Goal: Task Accomplishment & Management: Complete application form

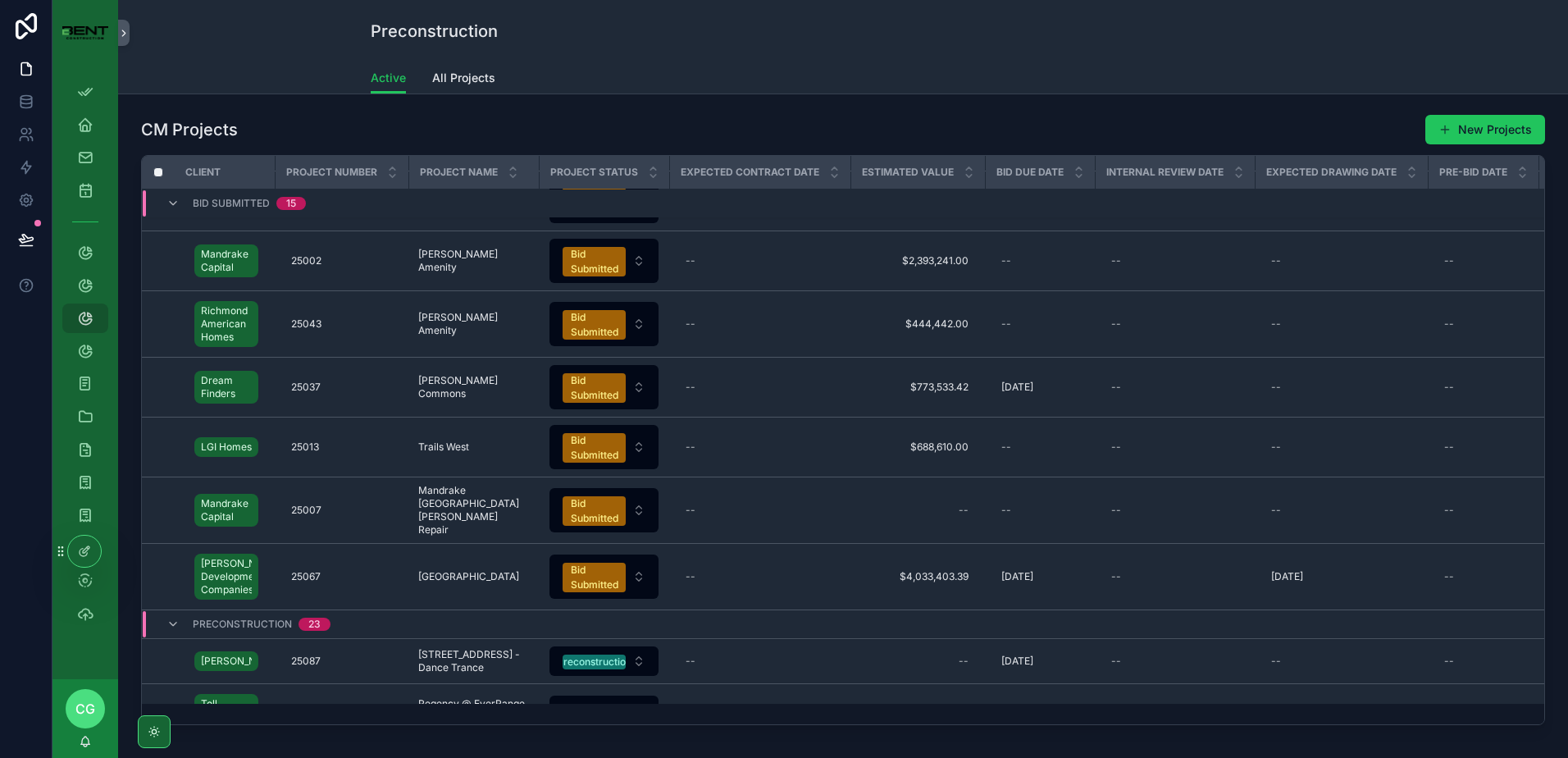
scroll to position [907, 0]
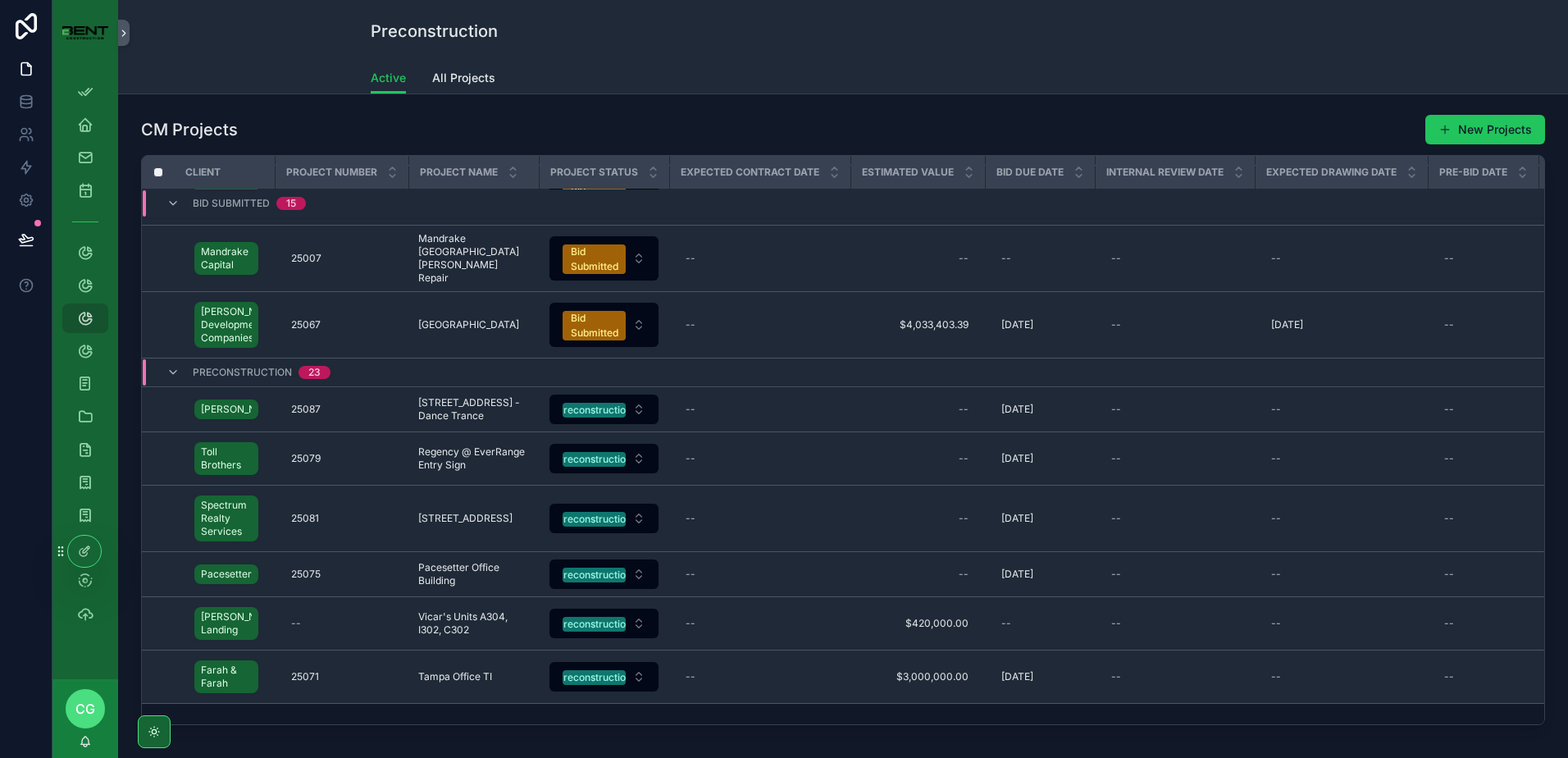
click at [312, 85] on div "Active All Projects" at bounding box center [843, 78] width 1431 height 31
click at [1456, 132] on button "New Projects" at bounding box center [1486, 129] width 120 height 29
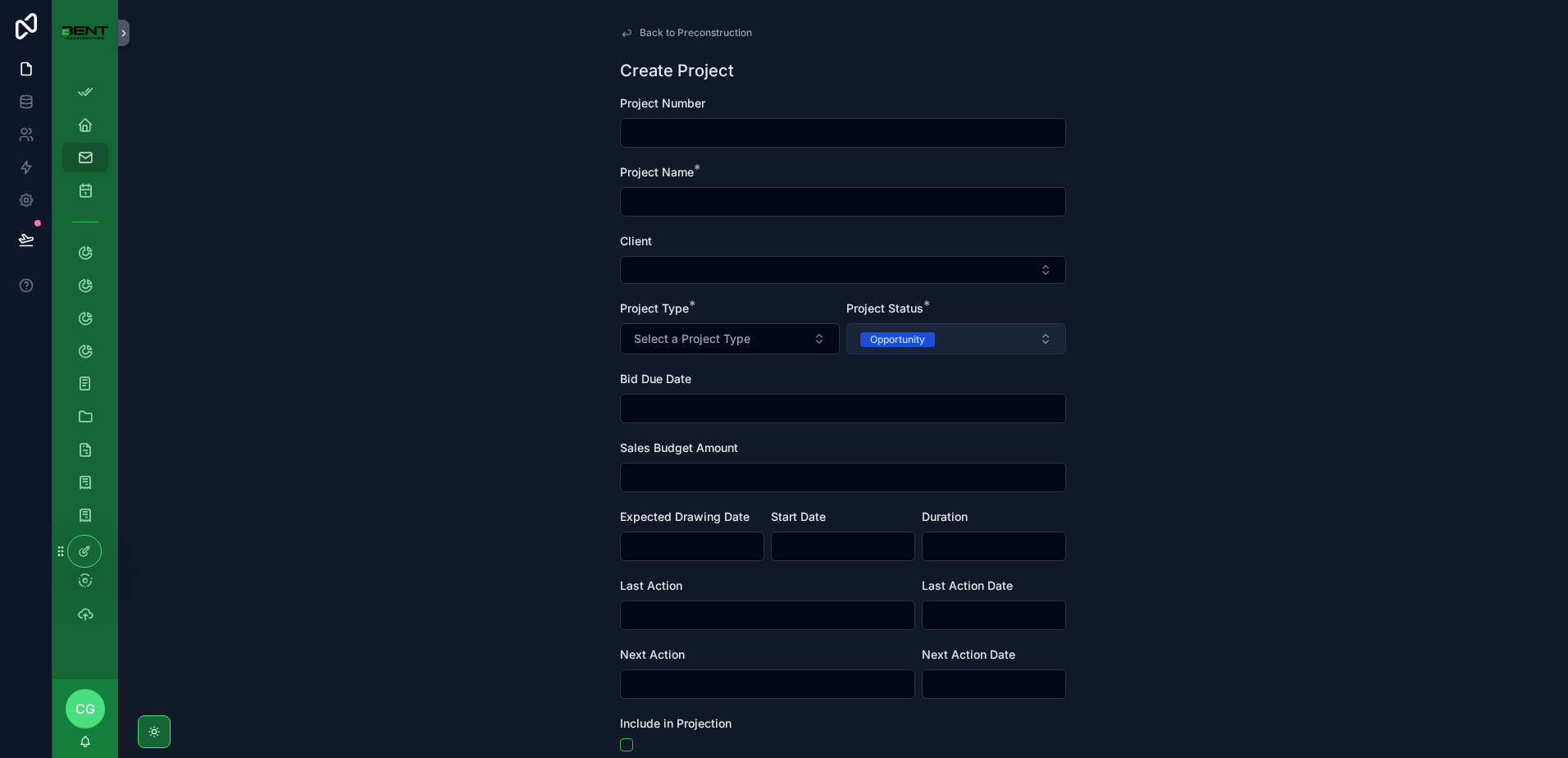
click at [912, 341] on div "Opportunity" at bounding box center [897, 340] width 55 height 15
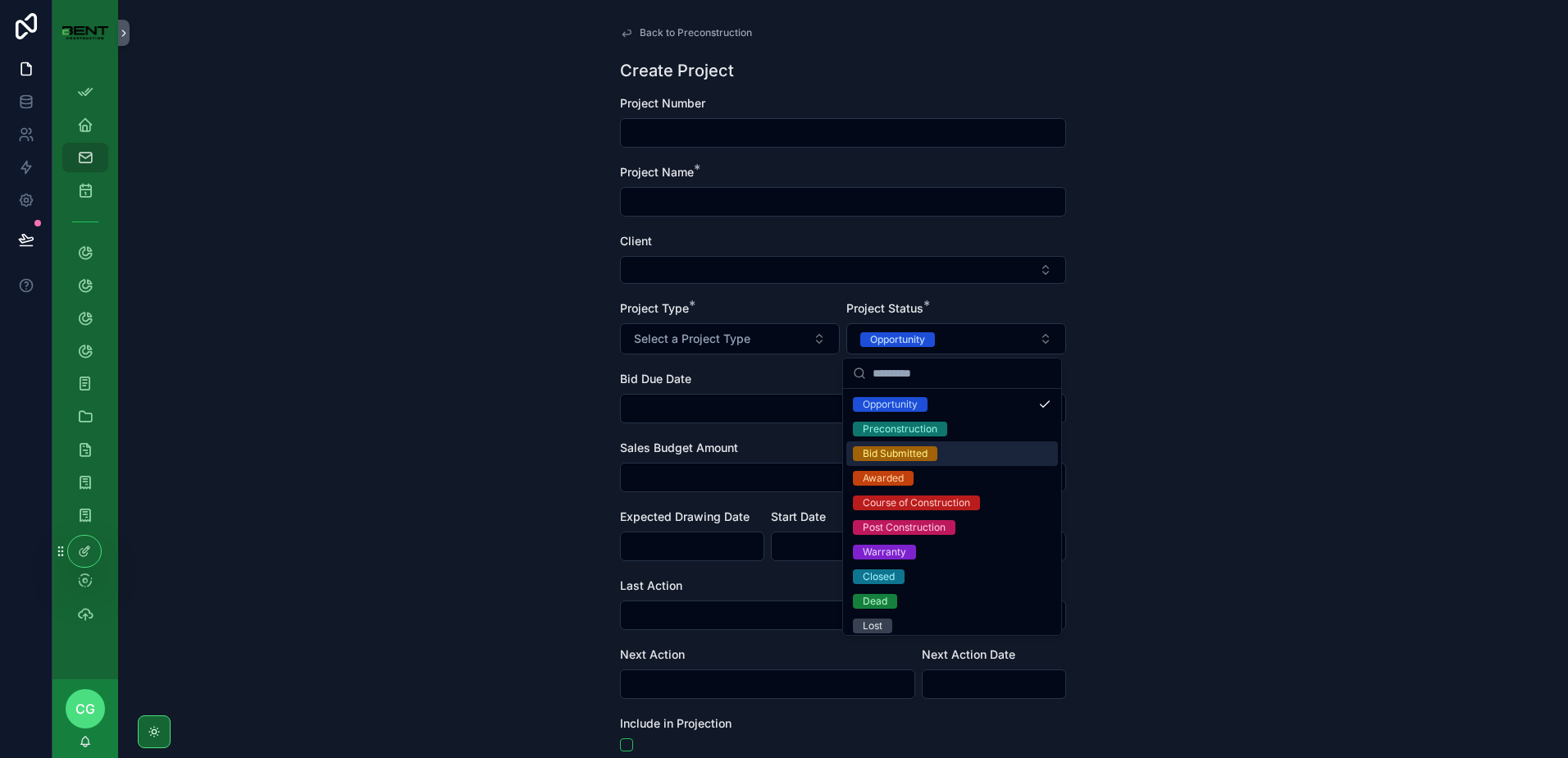
click at [919, 458] on div "Bid Submitted" at bounding box center [895, 454] width 65 height 15
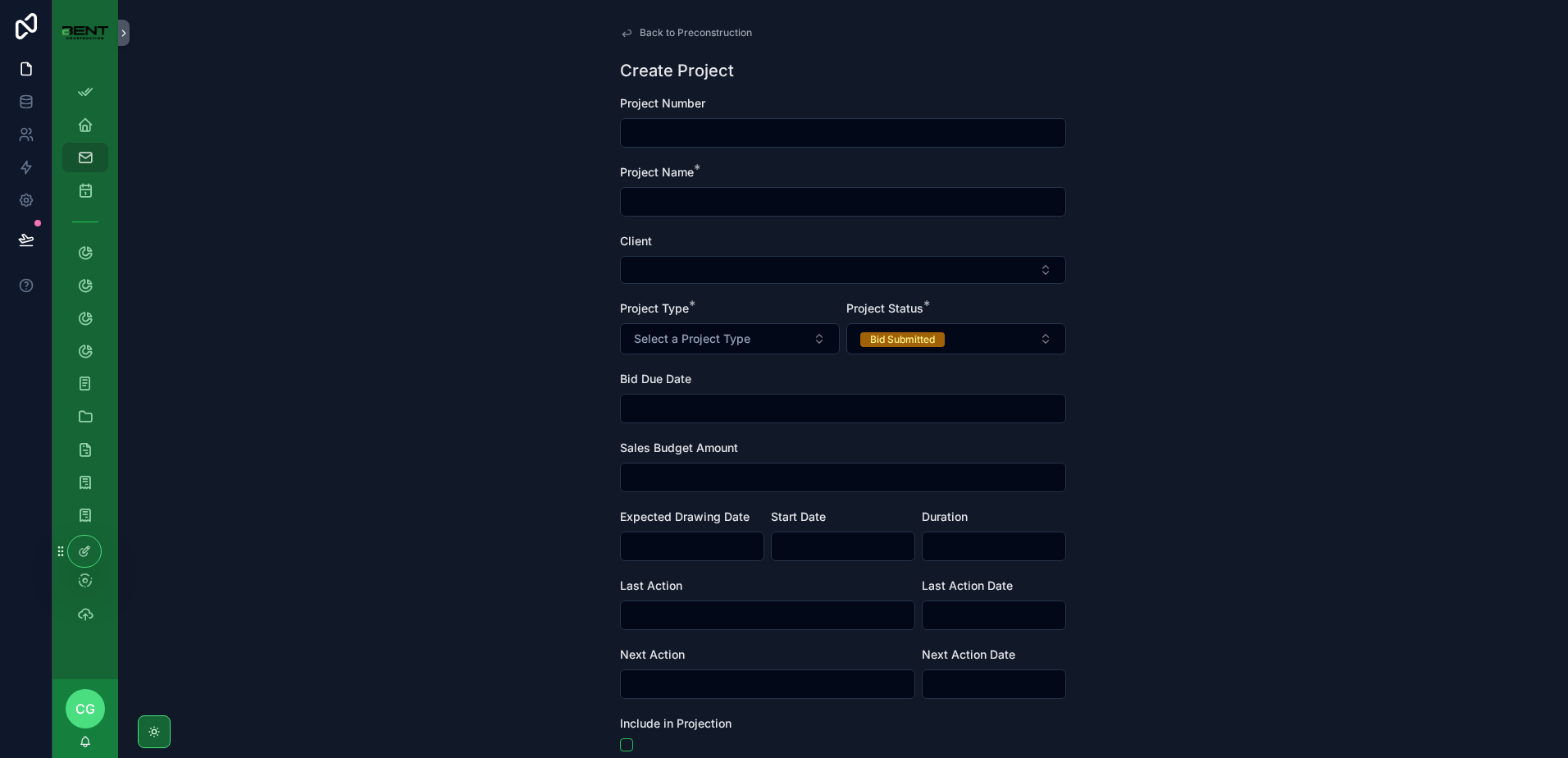
click at [689, 136] on input "scrollable content" at bounding box center [844, 132] width 444 height 23
type input "*****"
click at [729, 201] on input "scrollable content" at bounding box center [844, 202] width 444 height 23
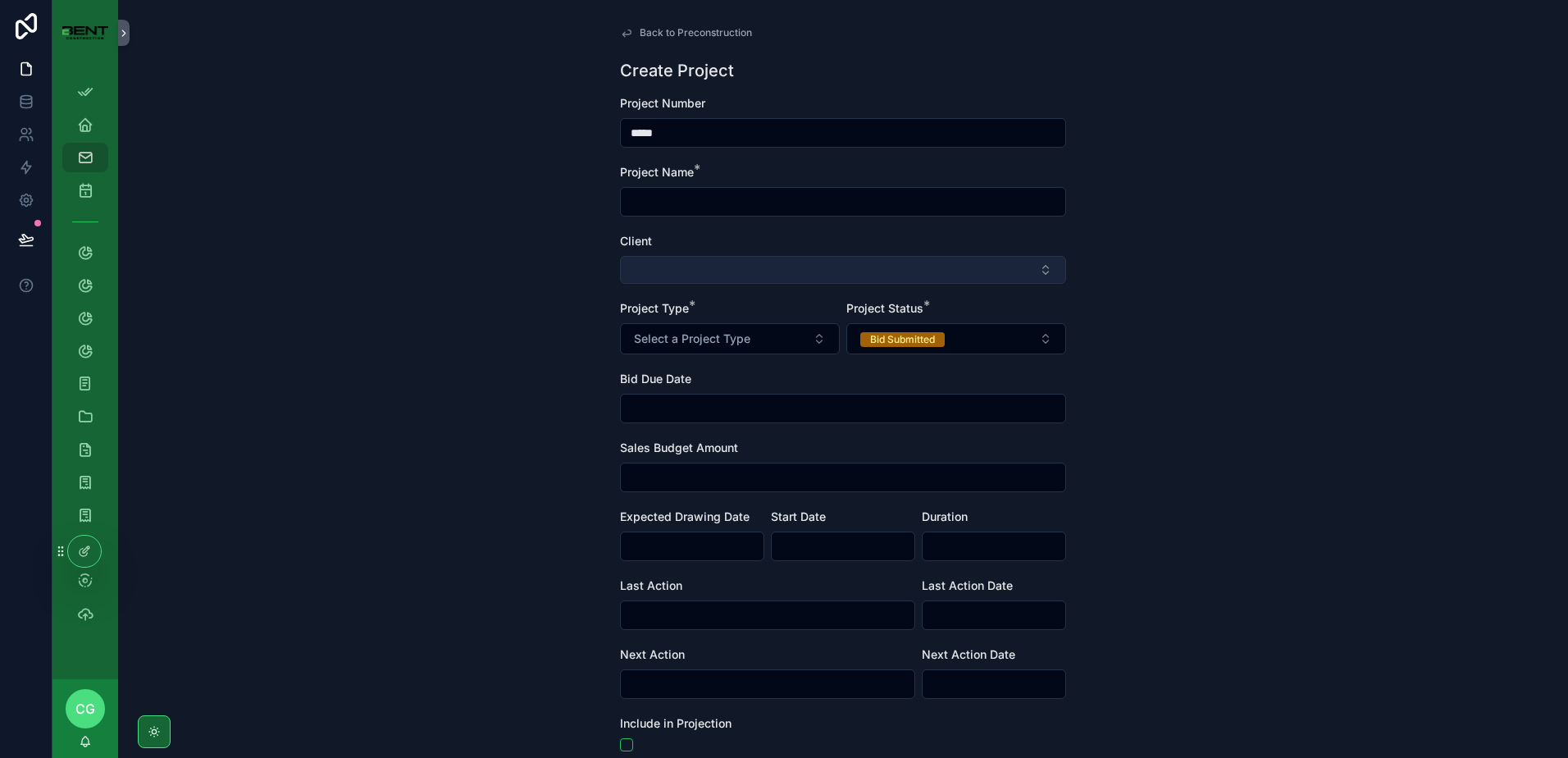
click at [735, 268] on button "Select Button" at bounding box center [844, 270] width 446 height 27
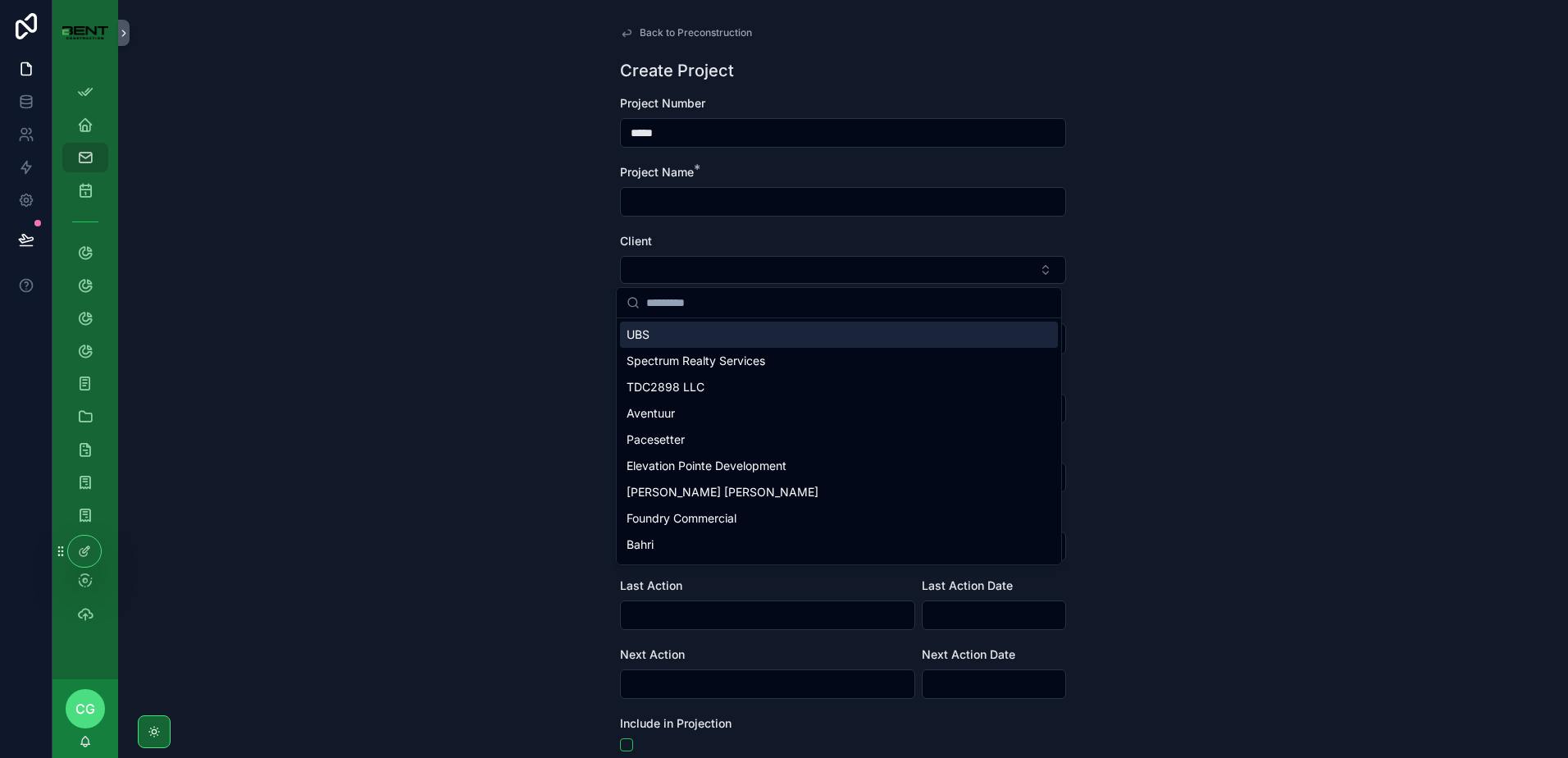
click at [721, 208] on input "scrollable content" at bounding box center [844, 202] width 444 height 23
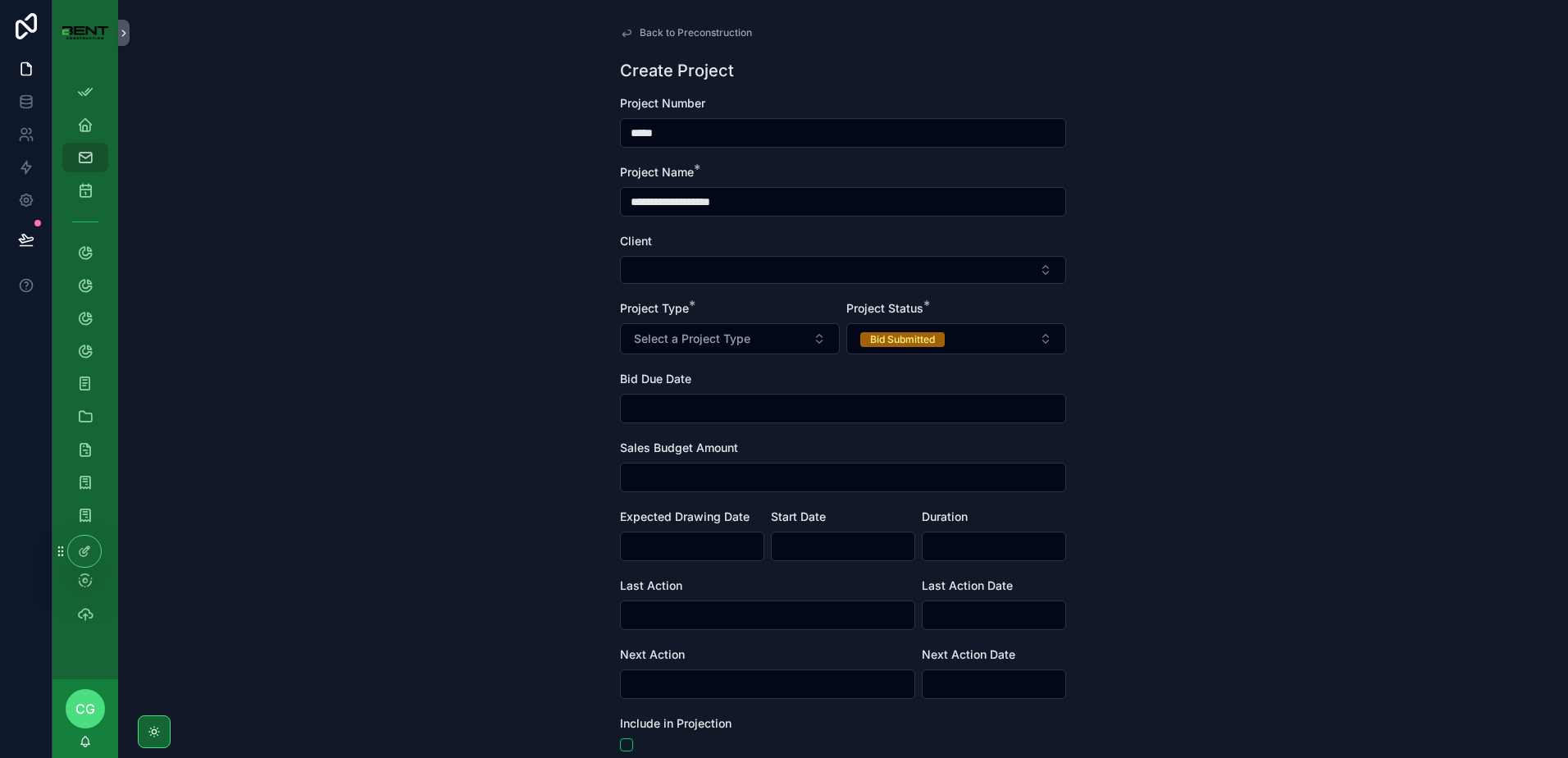
type input "**********"
click at [663, 416] on input "scrollable content" at bounding box center [844, 409] width 444 height 23
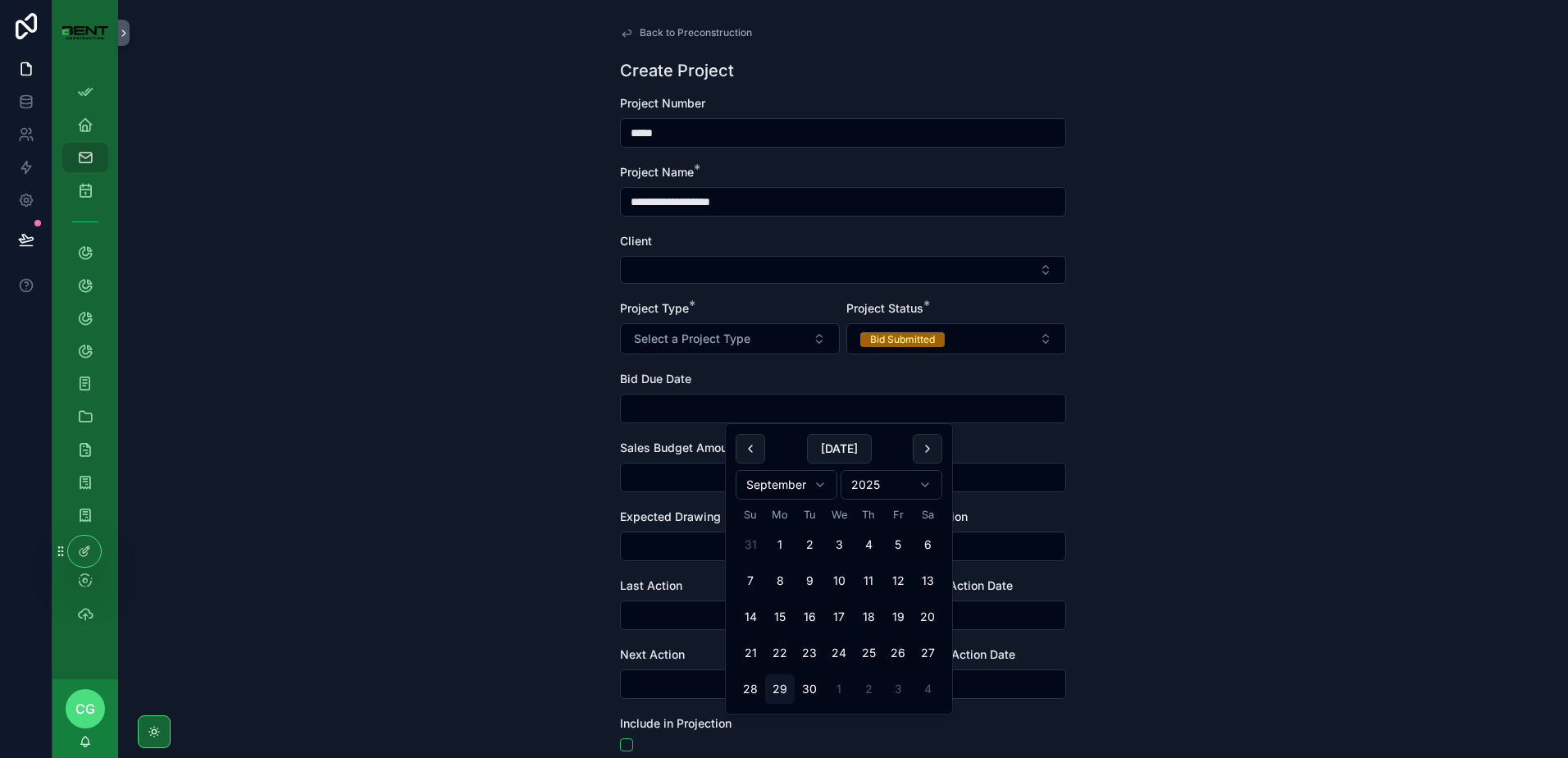
click at [562, 457] on div "**********" at bounding box center [844, 379] width 1451 height 758
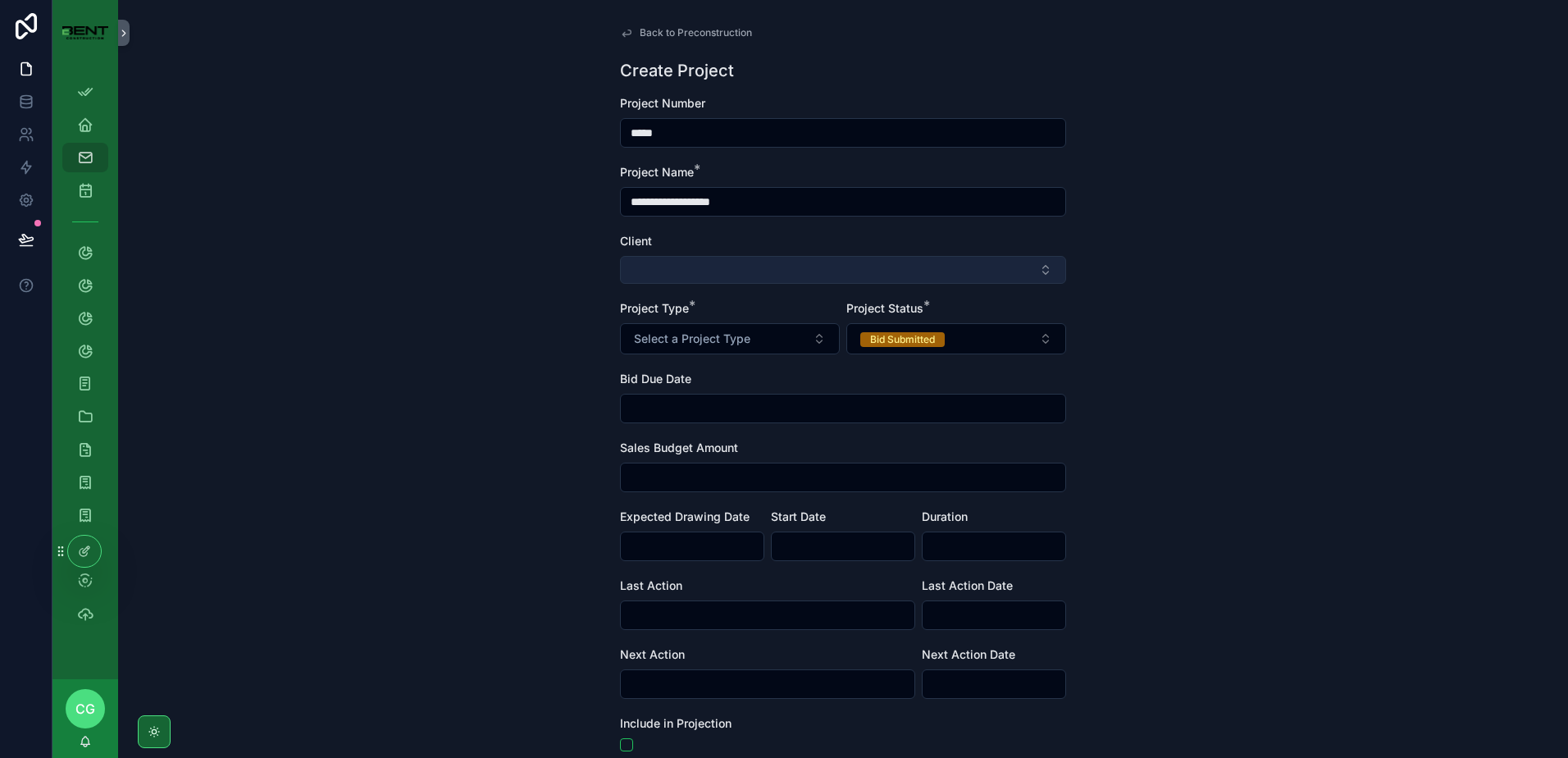
click at [648, 273] on button "Select Button" at bounding box center [844, 270] width 446 height 27
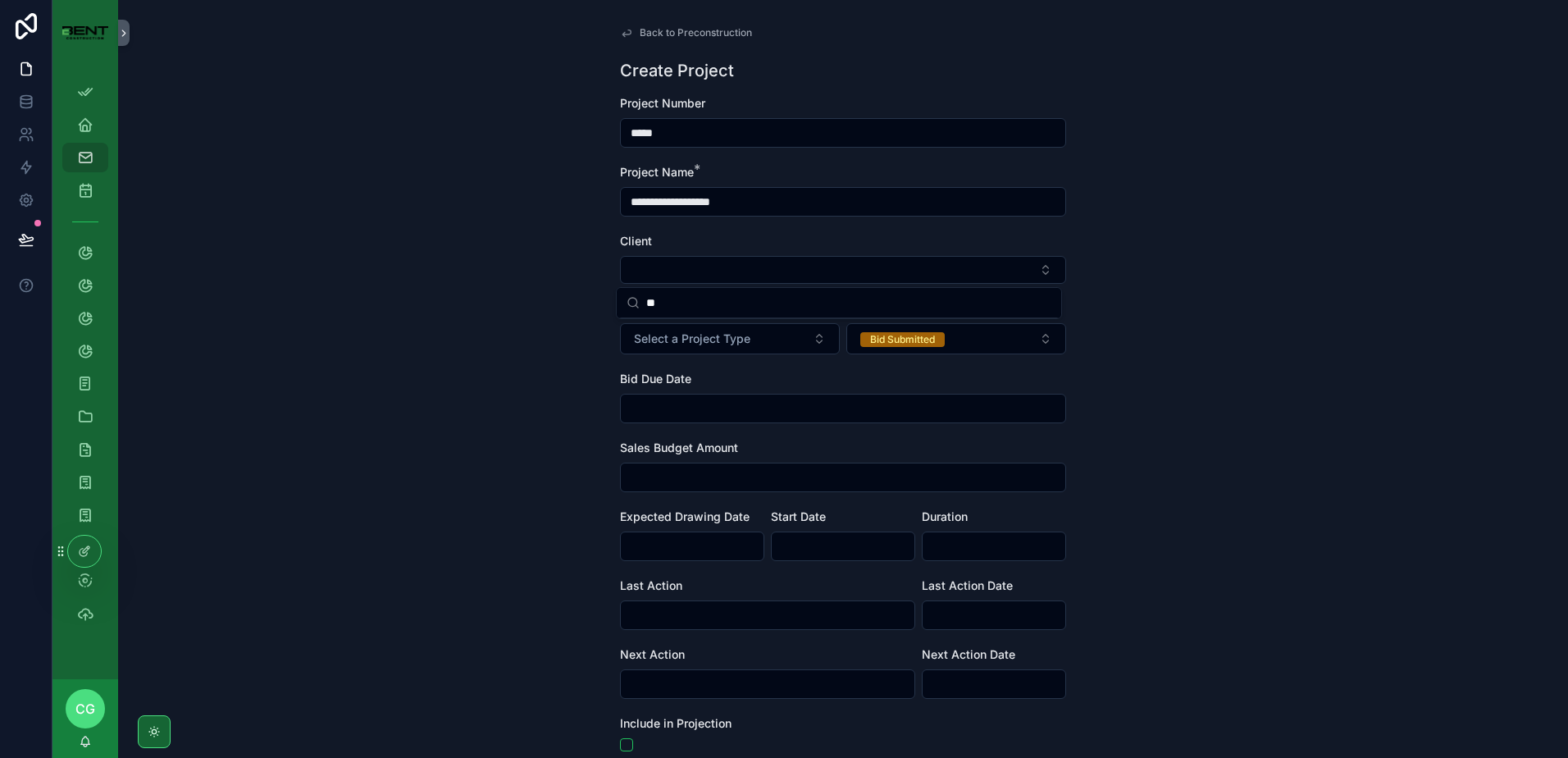
type input "*"
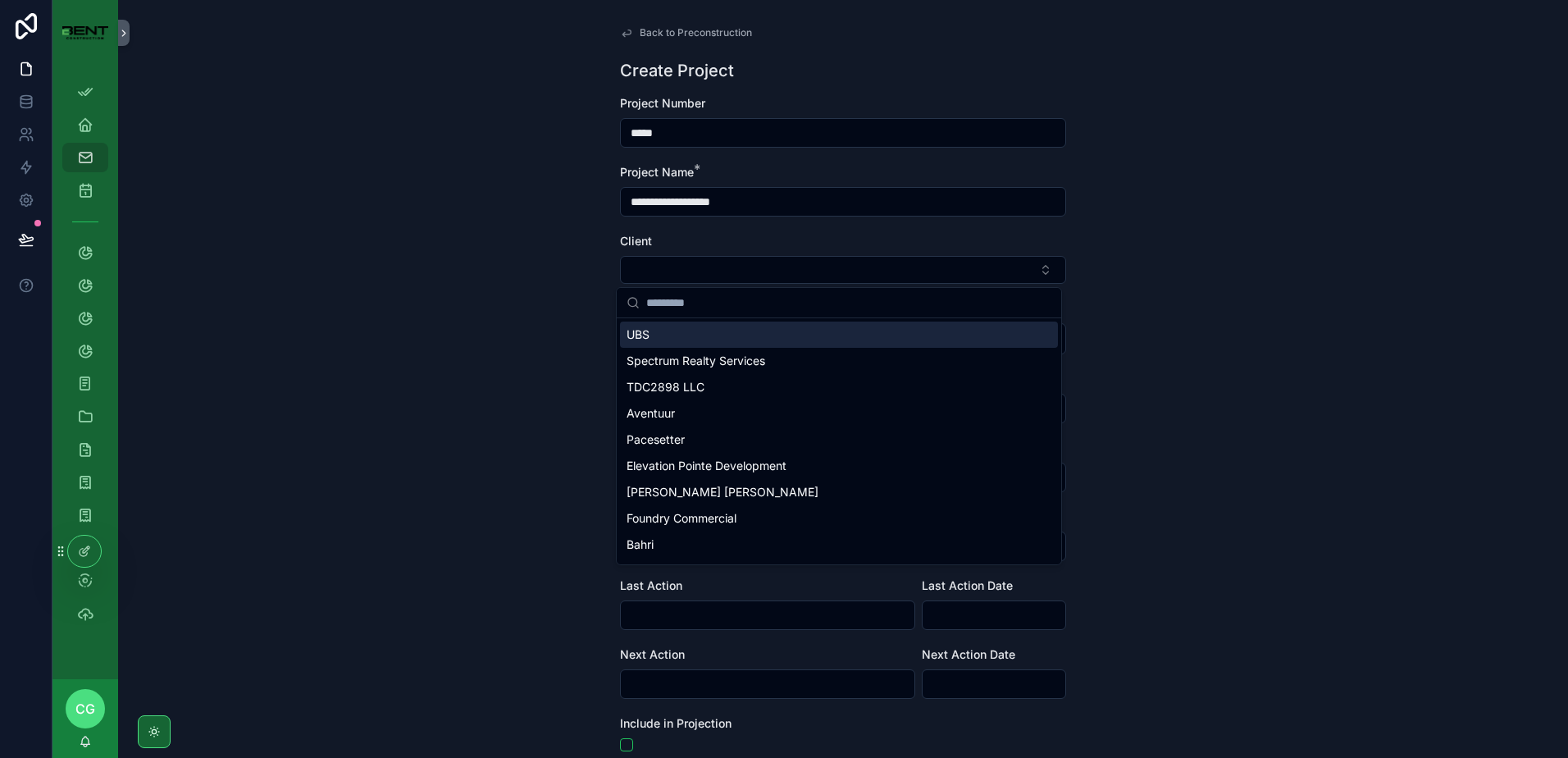
drag, startPoint x: 514, startPoint y: 278, endPoint x: 496, endPoint y: 279, distance: 18.0
click at [510, 277] on div "**********" at bounding box center [844, 379] width 1451 height 758
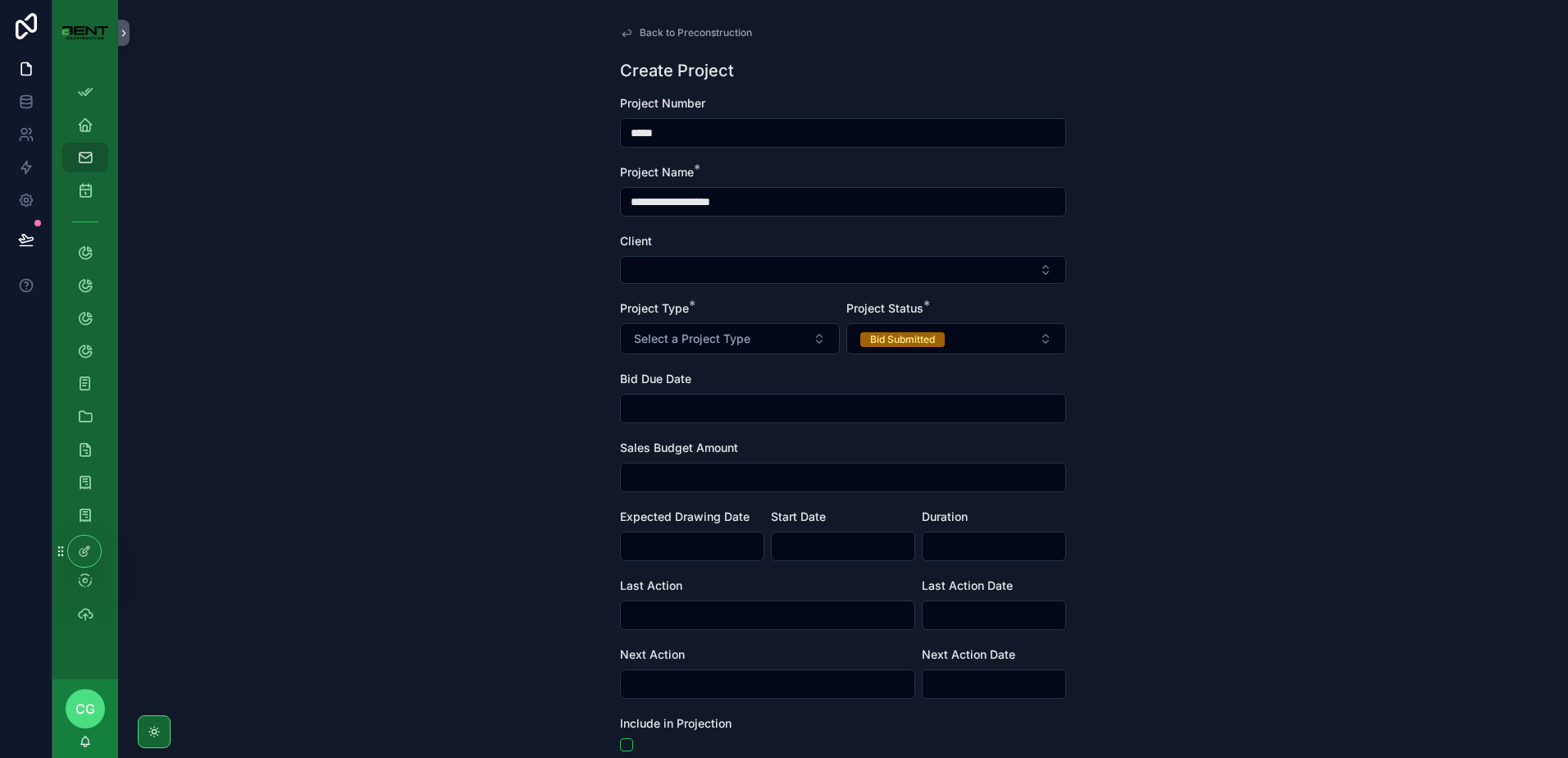
click at [461, 275] on div "**********" at bounding box center [844, 379] width 1451 height 758
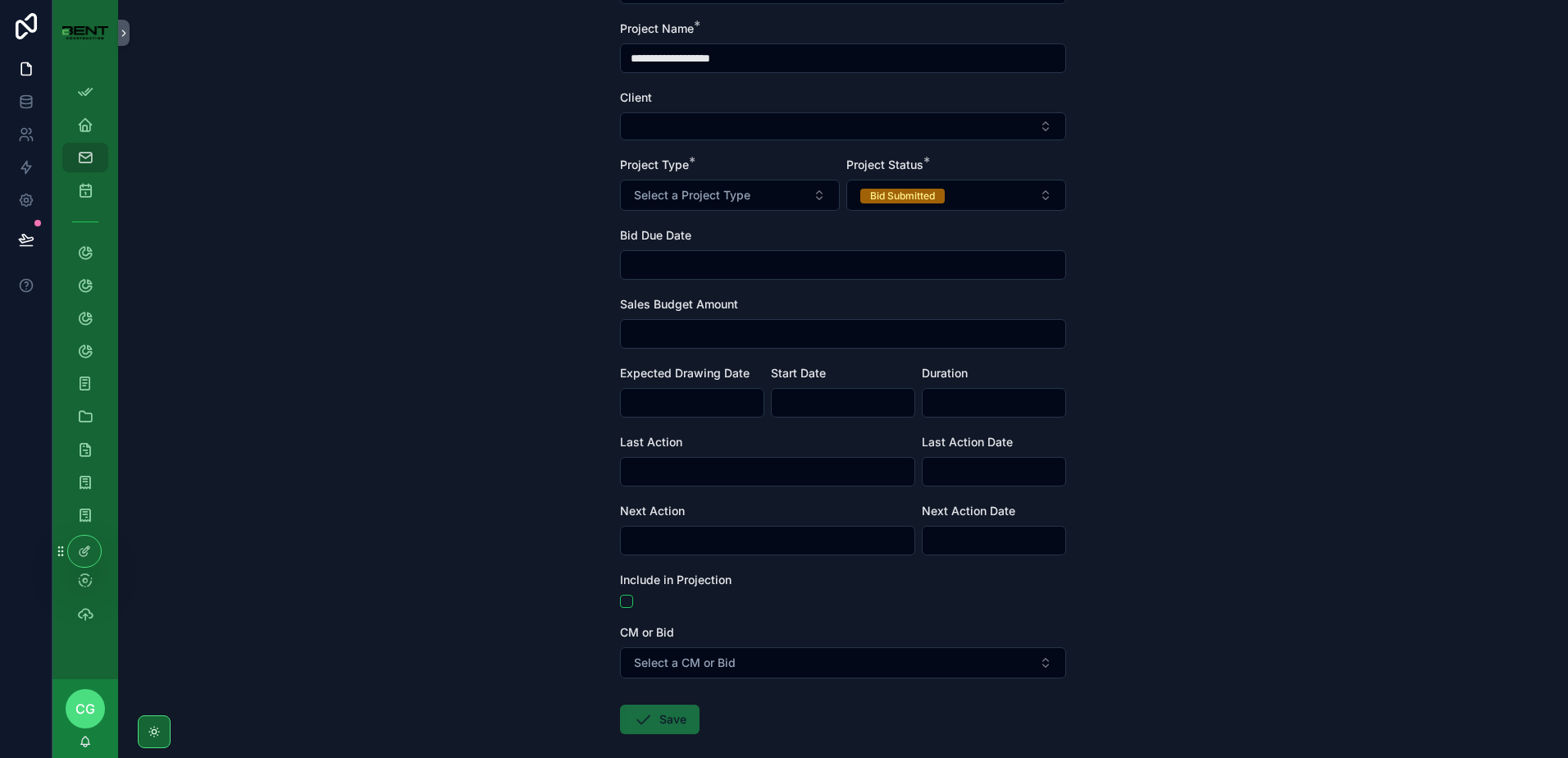
scroll to position [225, 0]
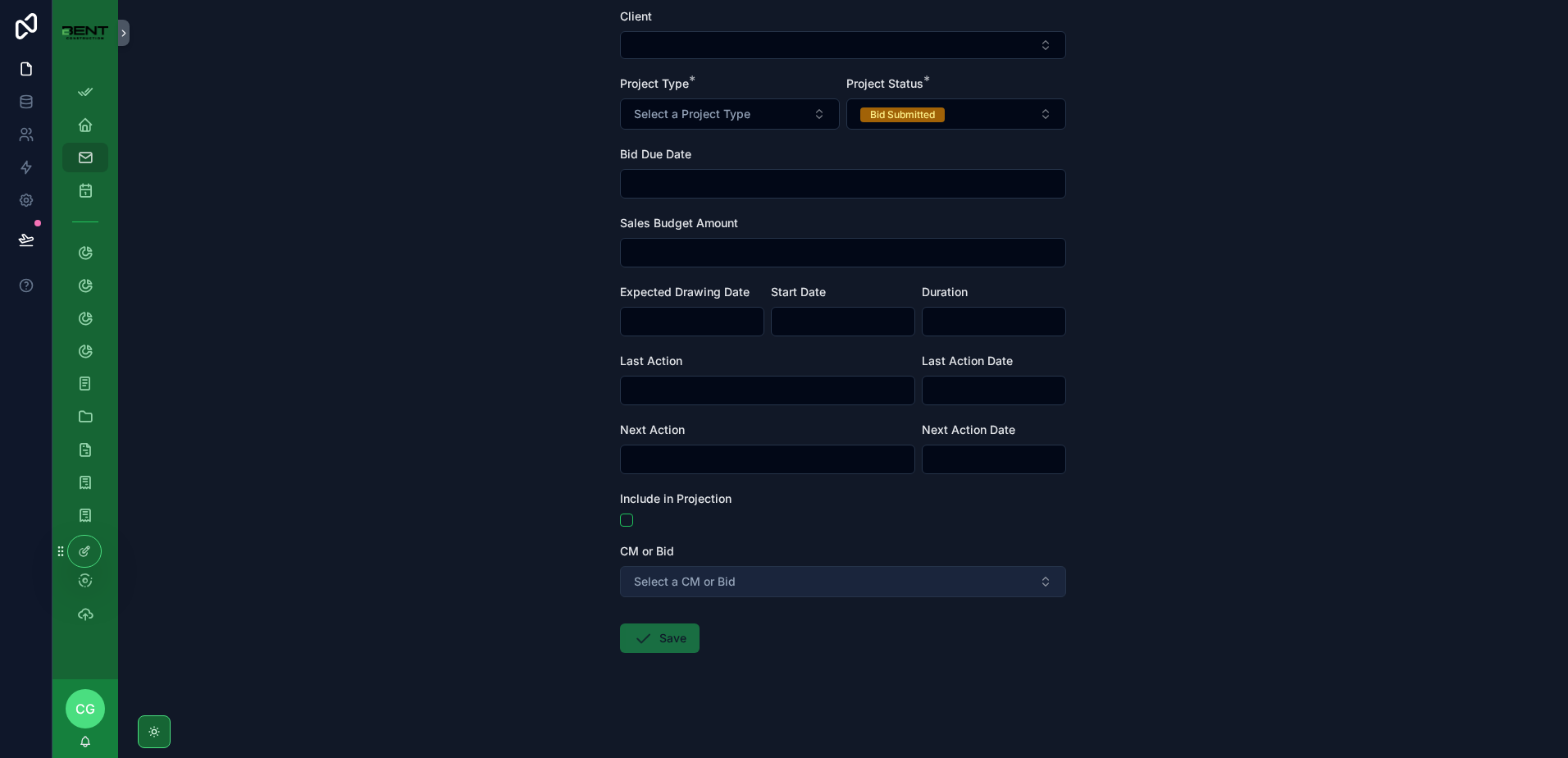
click at [647, 585] on span "Select a CM or Bid" at bounding box center [685, 581] width 102 height 16
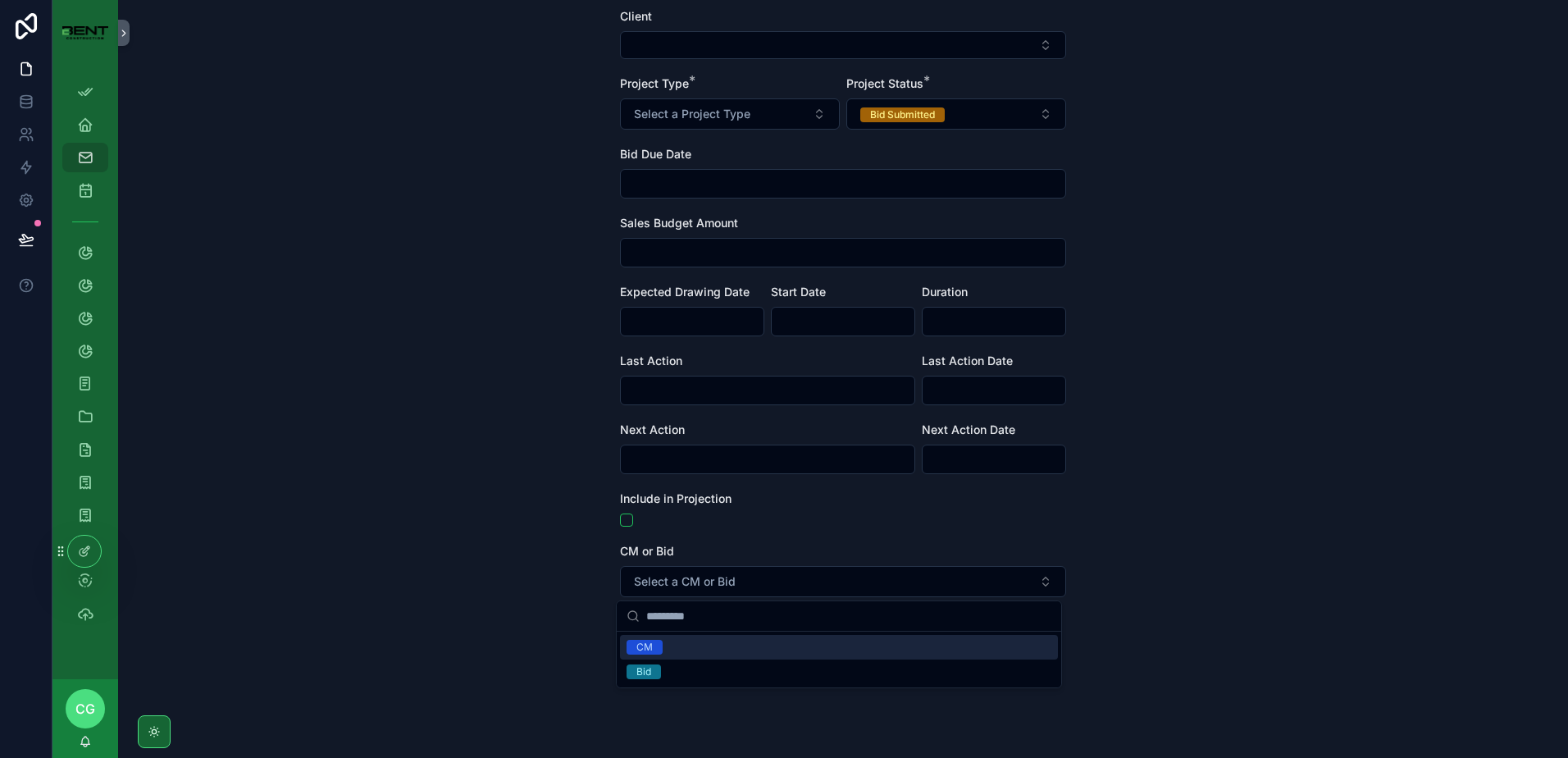
click at [648, 652] on div "CM" at bounding box center [644, 648] width 16 height 15
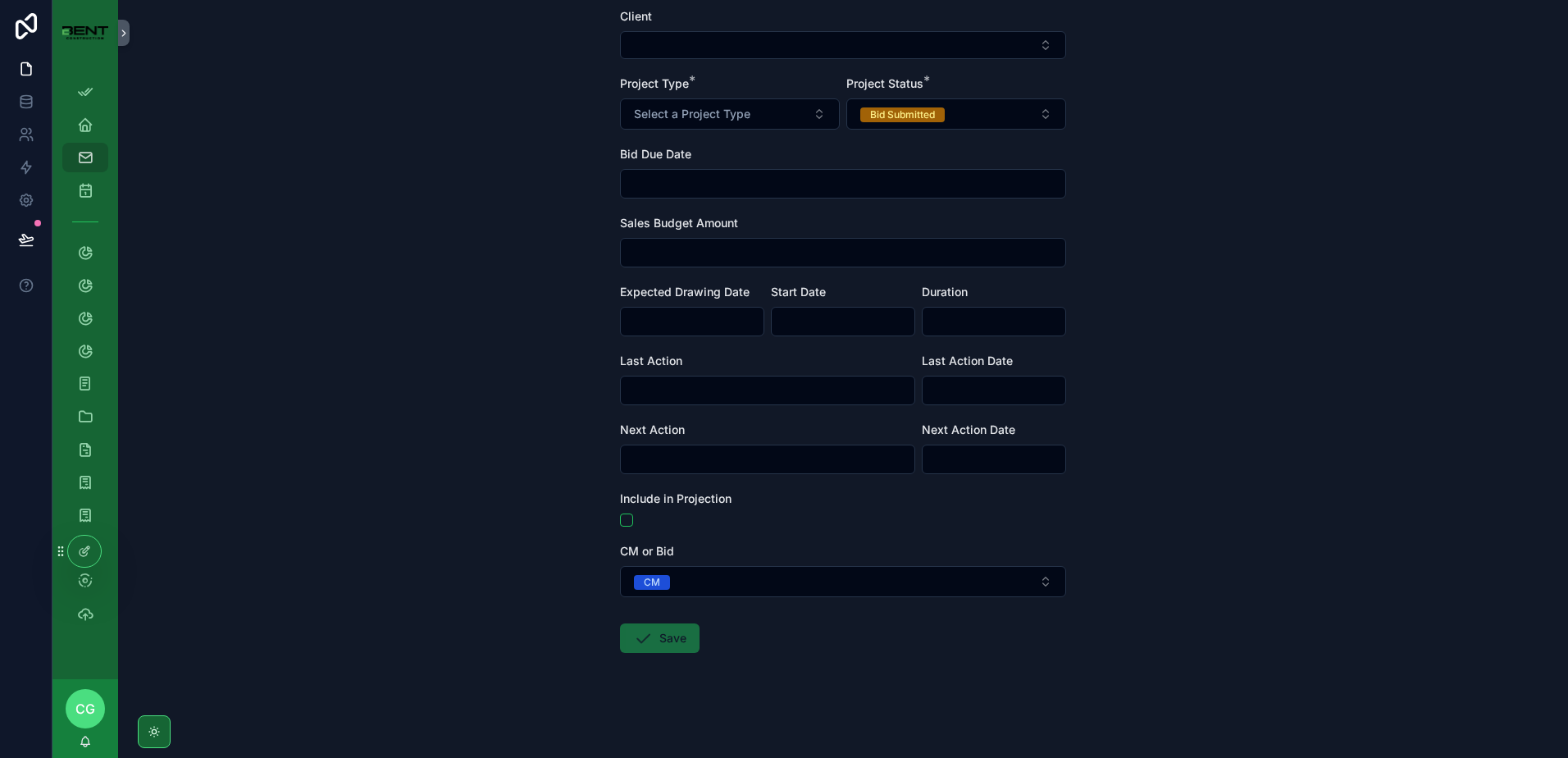
click at [651, 646] on span "Save" at bounding box center [660, 638] width 79 height 29
click at [662, 646] on span "Save" at bounding box center [660, 638] width 79 height 29
click at [641, 637] on span "Save" at bounding box center [660, 638] width 79 height 29
click at [517, 349] on div "**********" at bounding box center [844, 153] width 1451 height 758
click at [655, 641] on span "Save" at bounding box center [660, 638] width 79 height 29
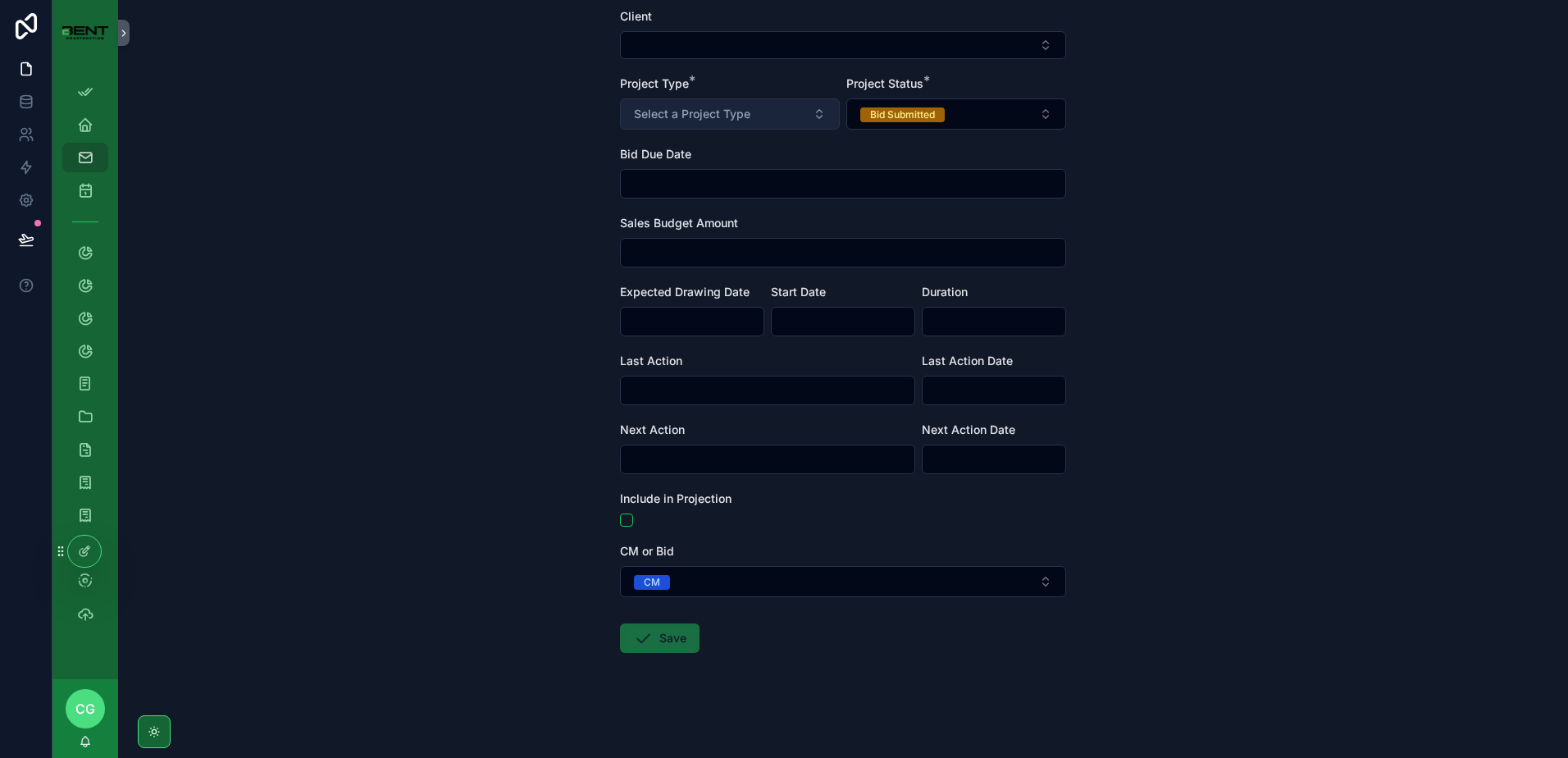
click at [738, 115] on span "Select a Project Type" at bounding box center [691, 114] width 116 height 16
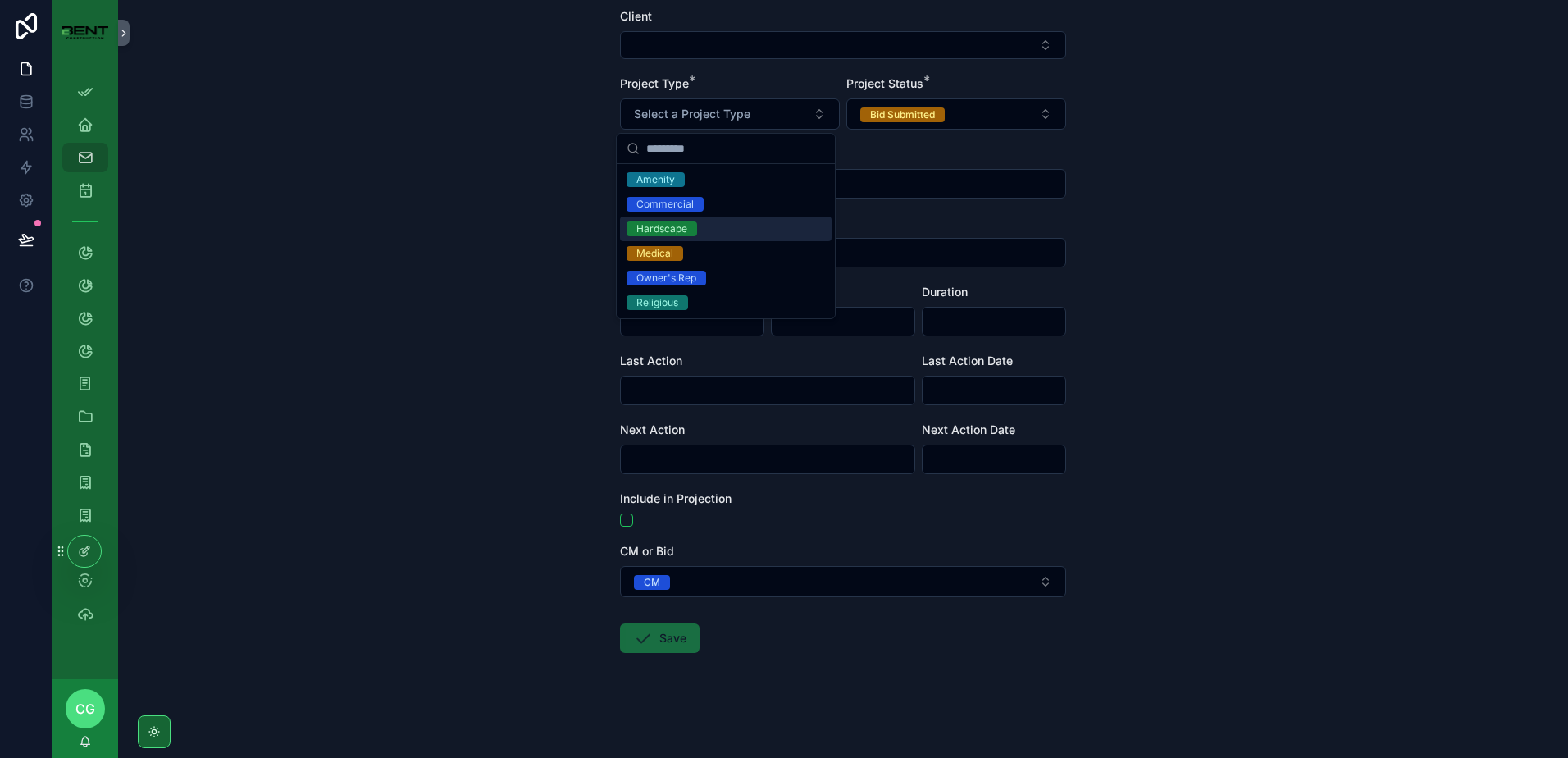
click at [667, 230] on div "Hardscape" at bounding box center [662, 229] width 51 height 15
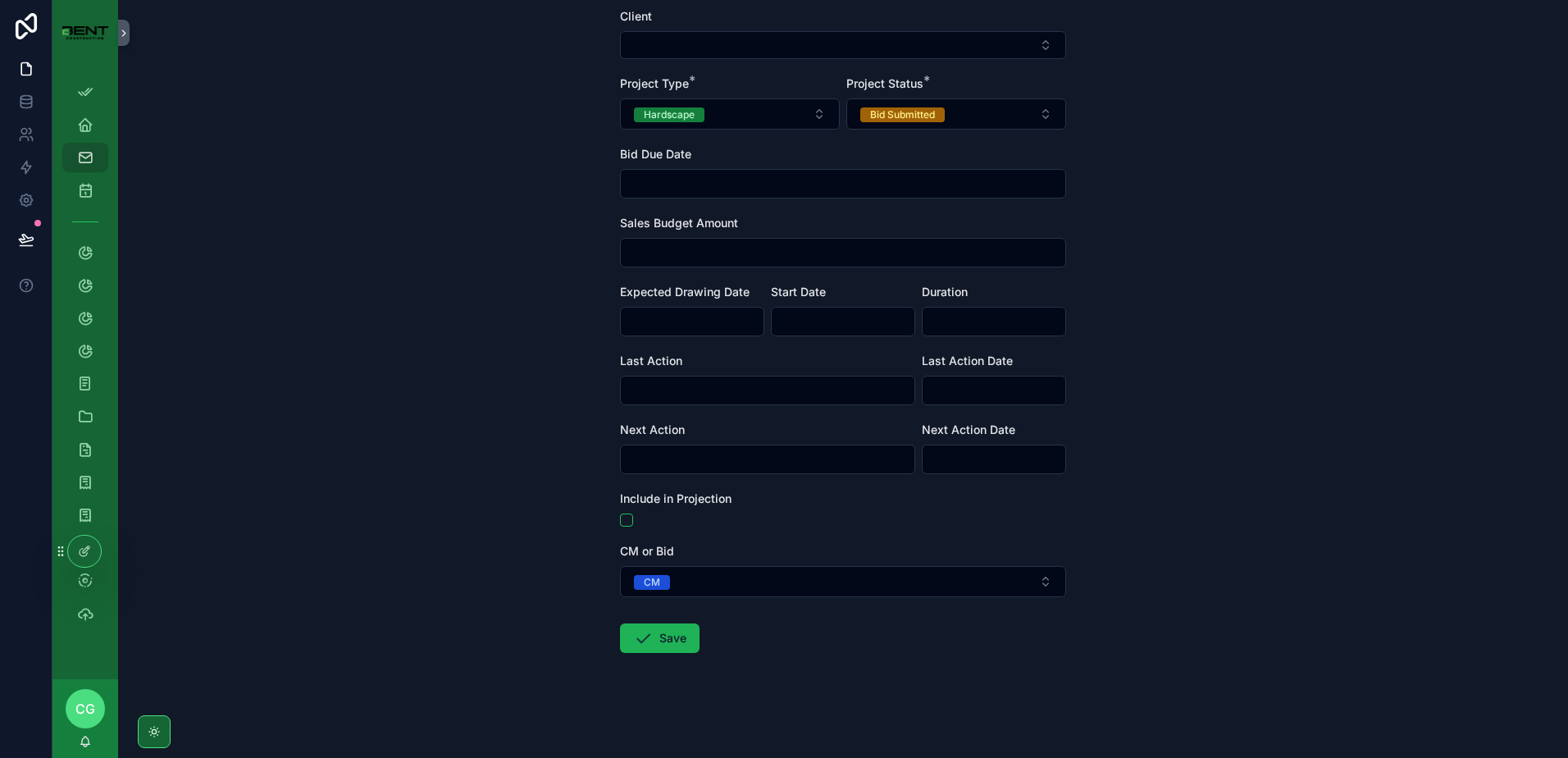
click at [653, 637] on button "Save" at bounding box center [660, 638] width 79 height 29
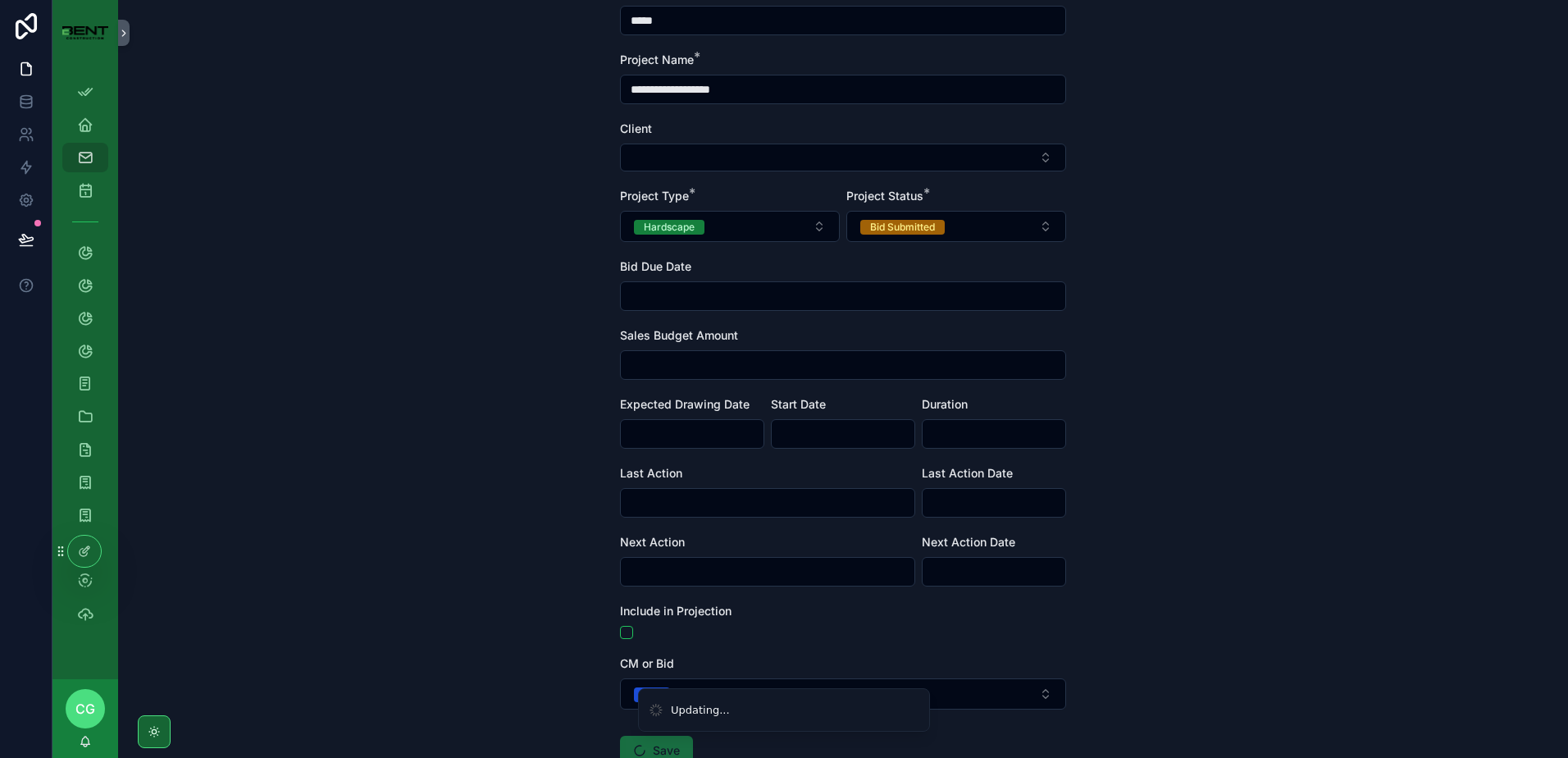
scroll to position [0, 0]
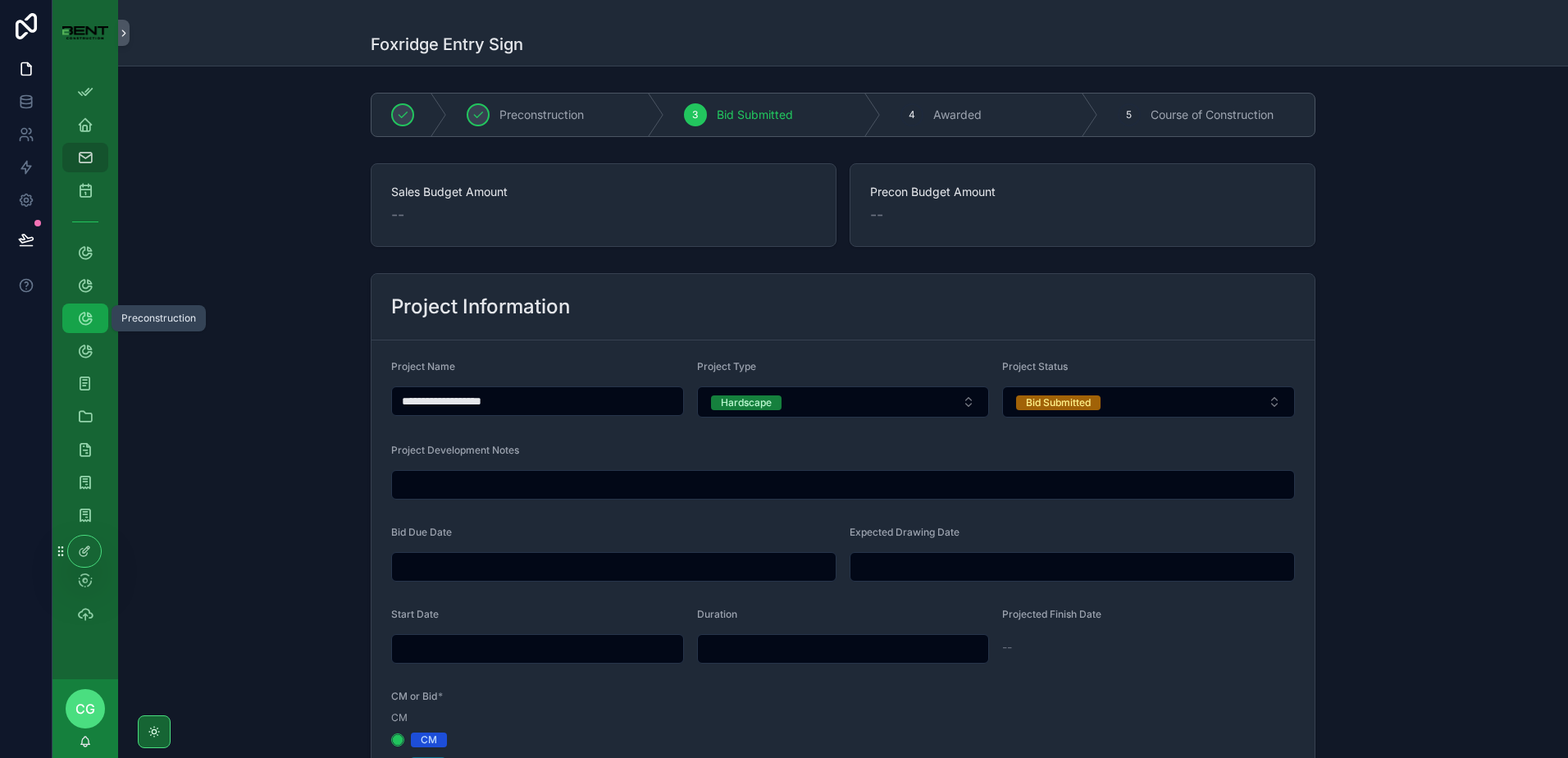
click at [93, 323] on icon "scrollable content" at bounding box center [85, 318] width 16 height 16
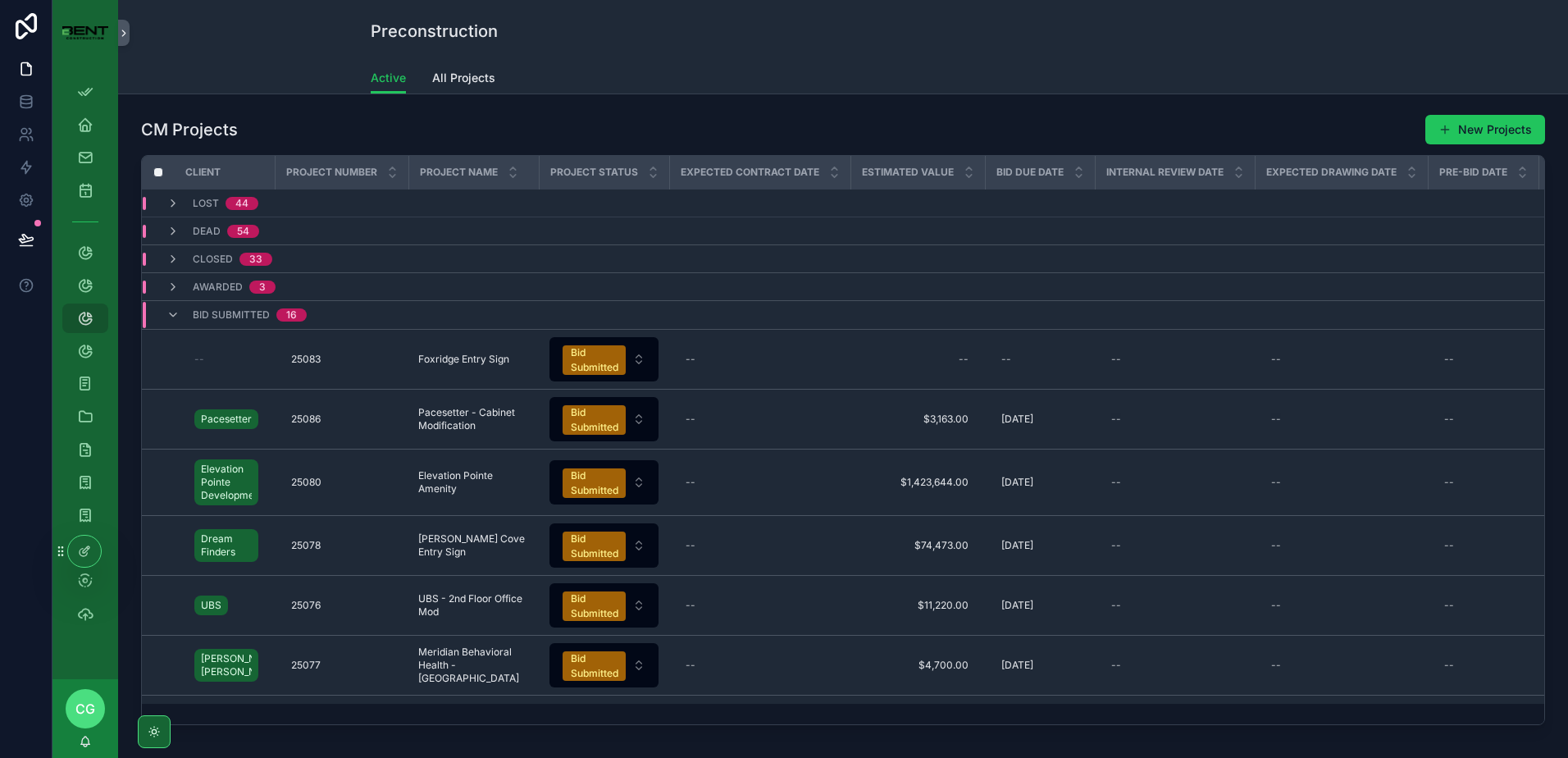
click at [276, 68] on div "Active All Projects" at bounding box center [843, 78] width 1431 height 31
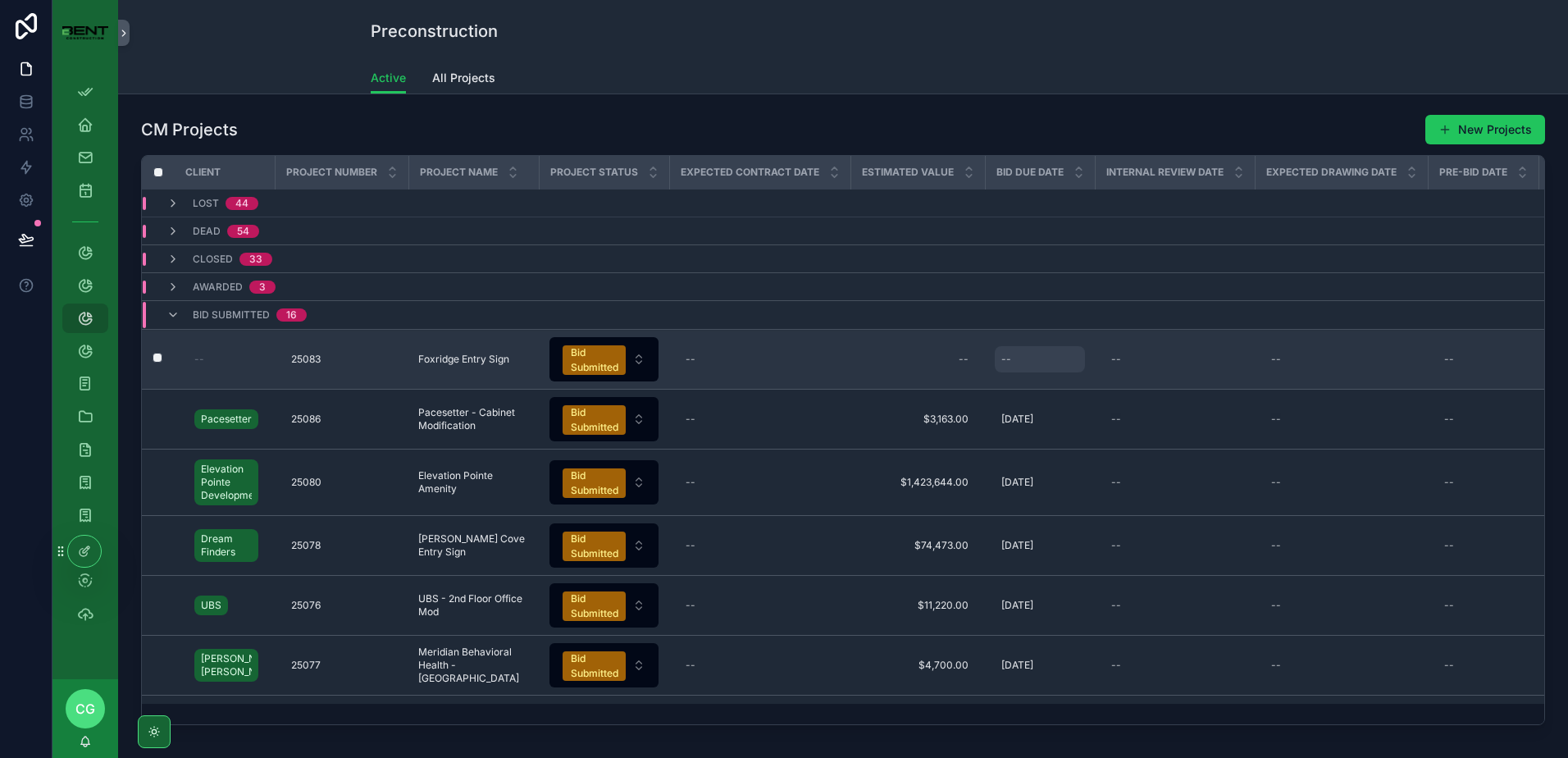
click at [1002, 357] on div "--" at bounding box center [1006, 360] width 9 height 13
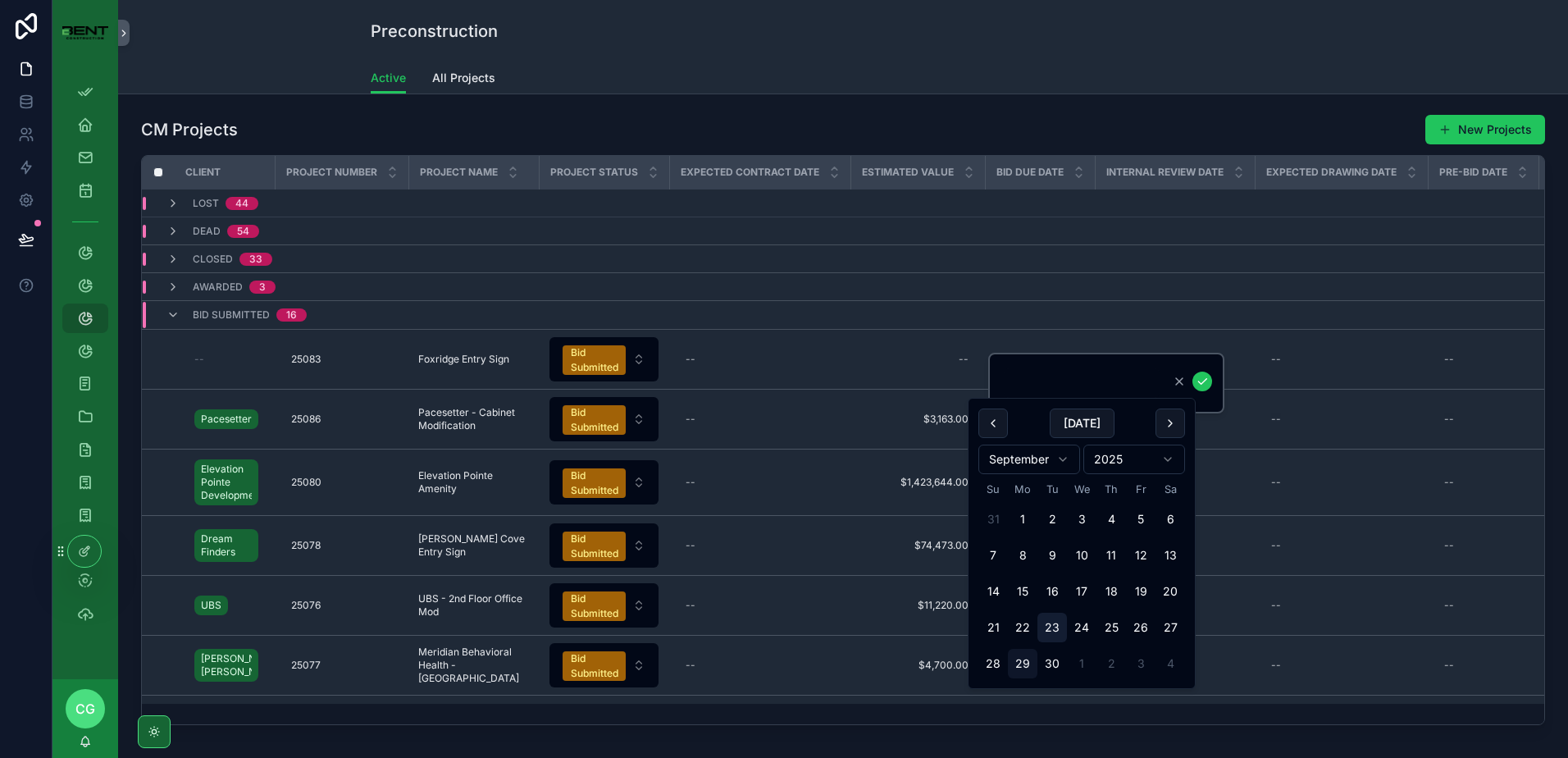
click at [1061, 631] on button "23" at bounding box center [1052, 627] width 29 height 29
type input "*********"
click at [1198, 380] on icon "scrollable content" at bounding box center [1203, 381] width 13 height 13
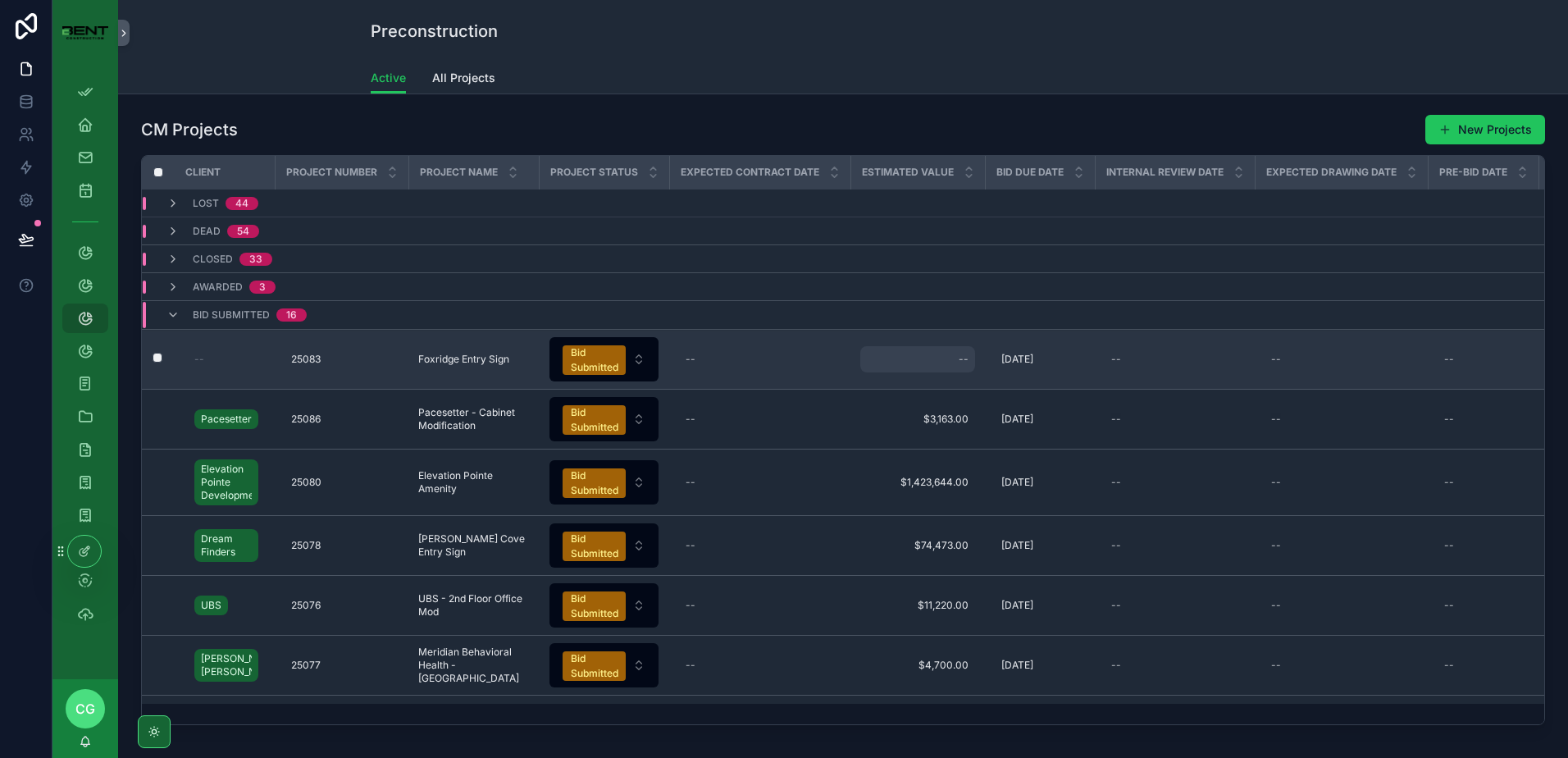
click at [969, 367] on div "--" at bounding box center [917, 360] width 114 height 26
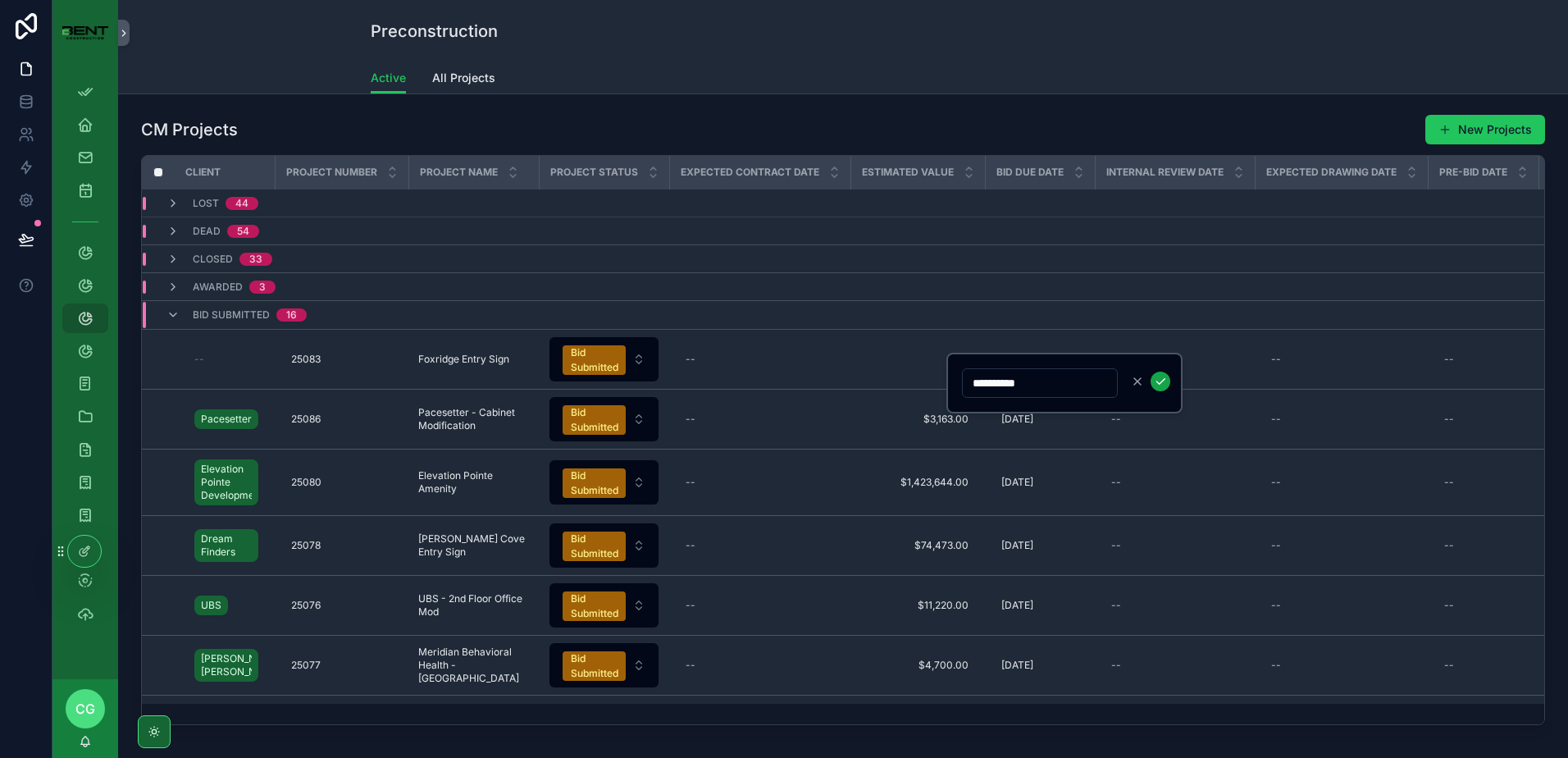
type input "**********"
click at [1166, 376] on icon "scrollable content" at bounding box center [1160, 381] width 13 height 13
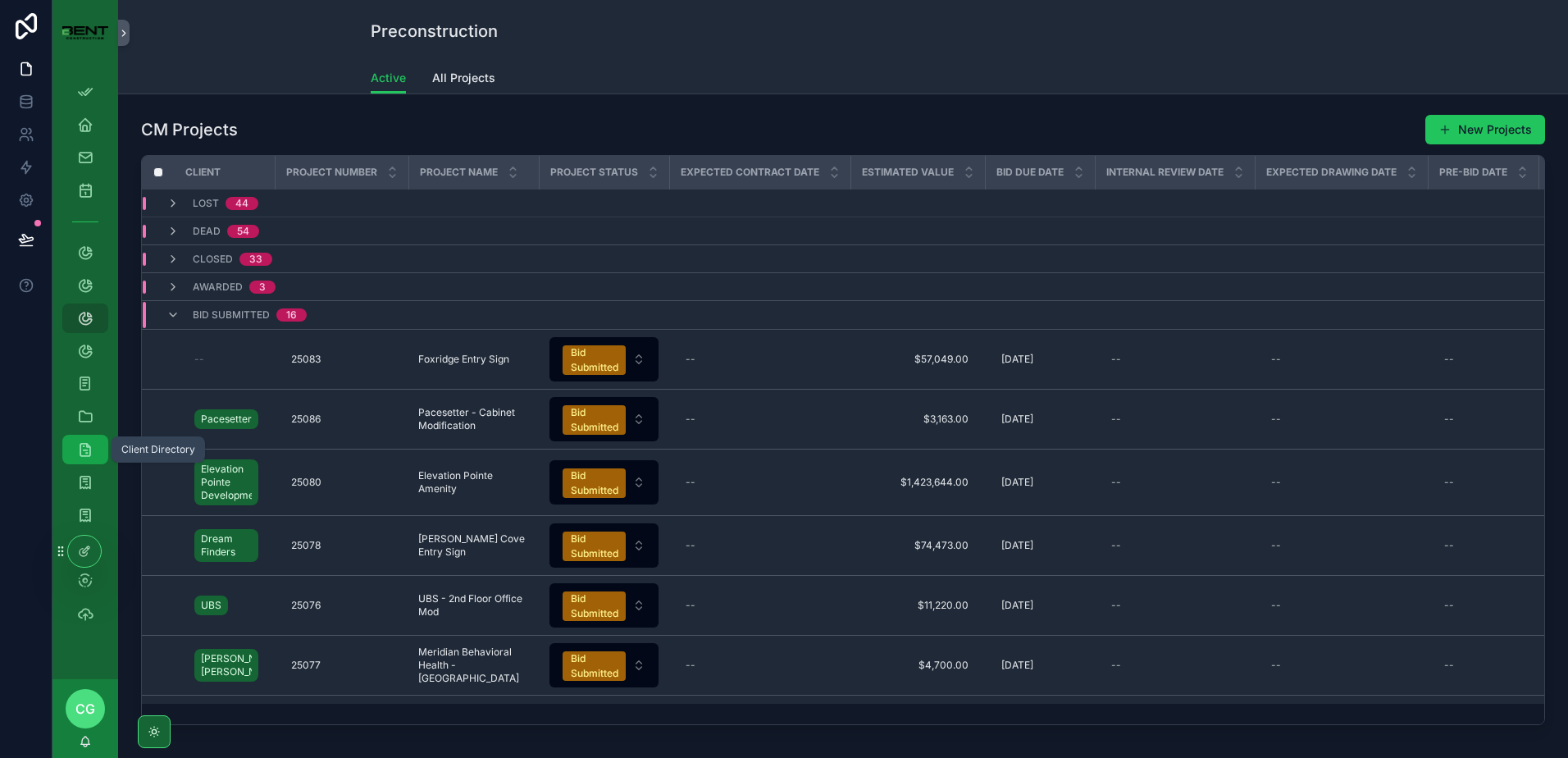
click at [78, 440] on div "Client Directory" at bounding box center [85, 450] width 26 height 26
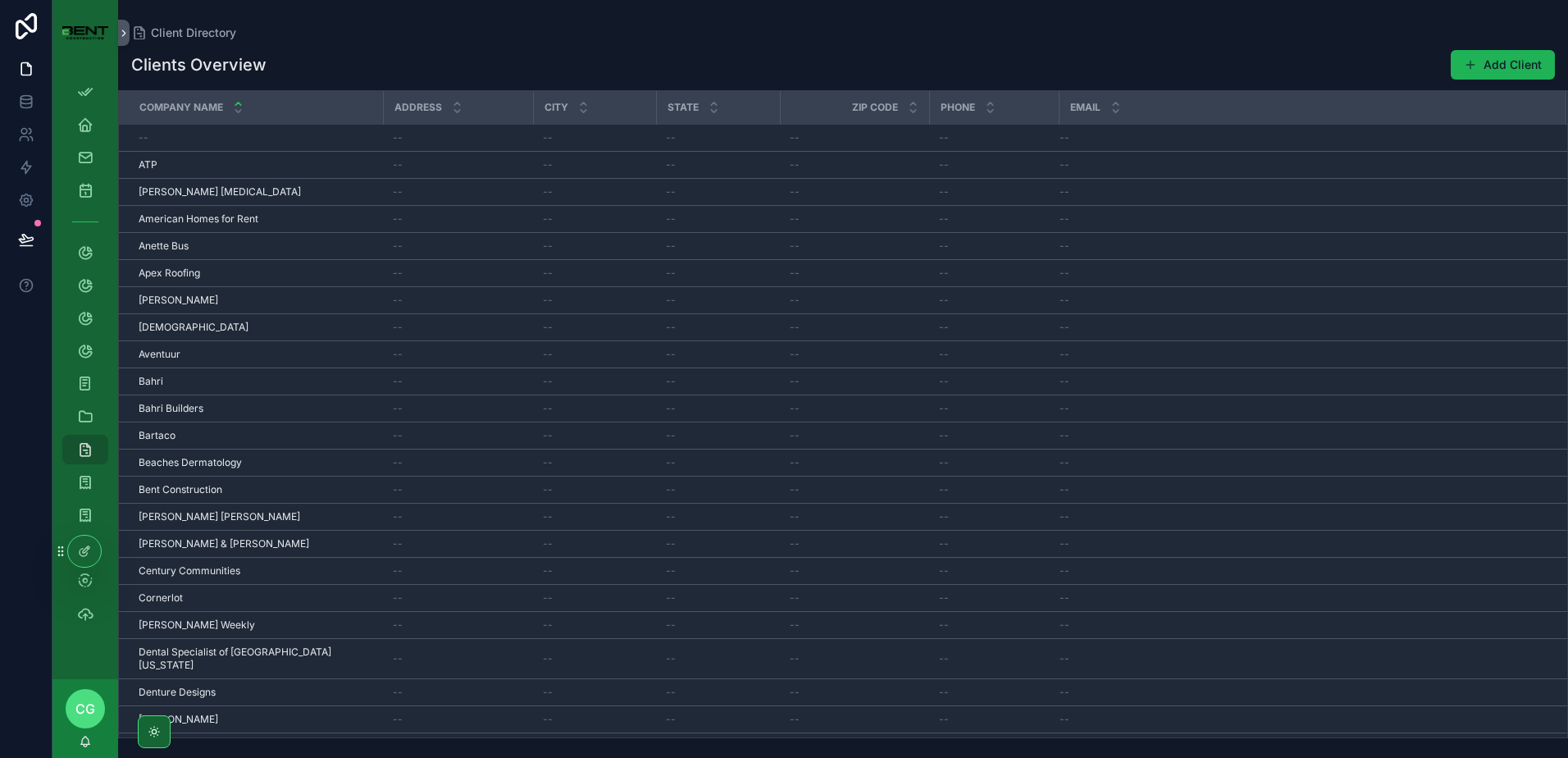
click at [1495, 67] on button "Add Client" at bounding box center [1503, 64] width 104 height 29
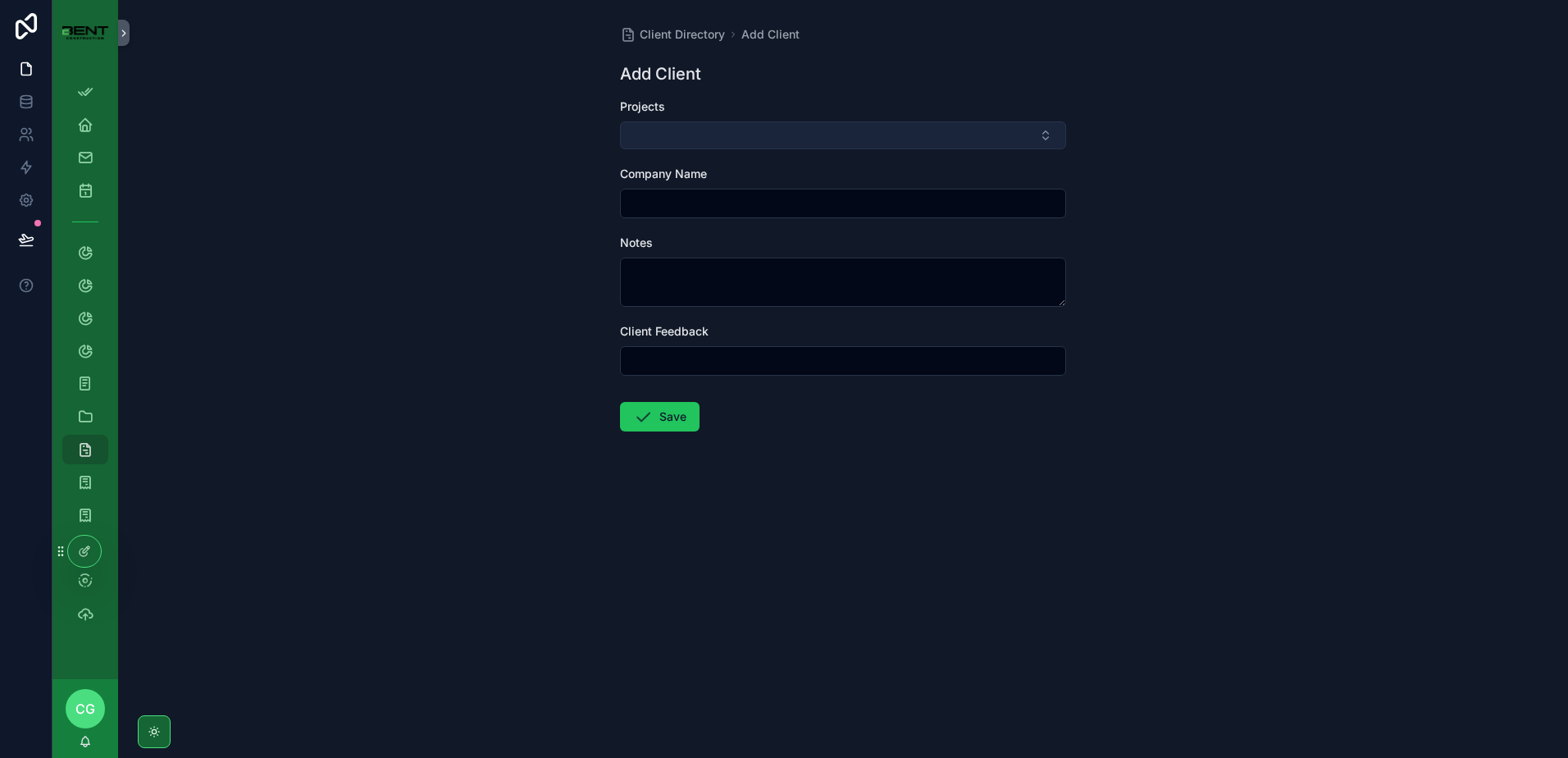
click at [697, 138] on button "Select Button" at bounding box center [844, 134] width 446 height 27
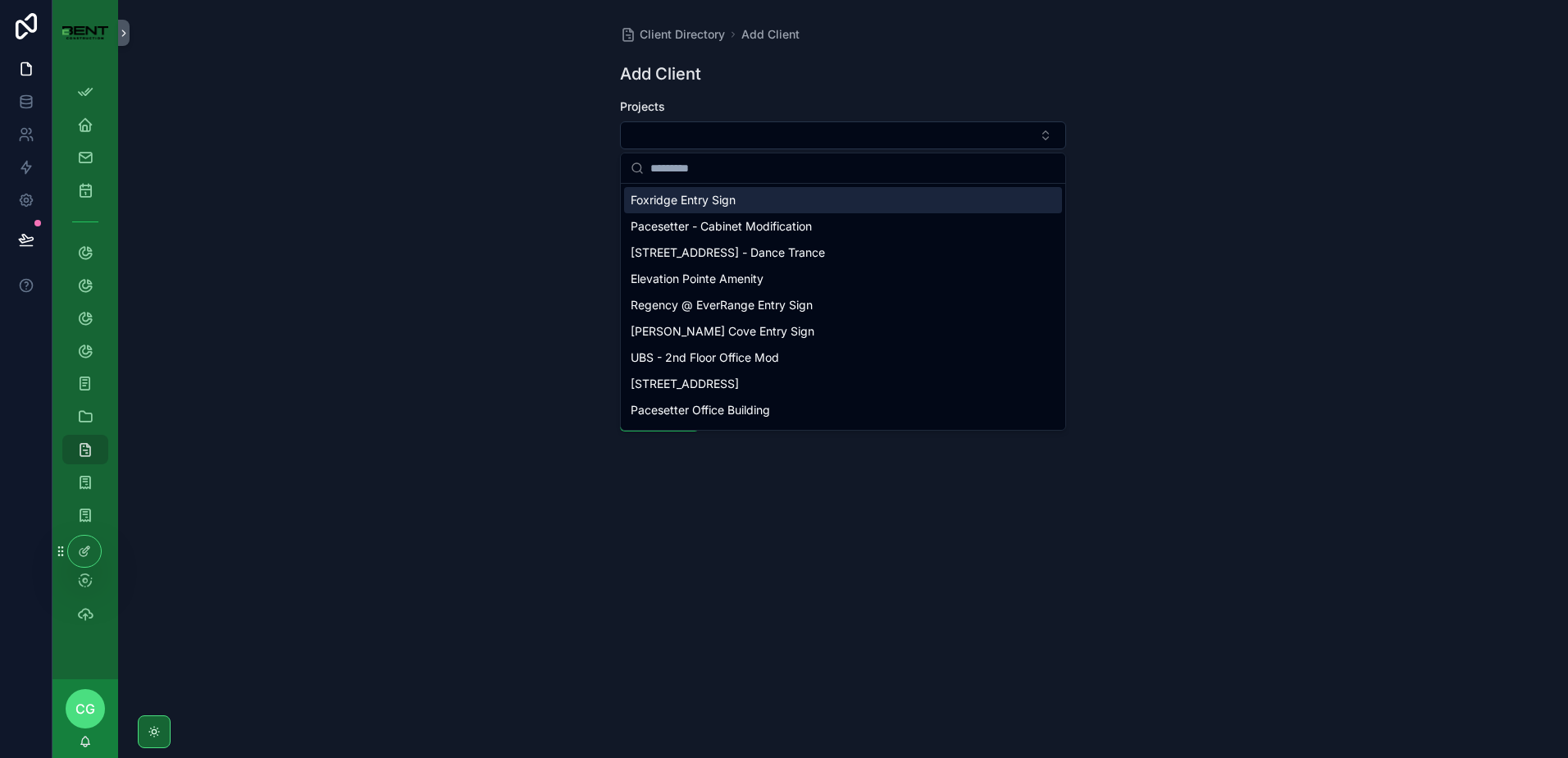
click at [701, 171] on input "scrollable content" at bounding box center [853, 167] width 405 height 29
click at [696, 200] on span "Foxridge Entry Sign" at bounding box center [683, 200] width 105 height 16
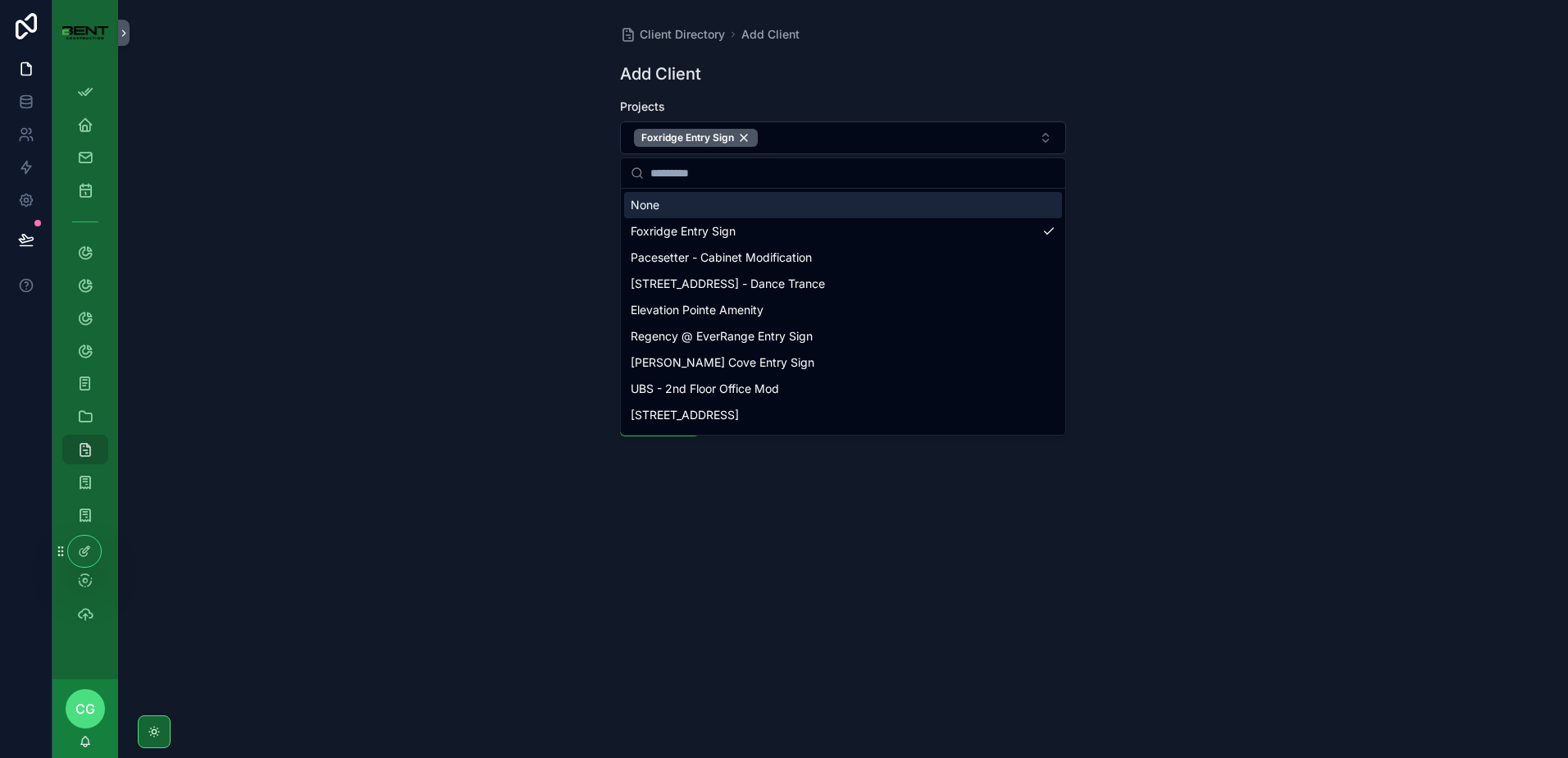
click at [518, 191] on div "Client Directory Add Client Add Client Projects Foxridge Entry Sign Company Nam…" at bounding box center [844, 379] width 1451 height 758
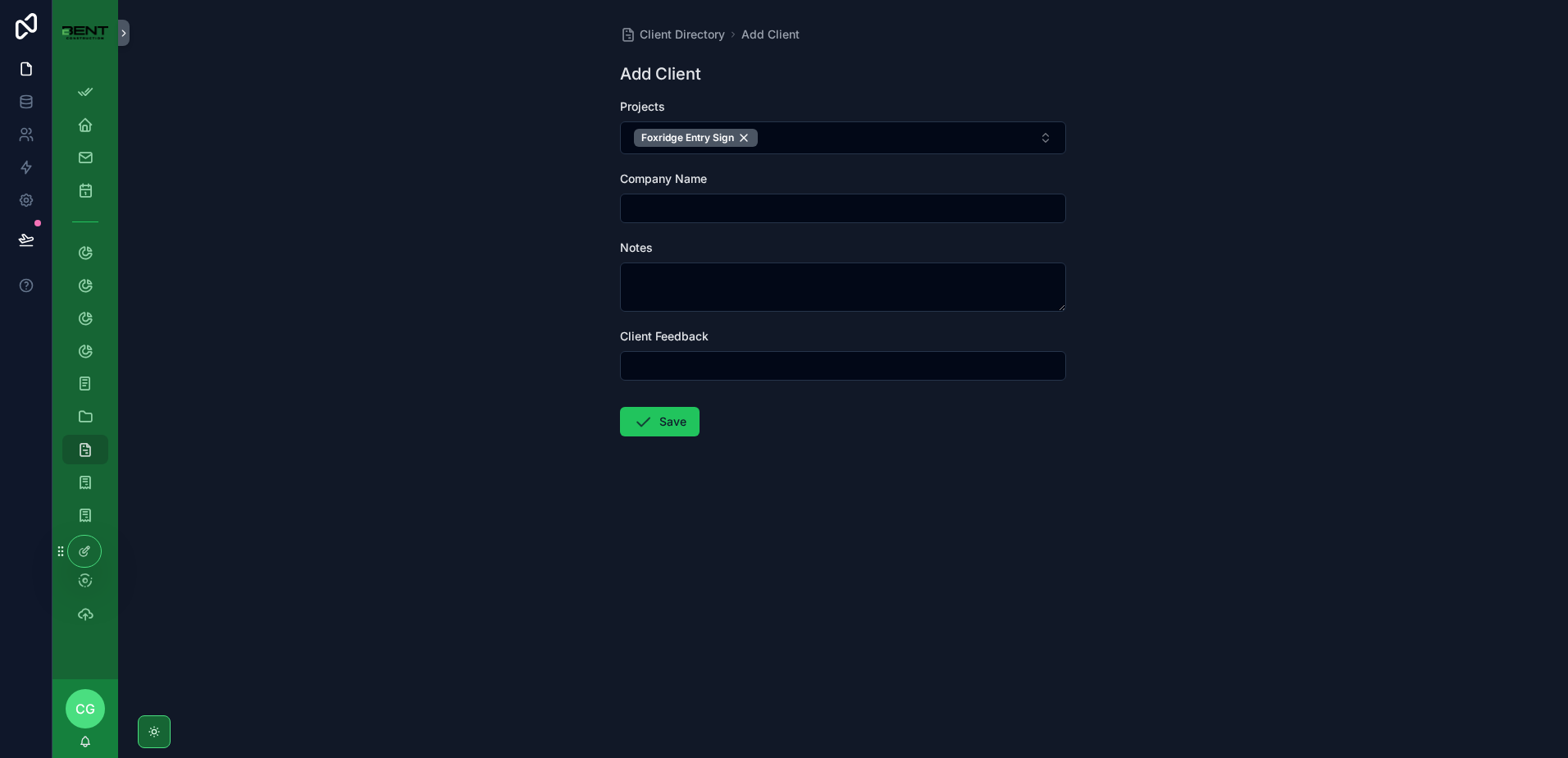
click at [677, 208] on input "scrollable content" at bounding box center [844, 208] width 444 height 23
click at [378, 282] on div "Client Directory Add Client Add Client Projects Foxridge Entry Sign Company Nam…" at bounding box center [844, 379] width 1451 height 758
click at [693, 211] on input "scrollable content" at bounding box center [844, 208] width 444 height 23
type input "*"
type input "**********"
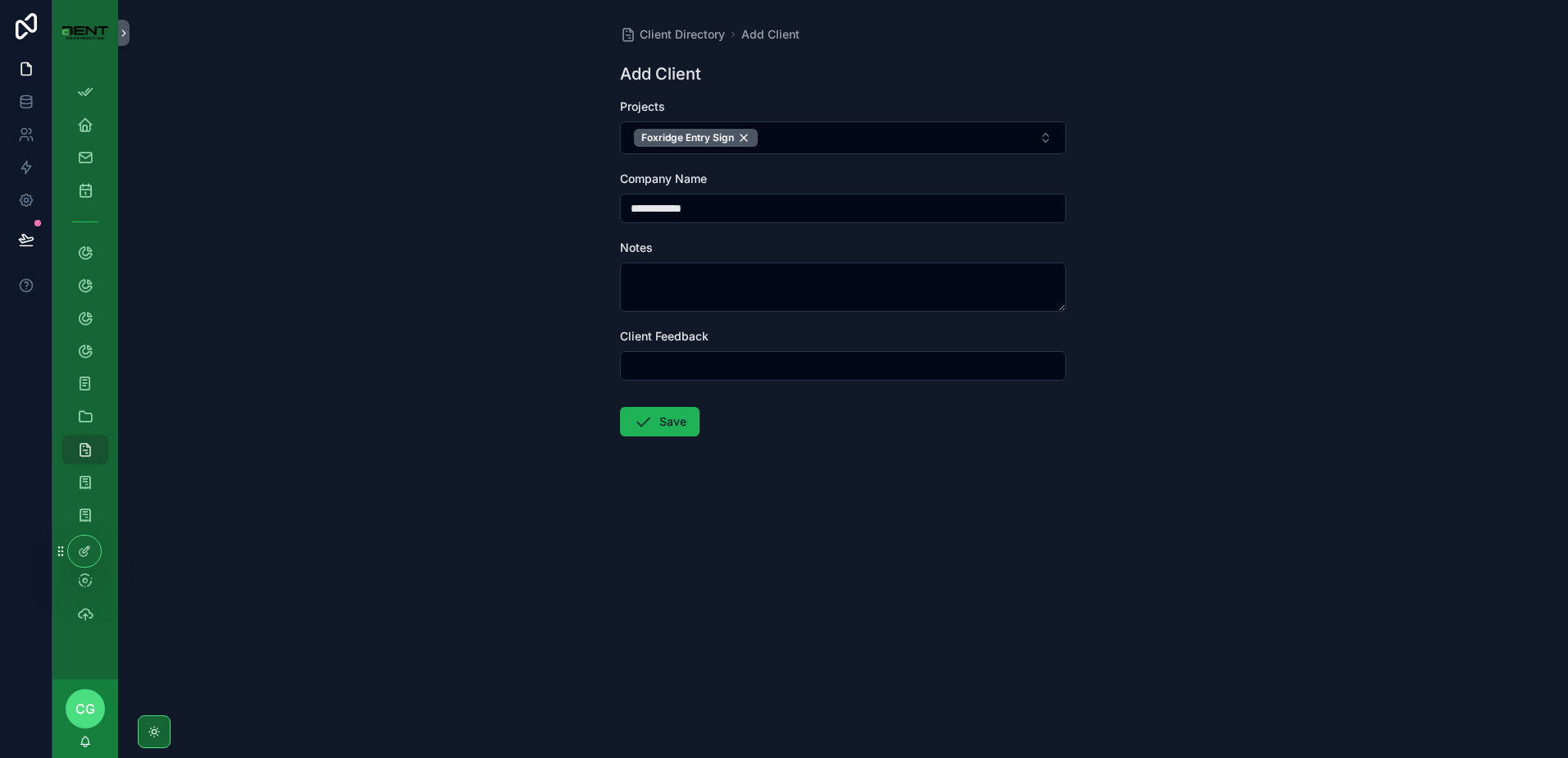
click at [660, 427] on button "Save" at bounding box center [660, 421] width 79 height 29
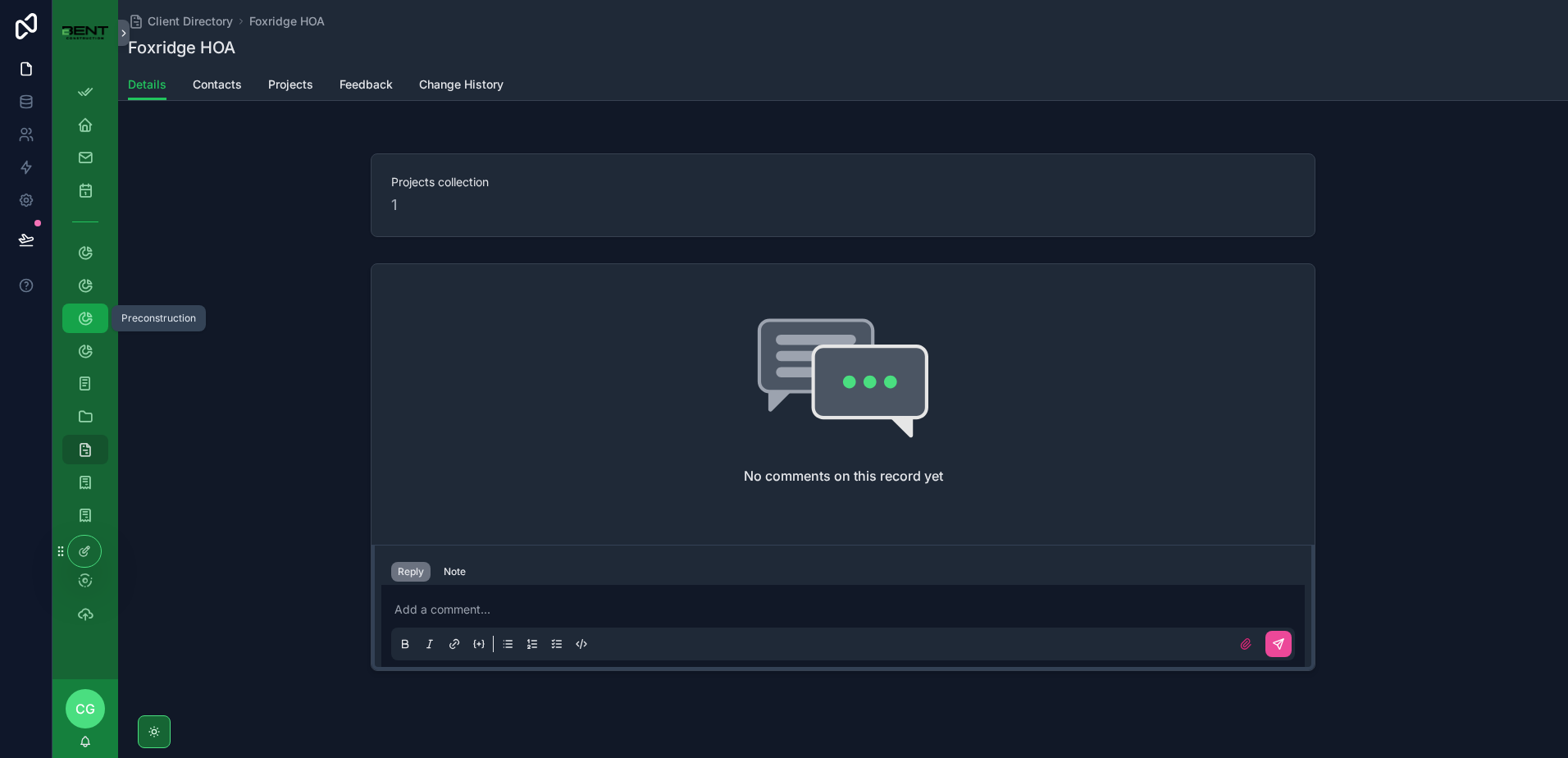
click at [93, 312] on icon "scrollable content" at bounding box center [85, 318] width 16 height 16
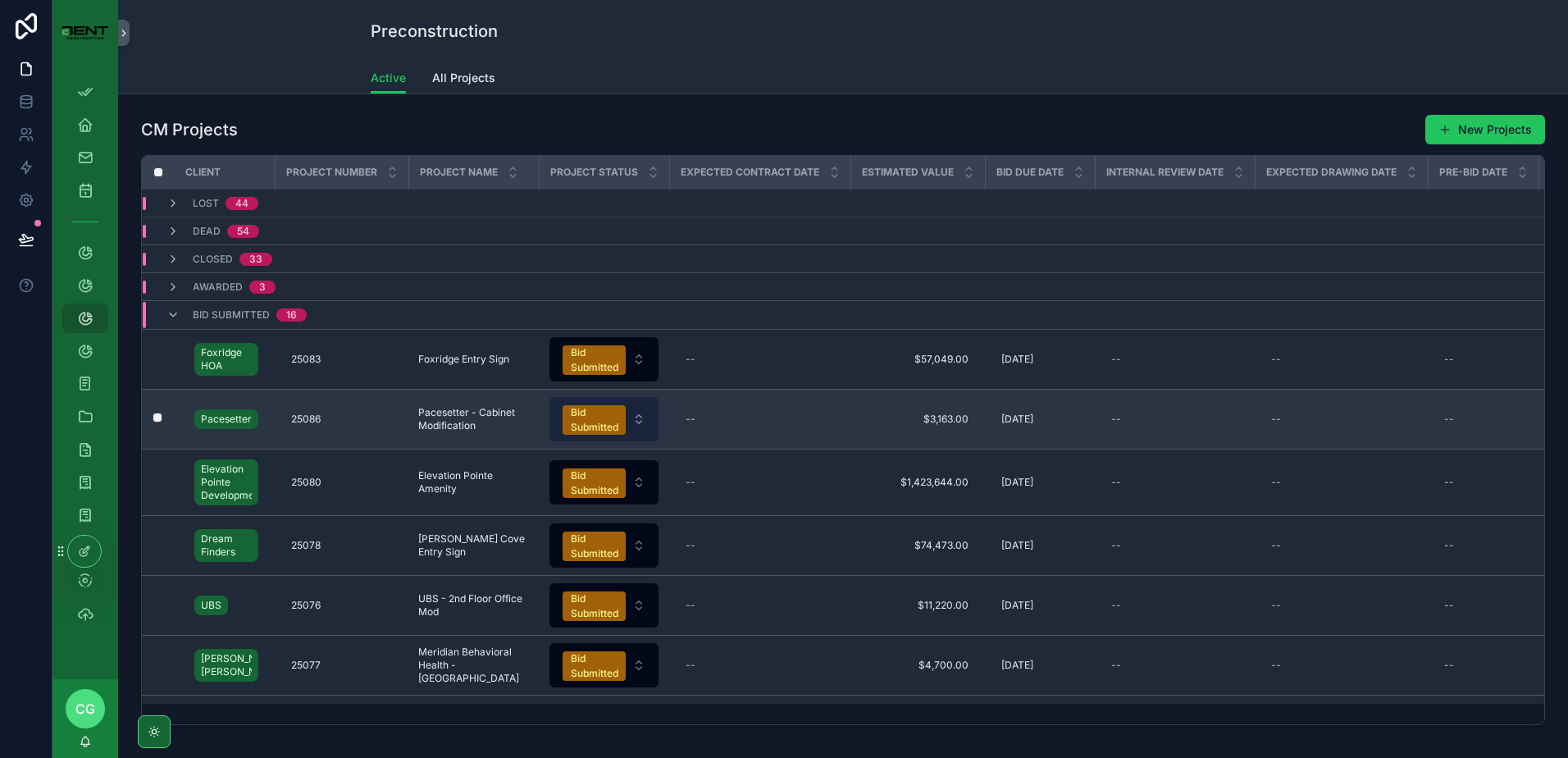
click at [603, 422] on div "Bid Submitted" at bounding box center [595, 419] width 47 height 29
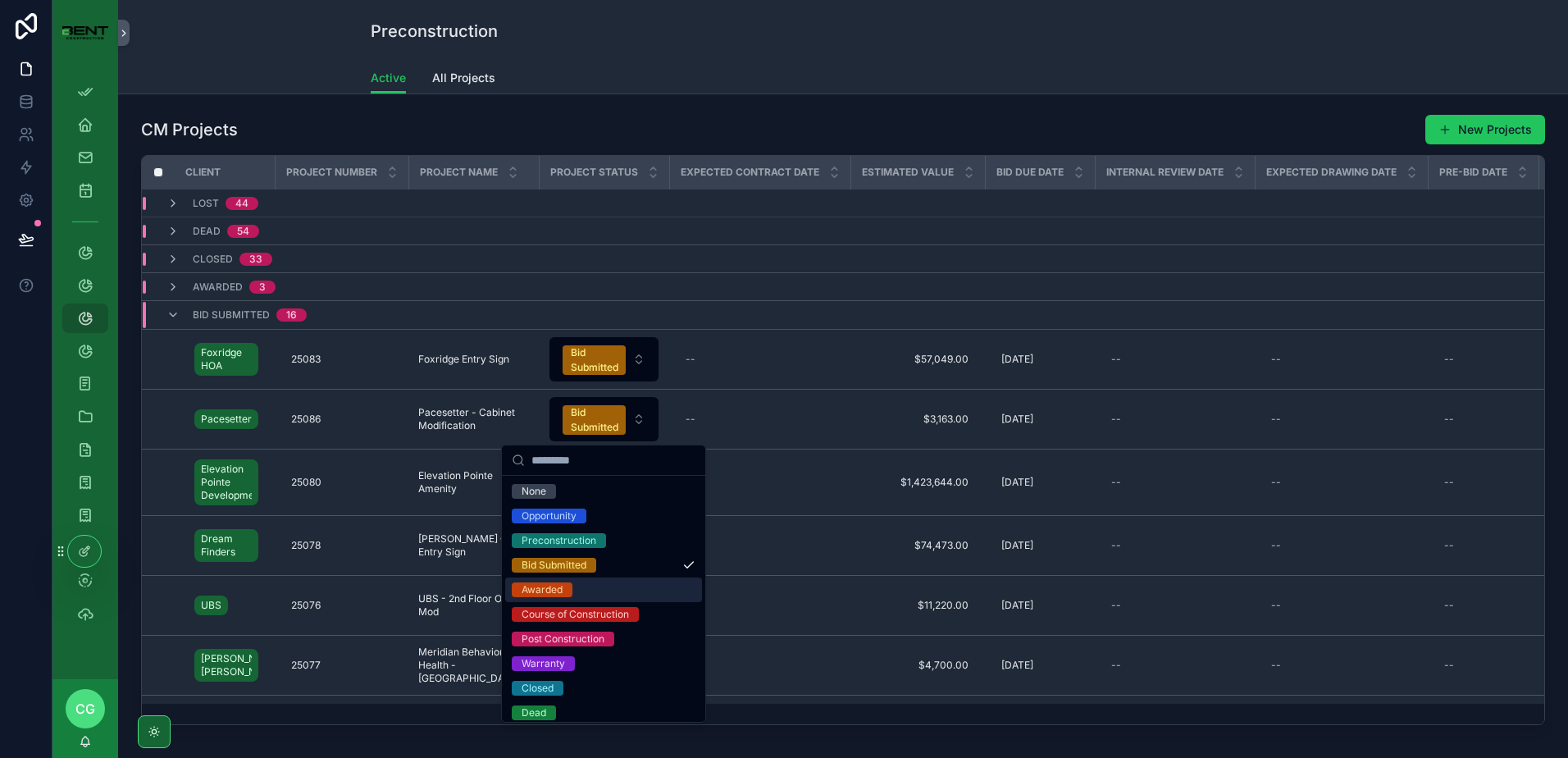
click at [562, 585] on div "Awarded" at bounding box center [542, 591] width 41 height 15
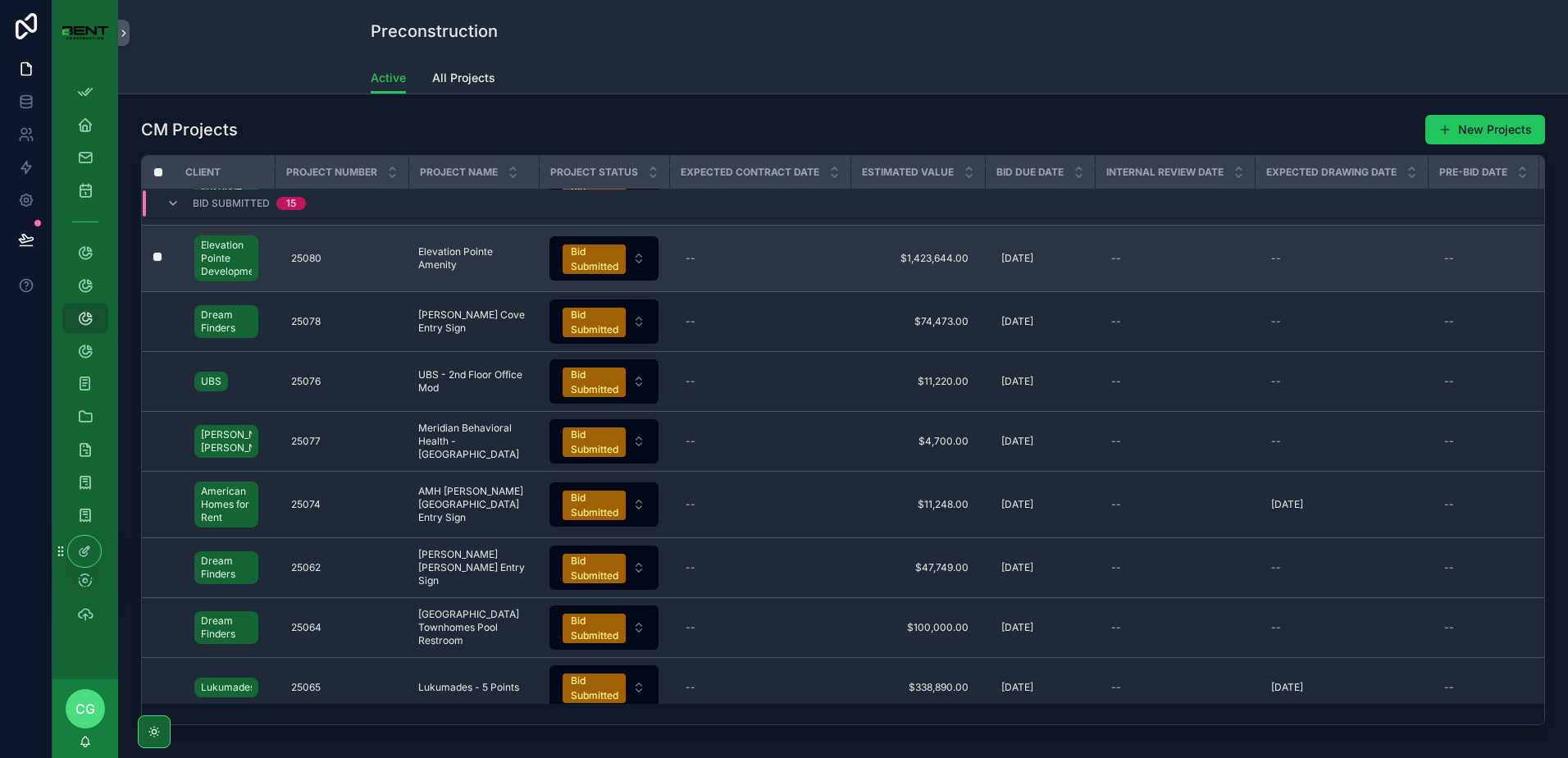
scroll to position [82, 0]
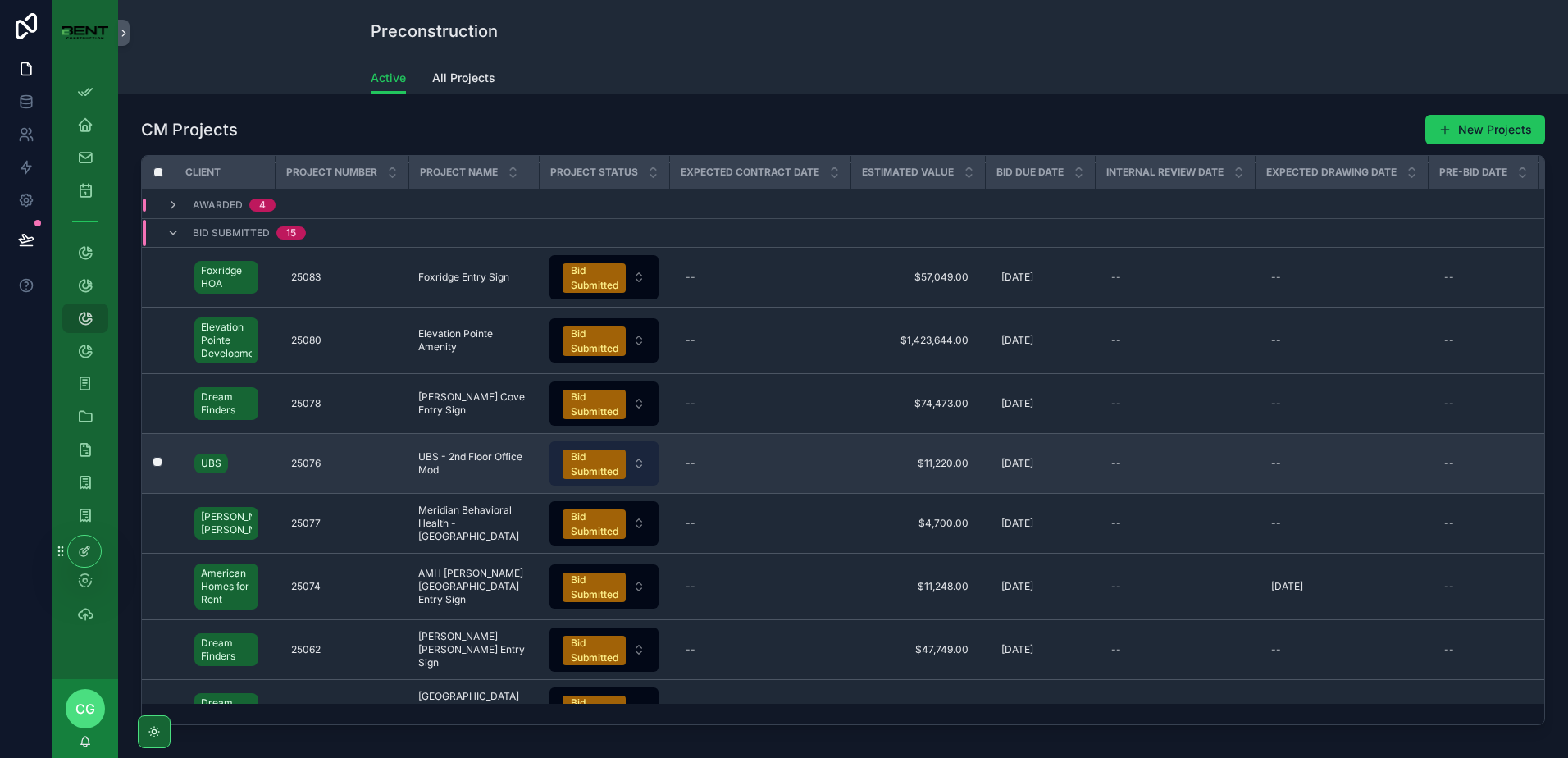
click at [585, 464] on div "Bid Submitted" at bounding box center [595, 464] width 47 height 29
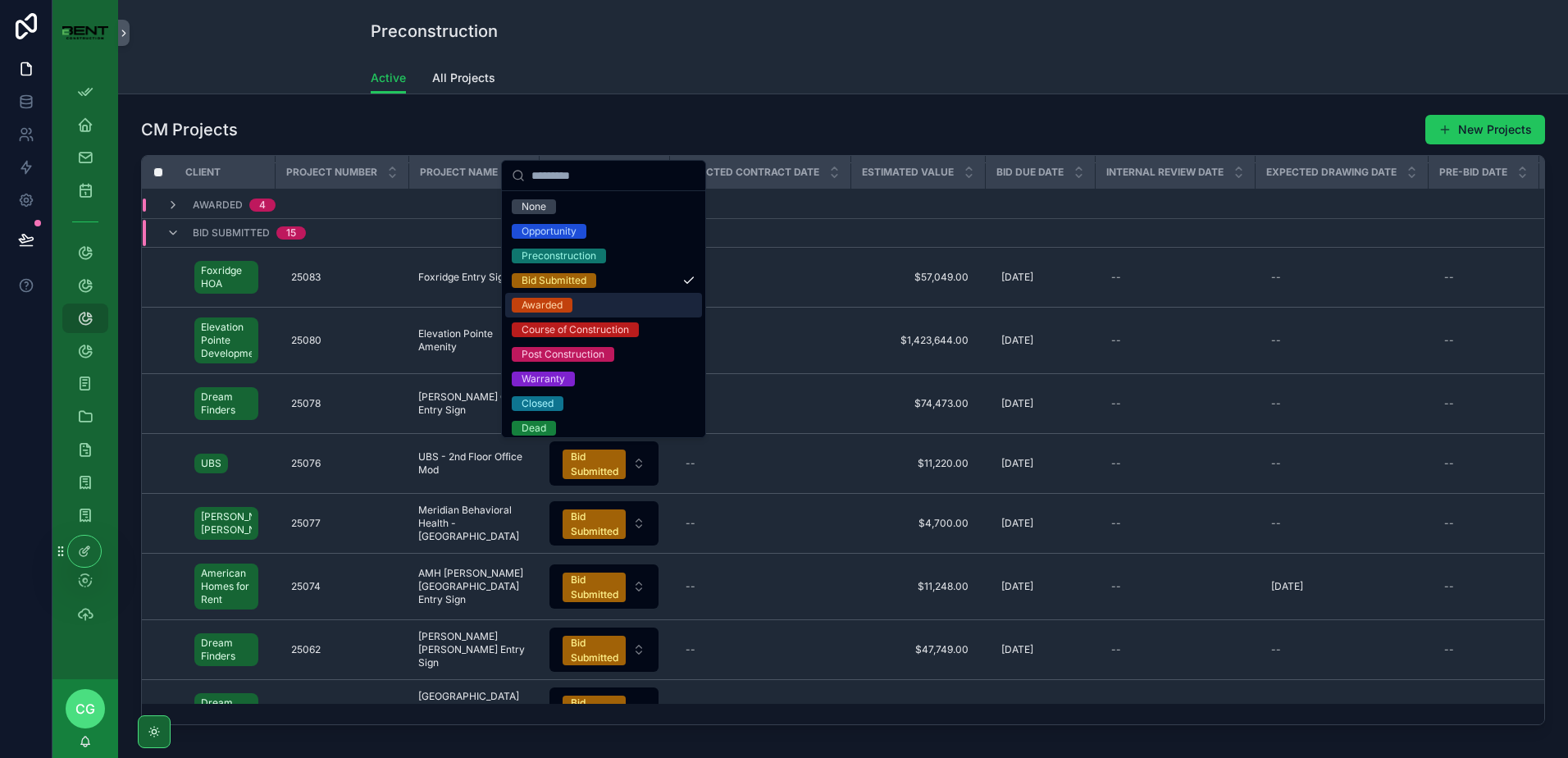
click at [577, 308] on div "Awarded" at bounding box center [603, 306] width 197 height 25
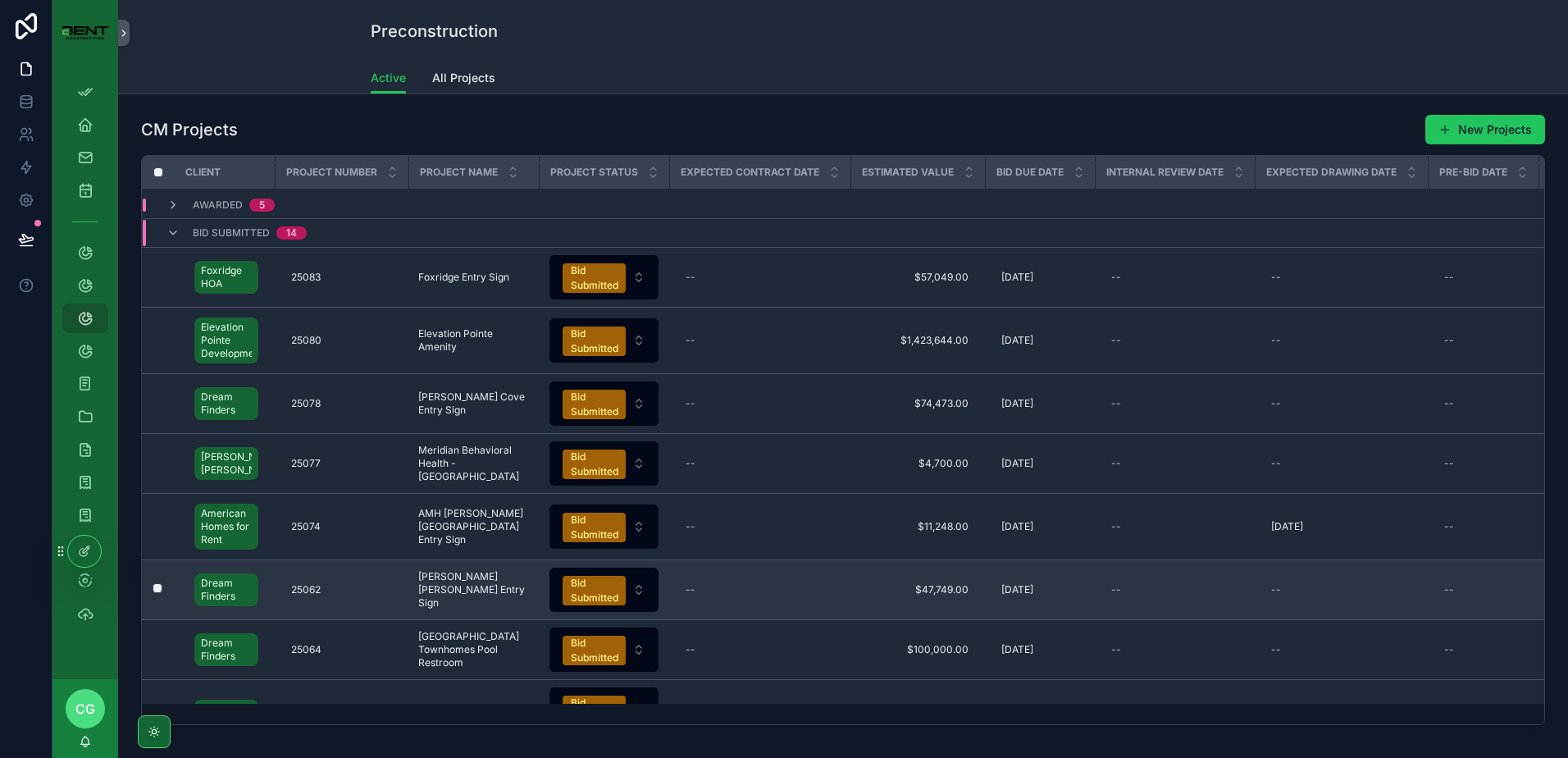
scroll to position [246, 0]
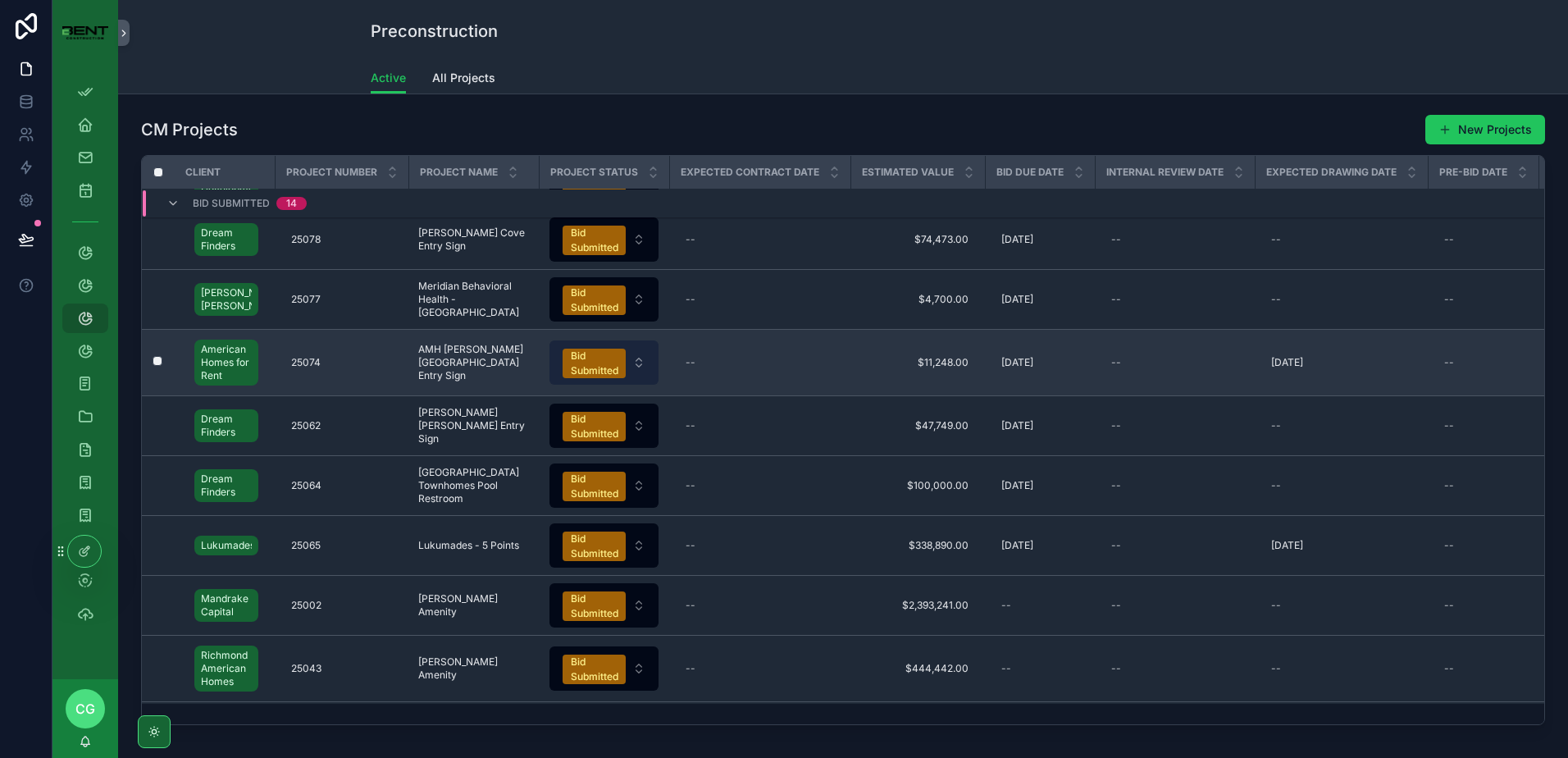
click at [603, 368] on div "Bid Submitted" at bounding box center [595, 363] width 47 height 29
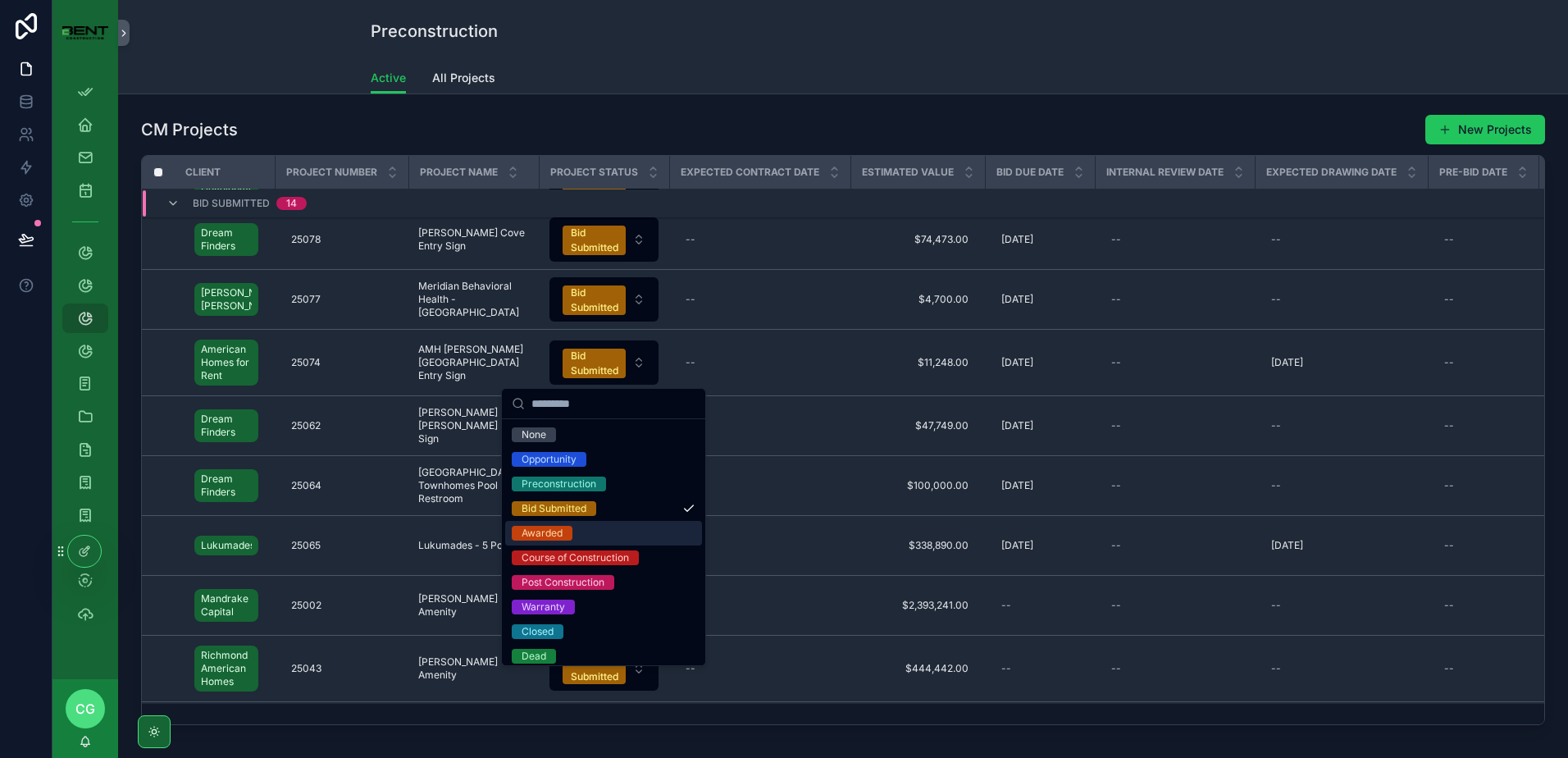
click at [568, 536] on span "Awarded" at bounding box center [542, 534] width 61 height 15
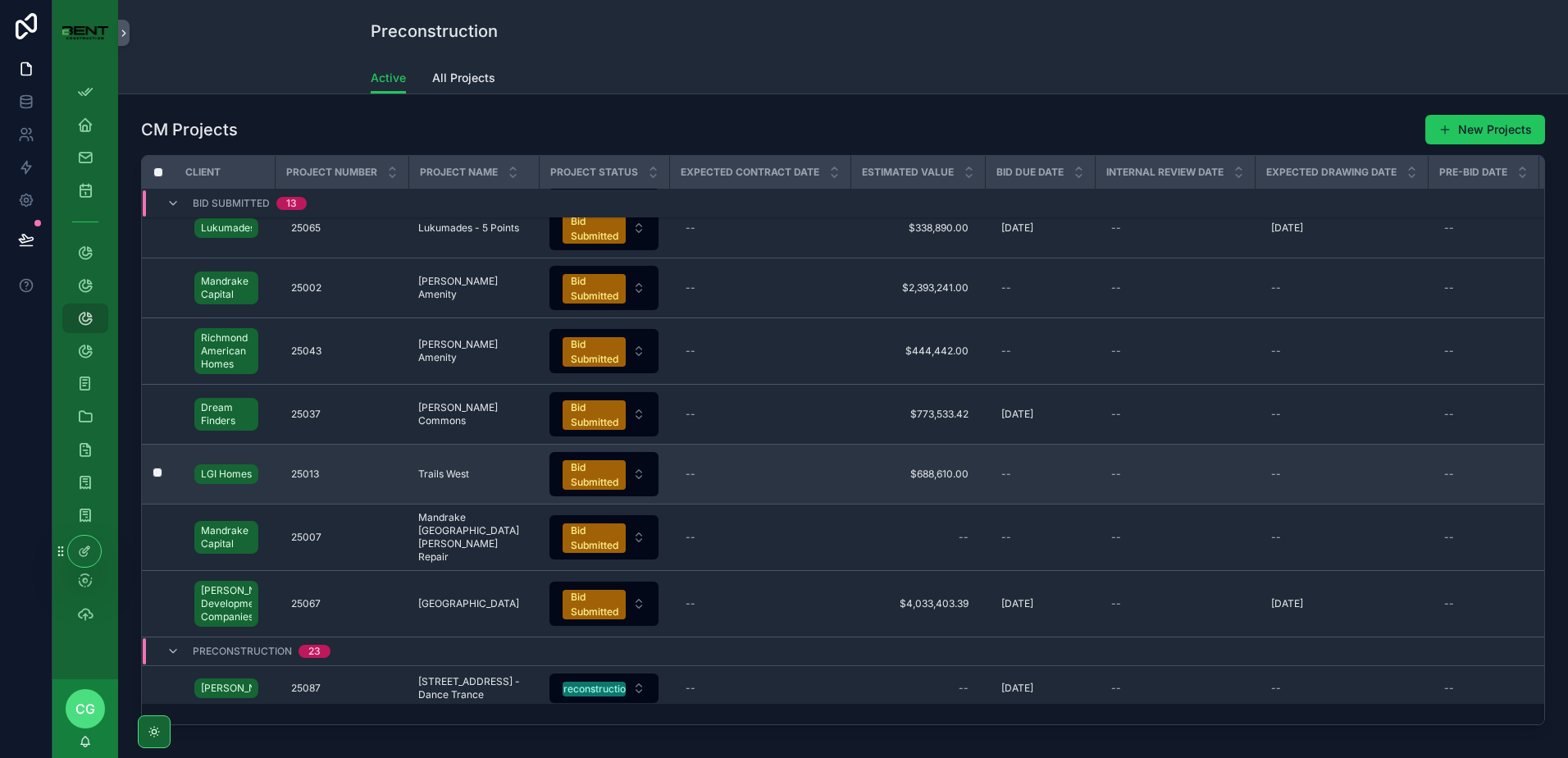
scroll to position [565, 0]
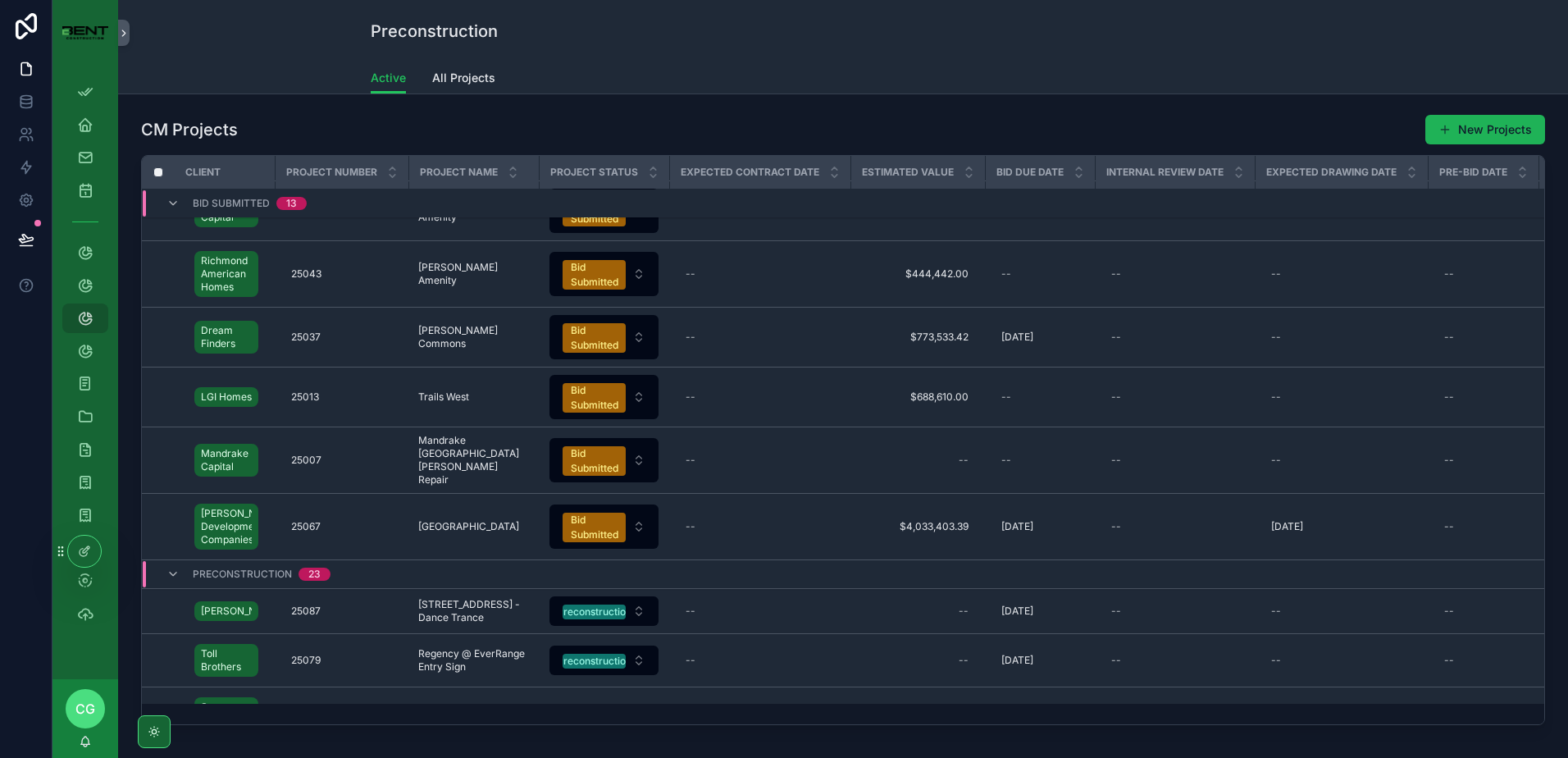
click at [1475, 140] on button "New Projects" at bounding box center [1486, 129] width 120 height 29
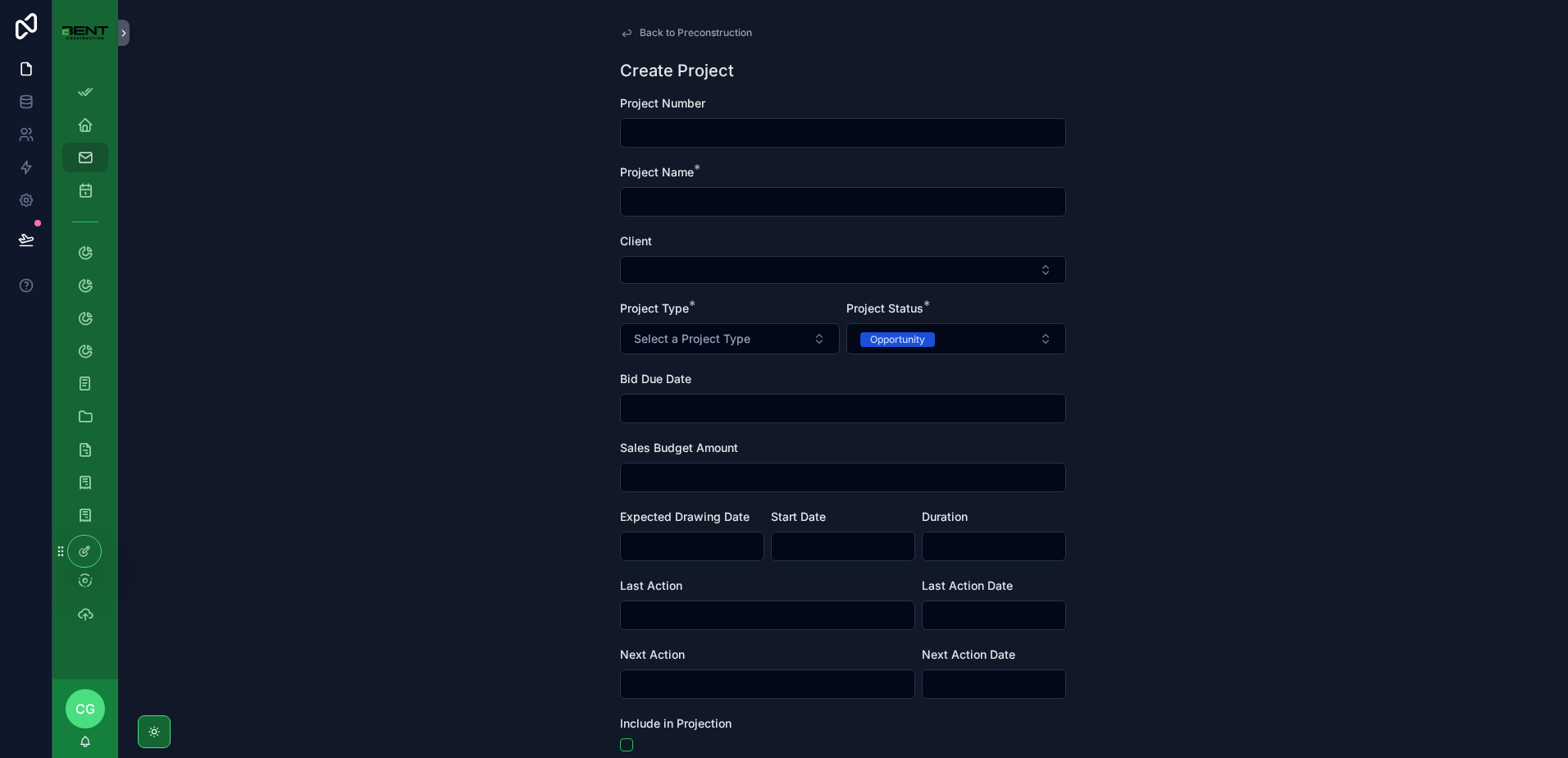
click at [709, 129] on input "scrollable content" at bounding box center [844, 132] width 444 height 23
click at [677, 203] on input "scrollable content" at bounding box center [844, 202] width 444 height 23
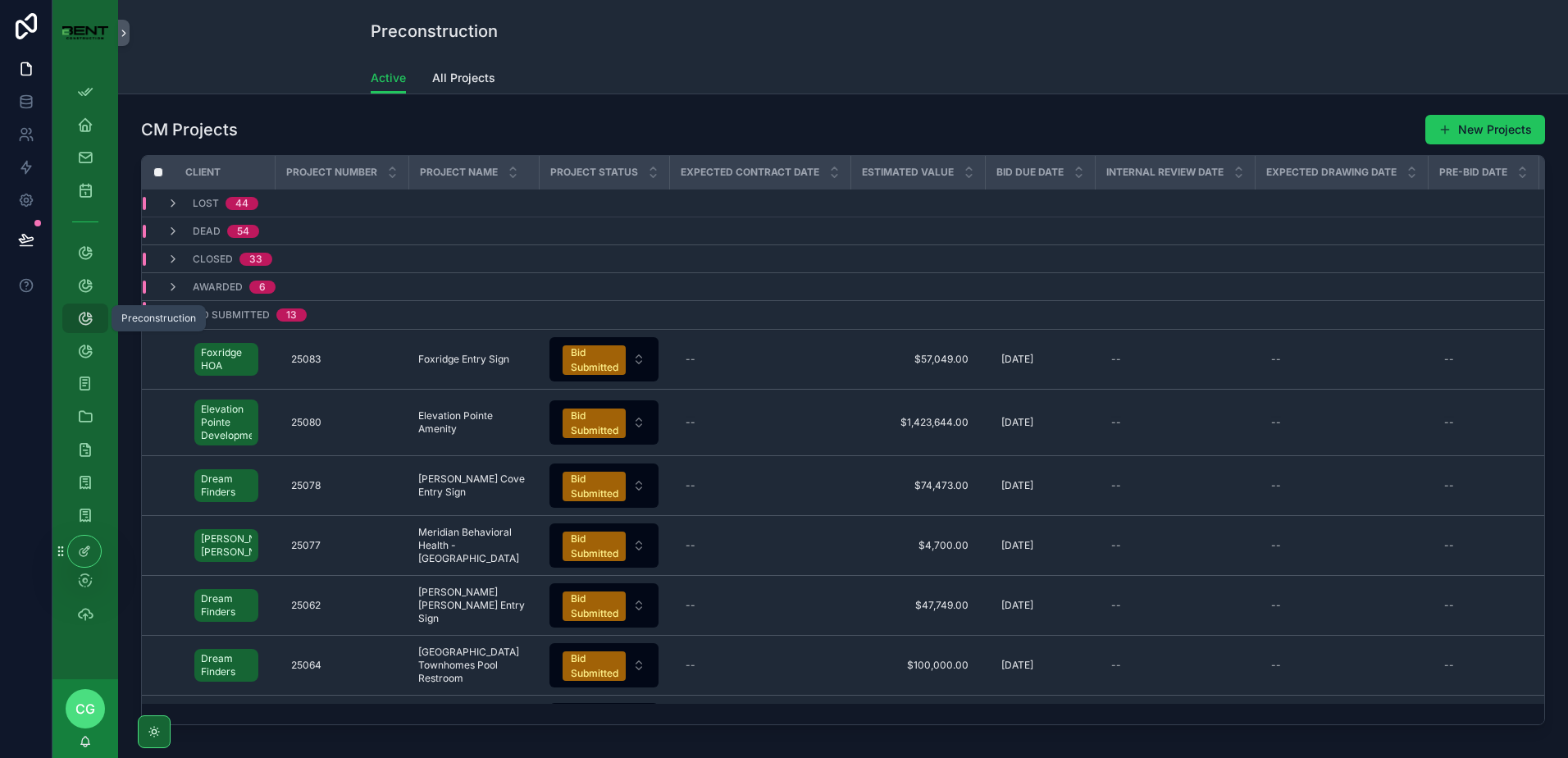
click at [90, 313] on icon "scrollable content" at bounding box center [85, 318] width 16 height 16
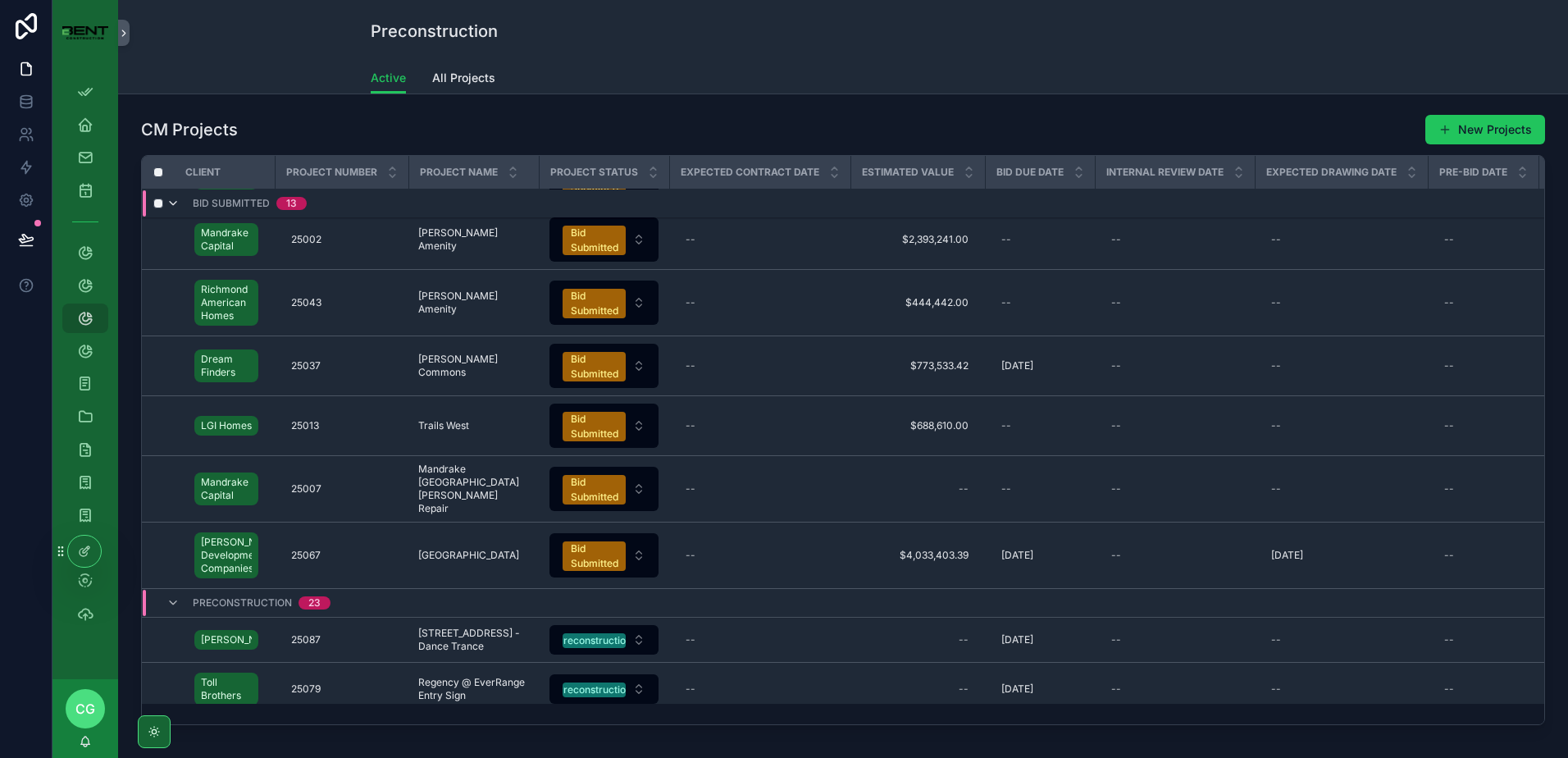
scroll to position [169, 0]
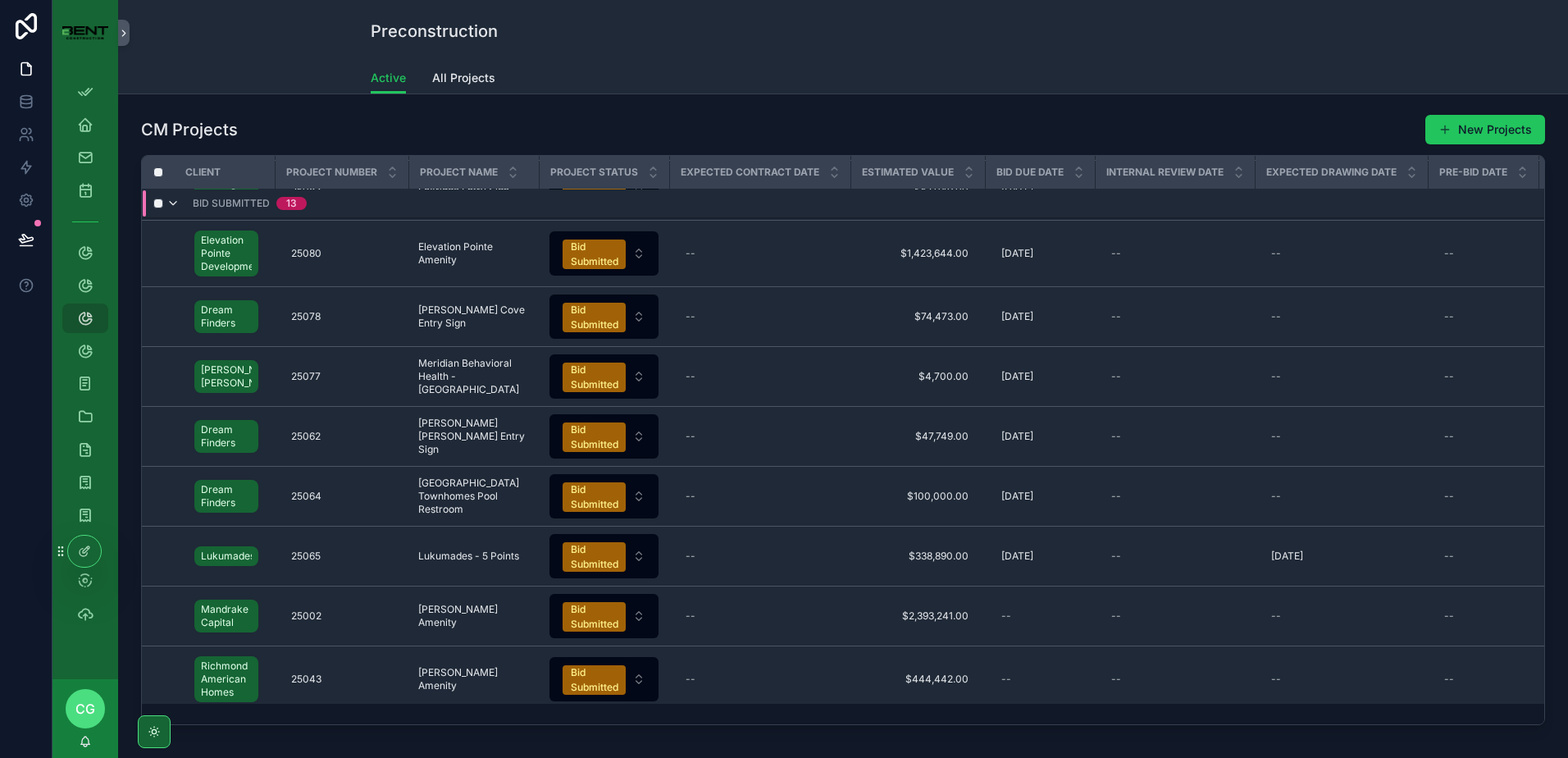
click at [175, 200] on icon "scrollable content" at bounding box center [173, 203] width 13 height 13
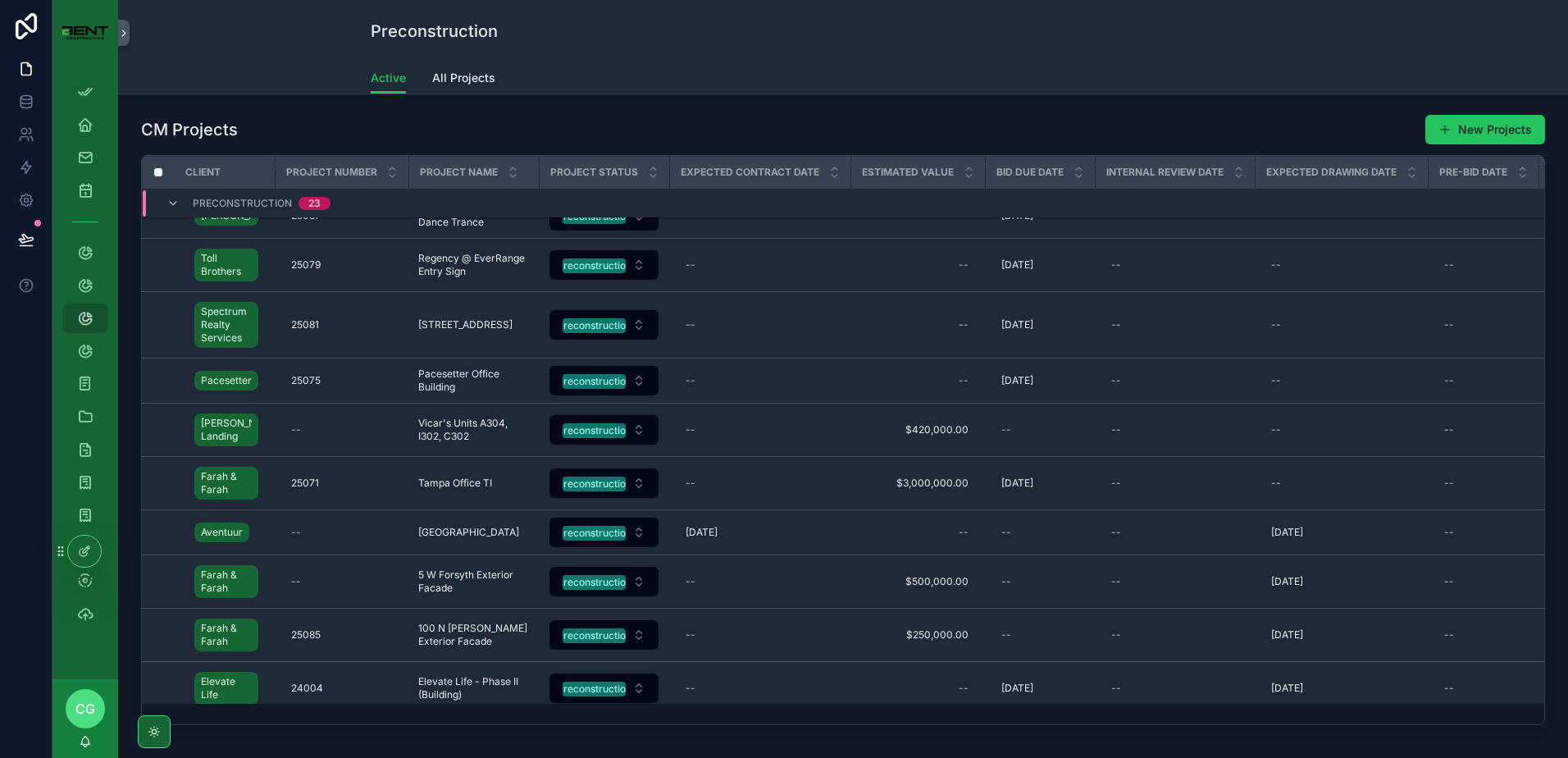
scroll to position [87, 0]
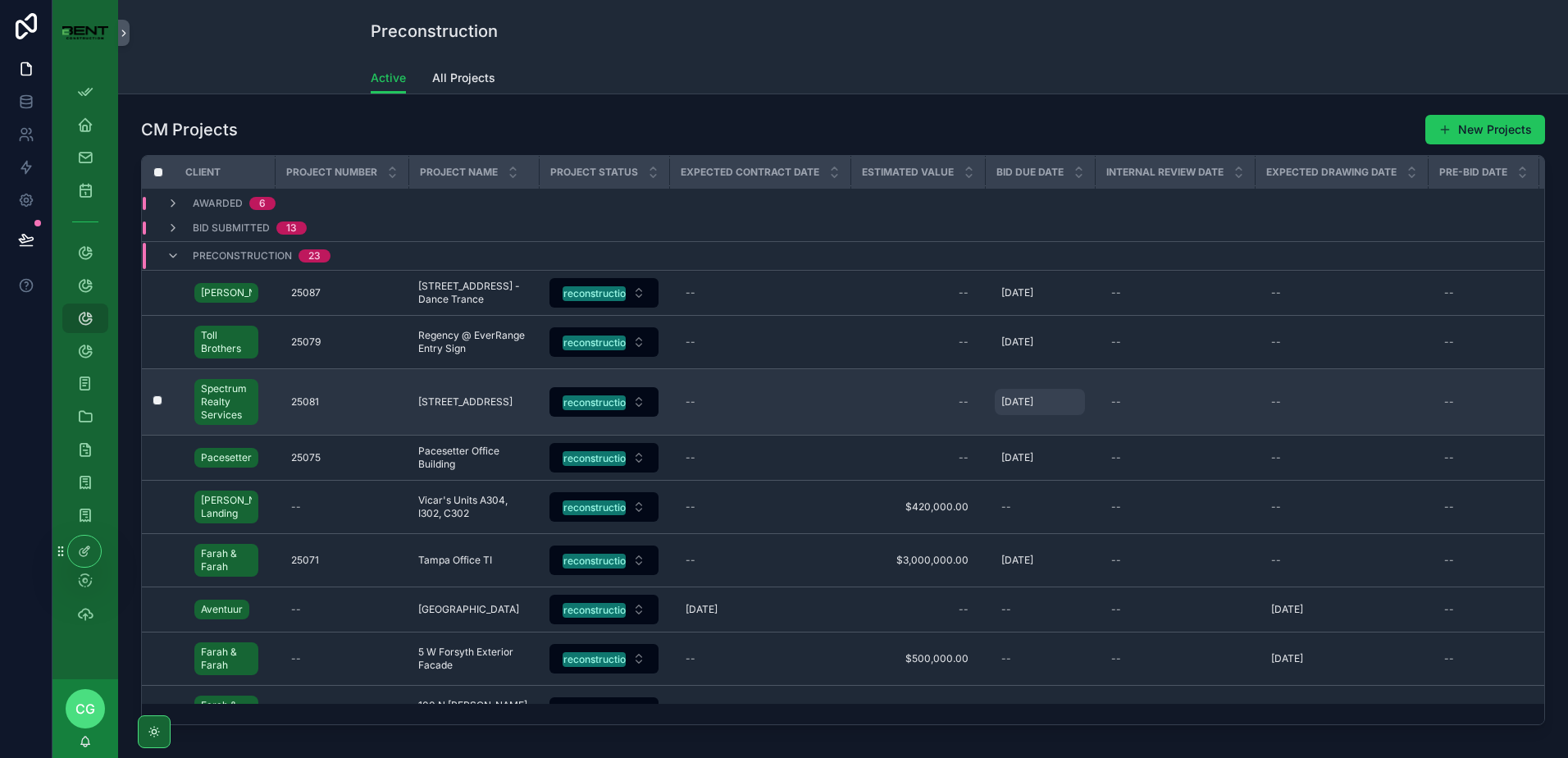
click at [1030, 399] on span "[DATE]" at bounding box center [1018, 402] width 32 height 13
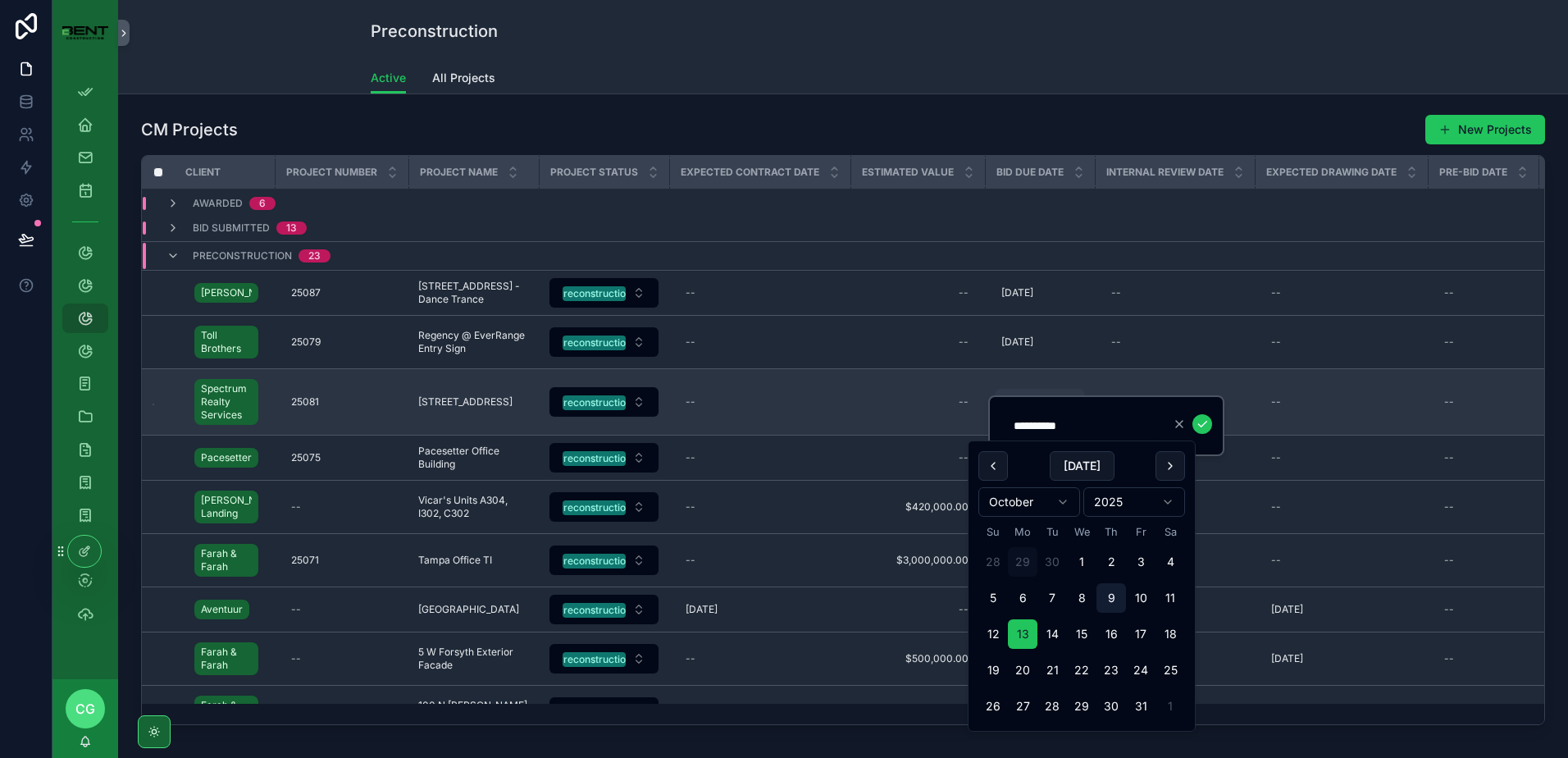
click at [1115, 598] on button "9" at bounding box center [1111, 598] width 29 height 29
type input "*********"
click at [1206, 419] on icon "scrollable content" at bounding box center [1203, 425] width 13 height 13
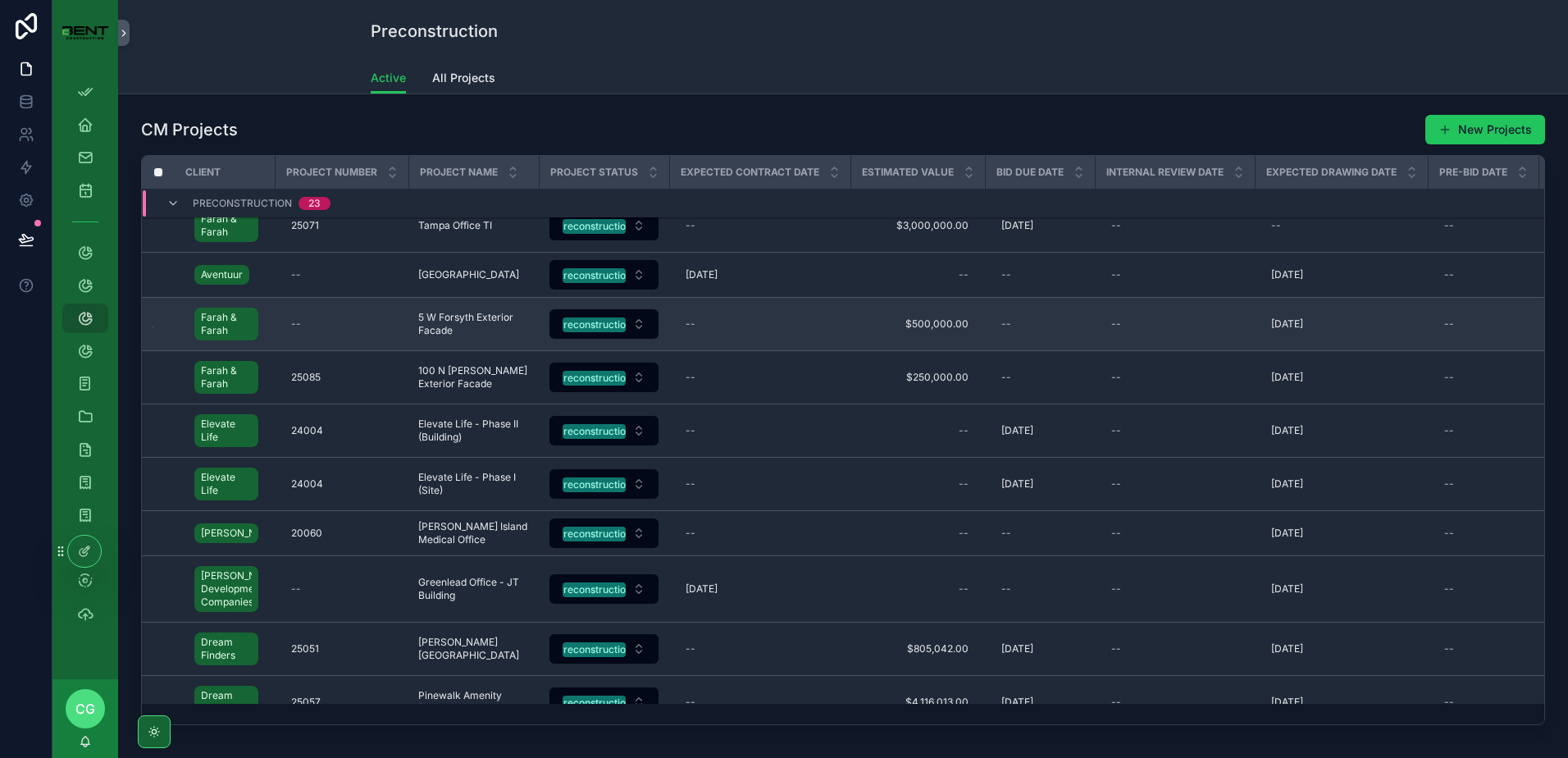
scroll to position [411, 0]
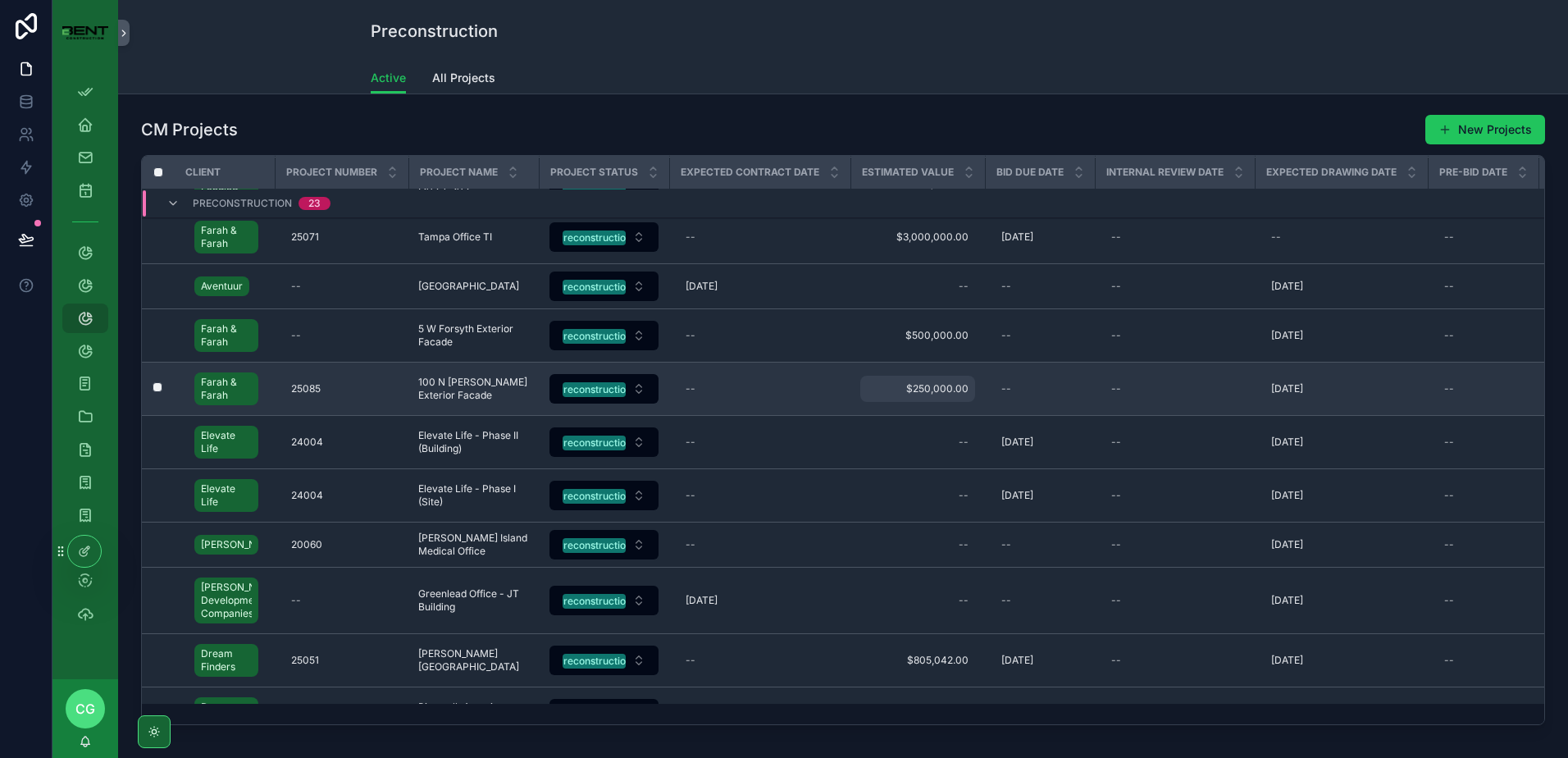
drag, startPoint x: 935, startPoint y: 397, endPoint x: 920, endPoint y: 391, distance: 16.2
drag, startPoint x: 920, startPoint y: 391, endPoint x: 810, endPoint y: 385, distance: 110.2
click at [810, 385] on div "--" at bounding box center [759, 389] width 162 height 26
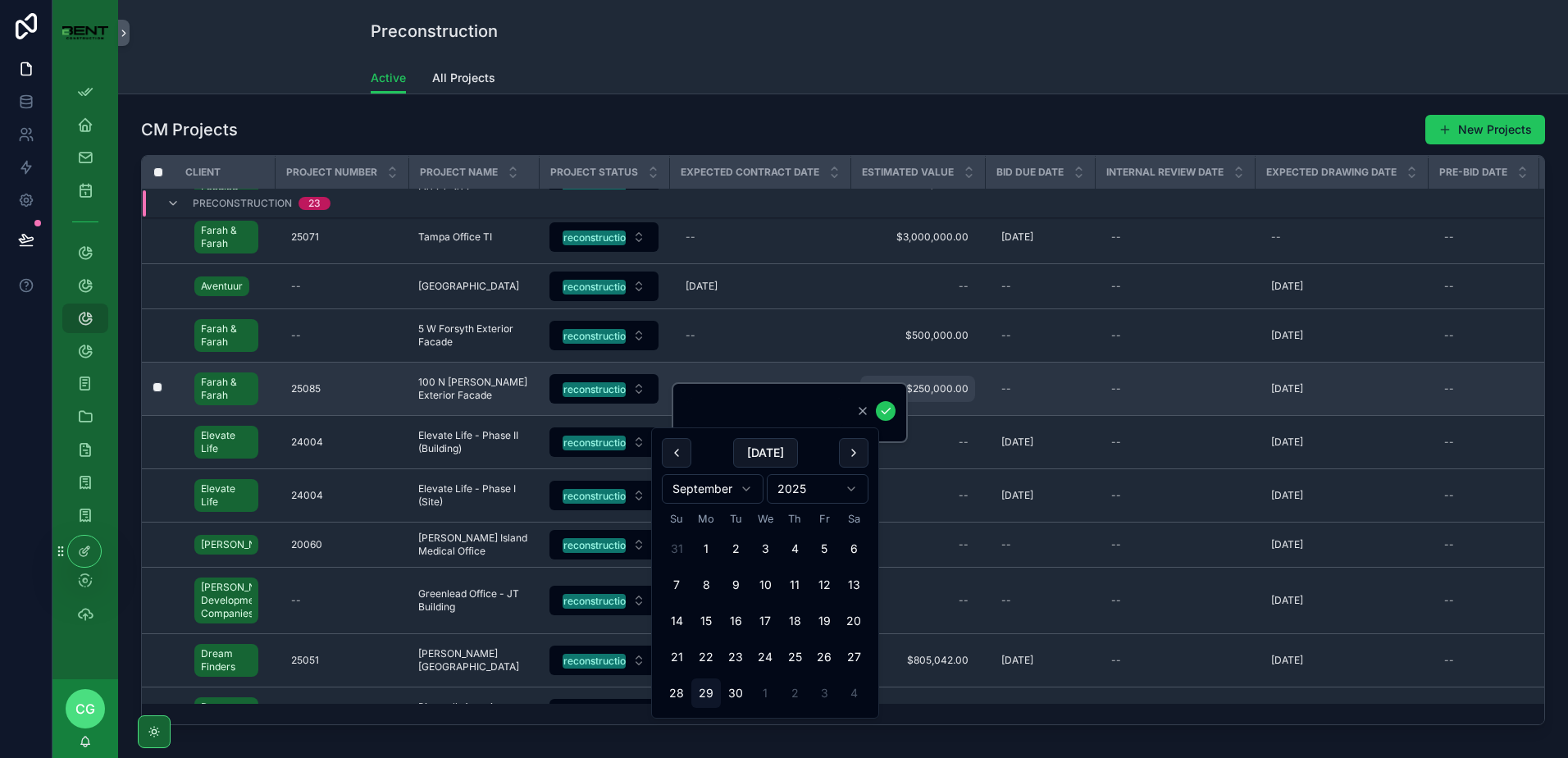
click at [931, 388] on span "$250,000.00" at bounding box center [918, 389] width 102 height 13
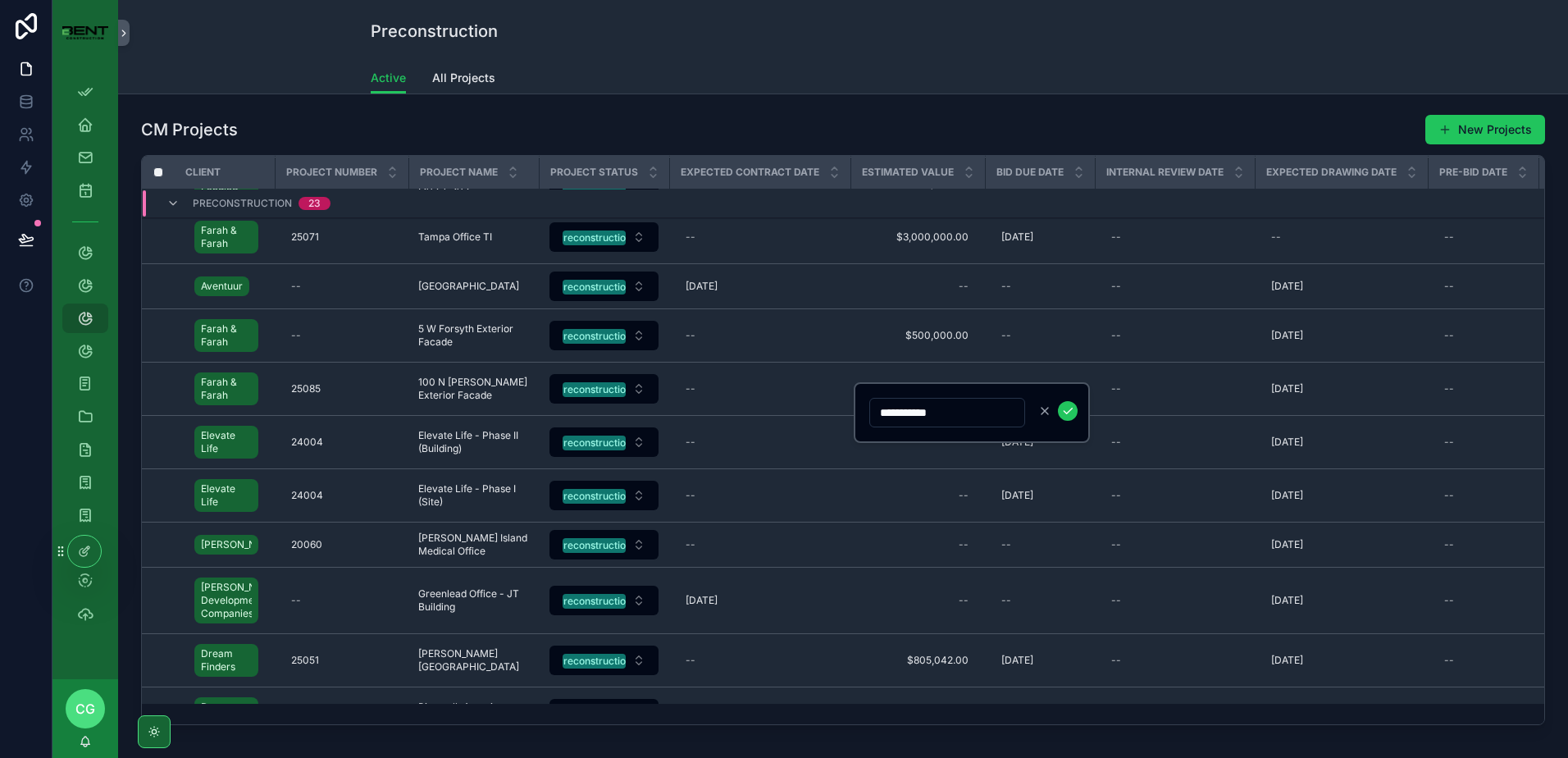
drag, startPoint x: 968, startPoint y: 421, endPoint x: 864, endPoint y: 416, distance: 104.1
click at [864, 416] on div "**********" at bounding box center [972, 413] width 236 height 61
type input "*****"
type input "**********"
click at [1076, 412] on button "scrollable content" at bounding box center [1068, 411] width 20 height 20
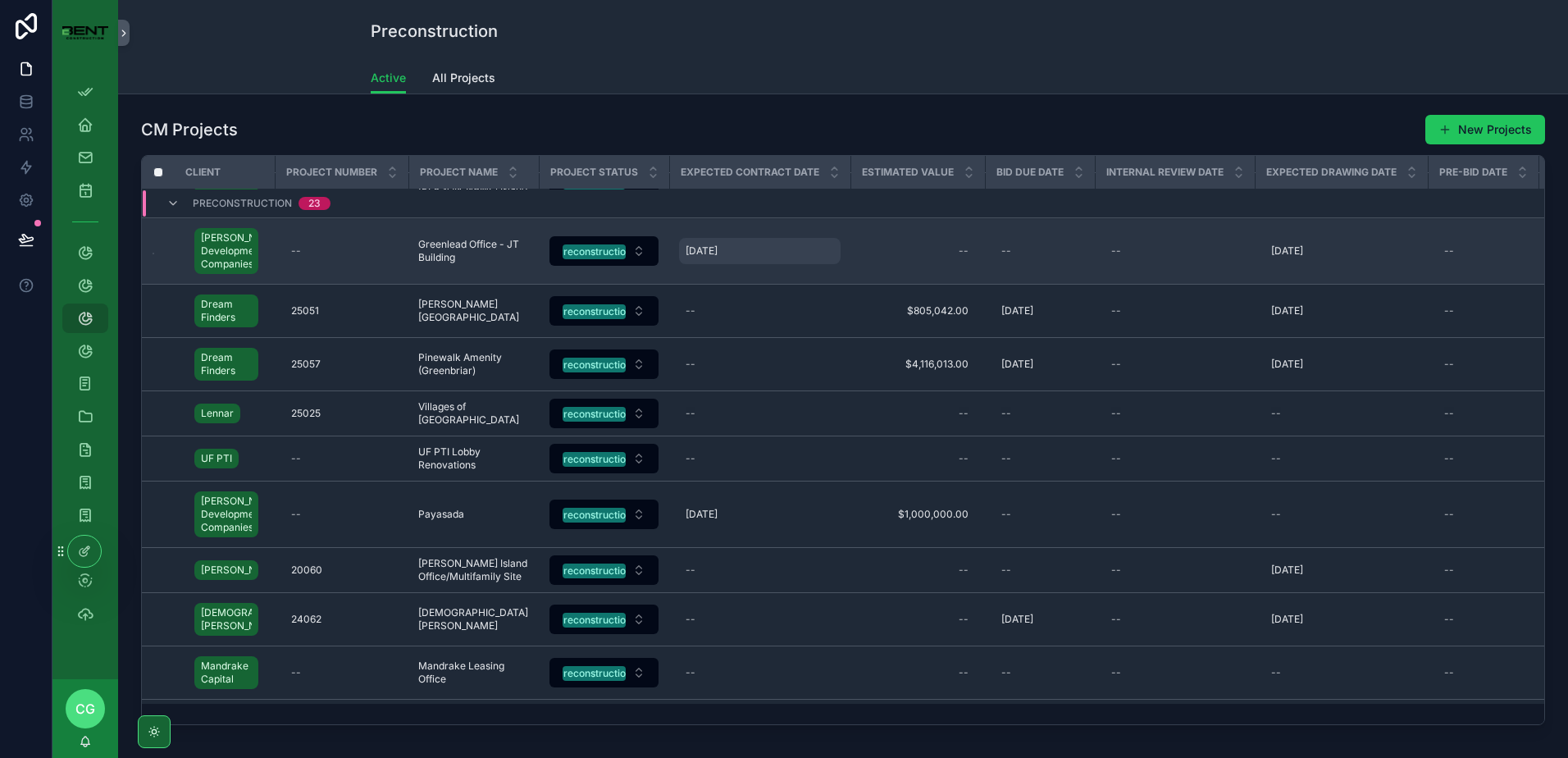
scroll to position [796, 0]
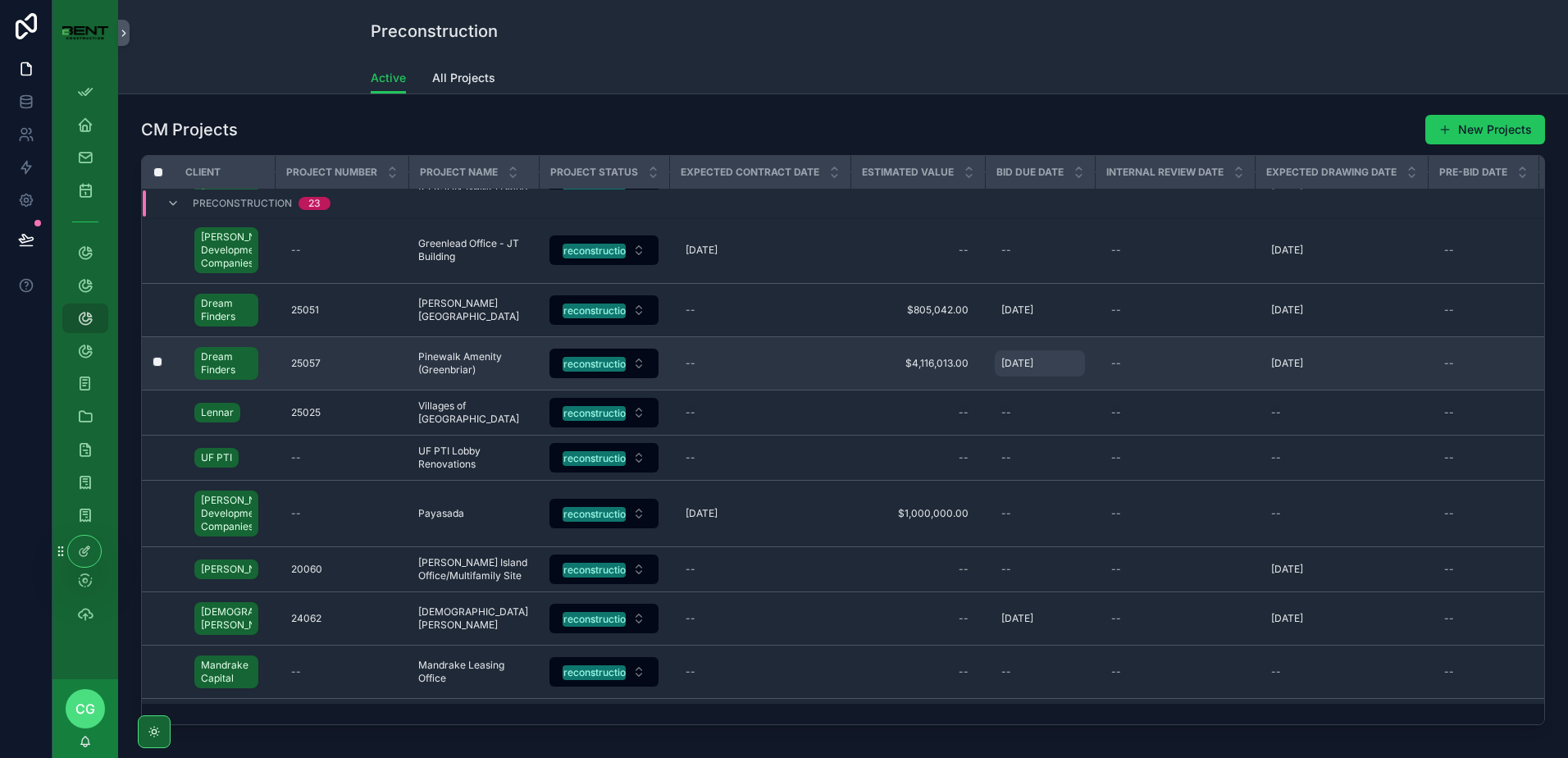
click at [1032, 373] on div "[DATE] [DATE]" at bounding box center [1039, 363] width 90 height 26
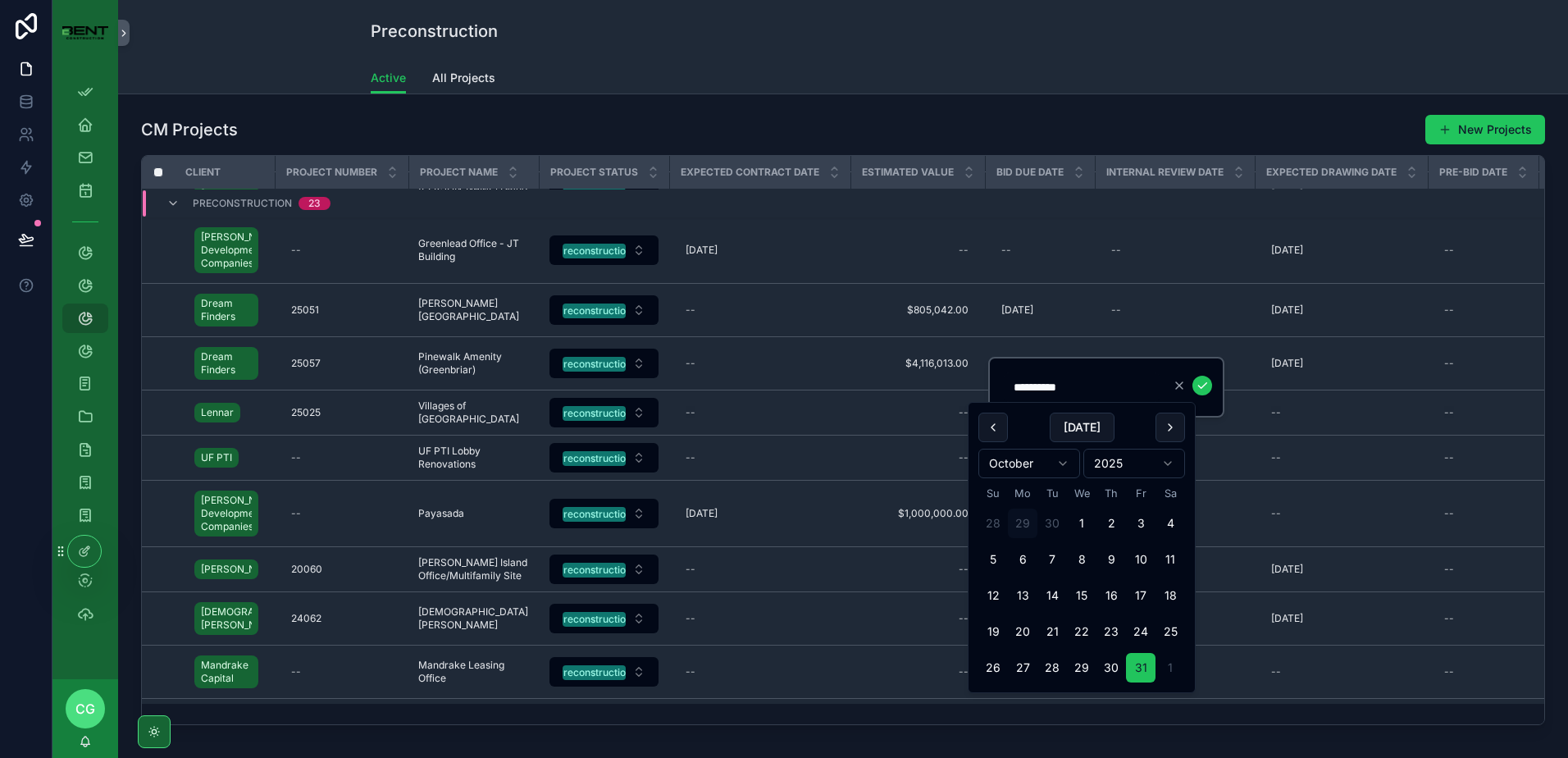
click at [1092, 399] on div "**********" at bounding box center [1082, 387] width 156 height 29
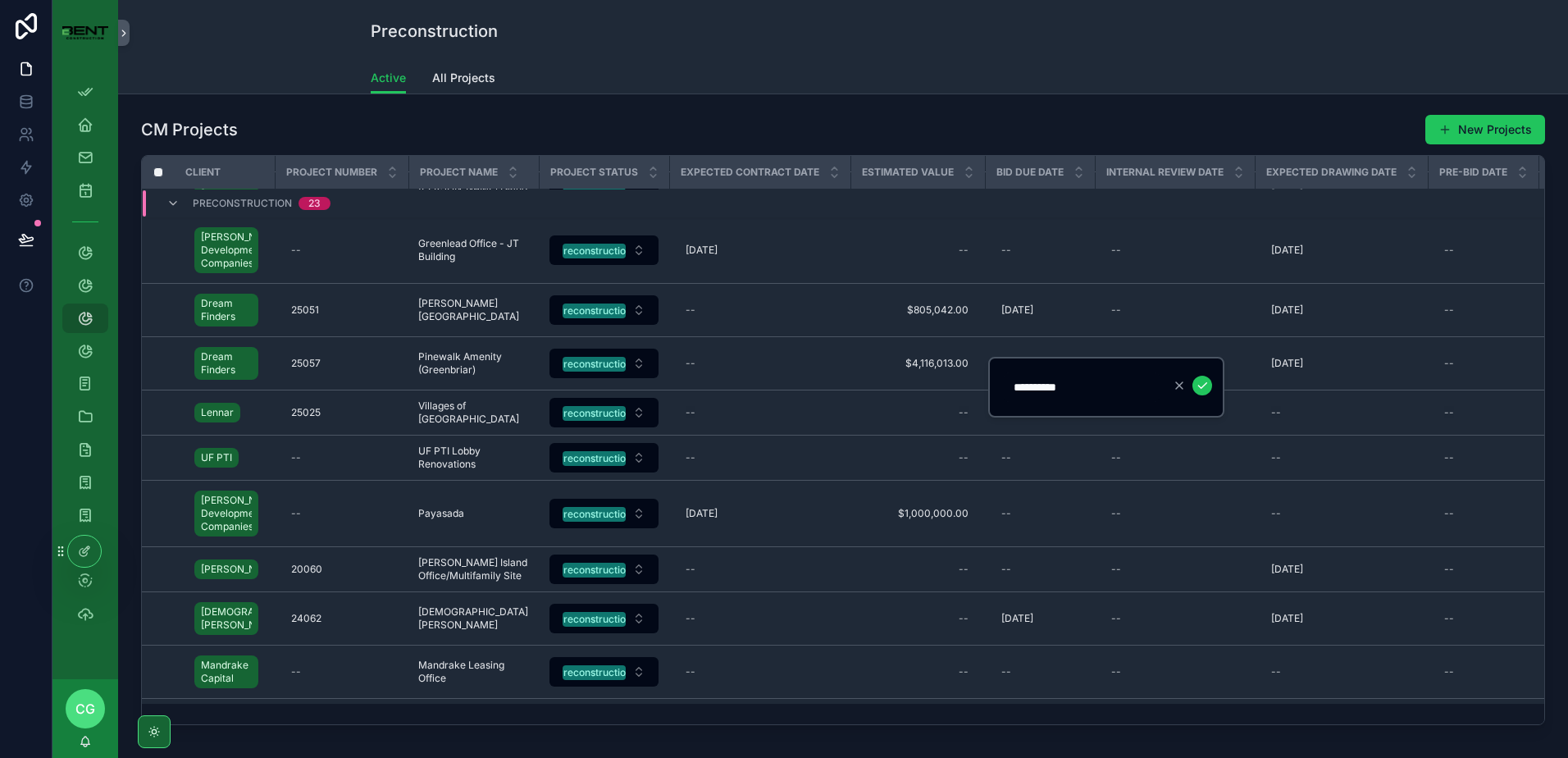
click at [1080, 387] on input "**********" at bounding box center [1082, 387] width 156 height 23
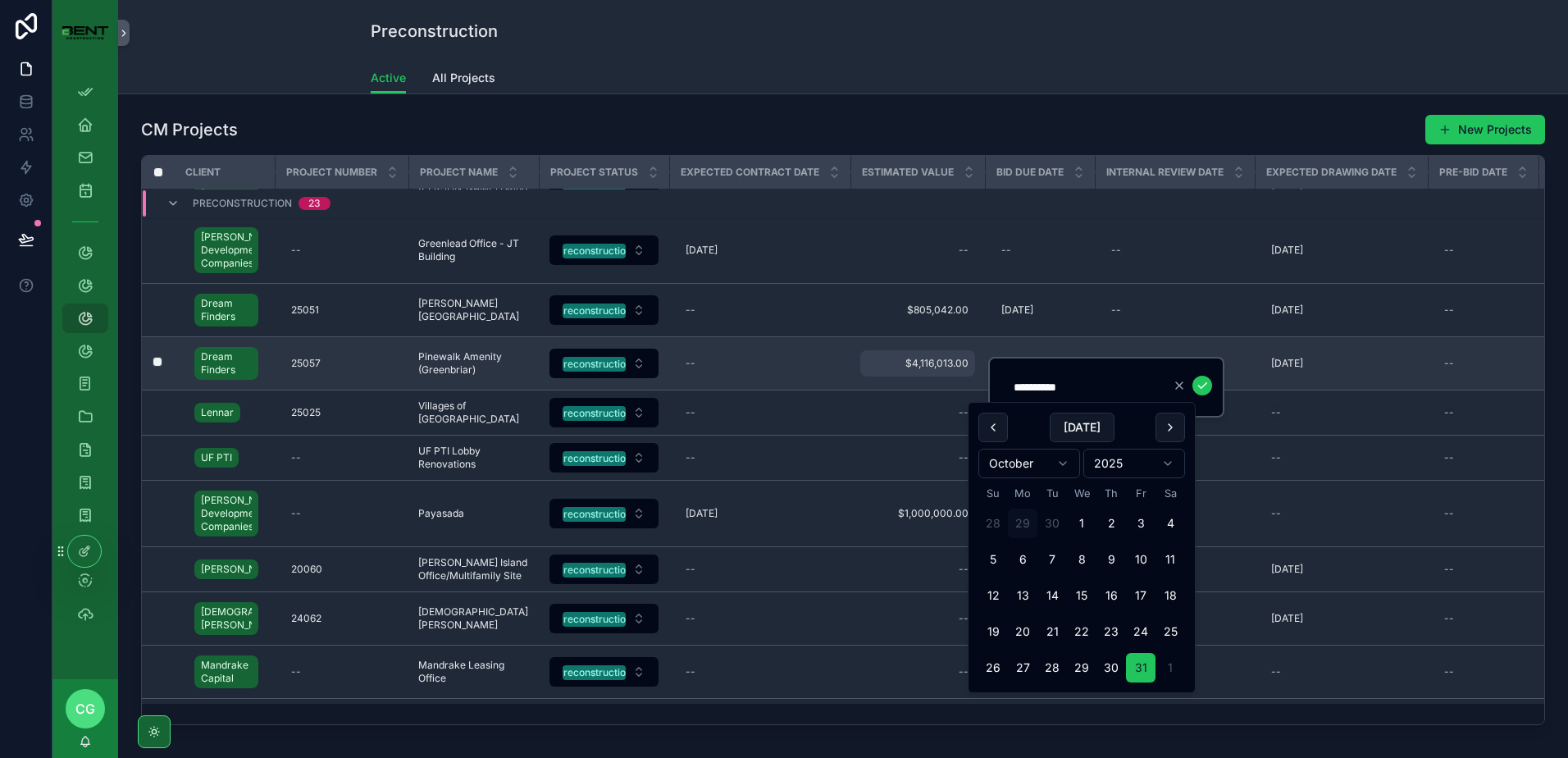
drag, startPoint x: 1080, startPoint y: 387, endPoint x: 974, endPoint y: 358, distance: 109.9
click at [974, 358] on div "App Setup Employee Dashboard My Projects My Timesheets Projects Project Develop…" at bounding box center [810, 379] width 1516 height 758
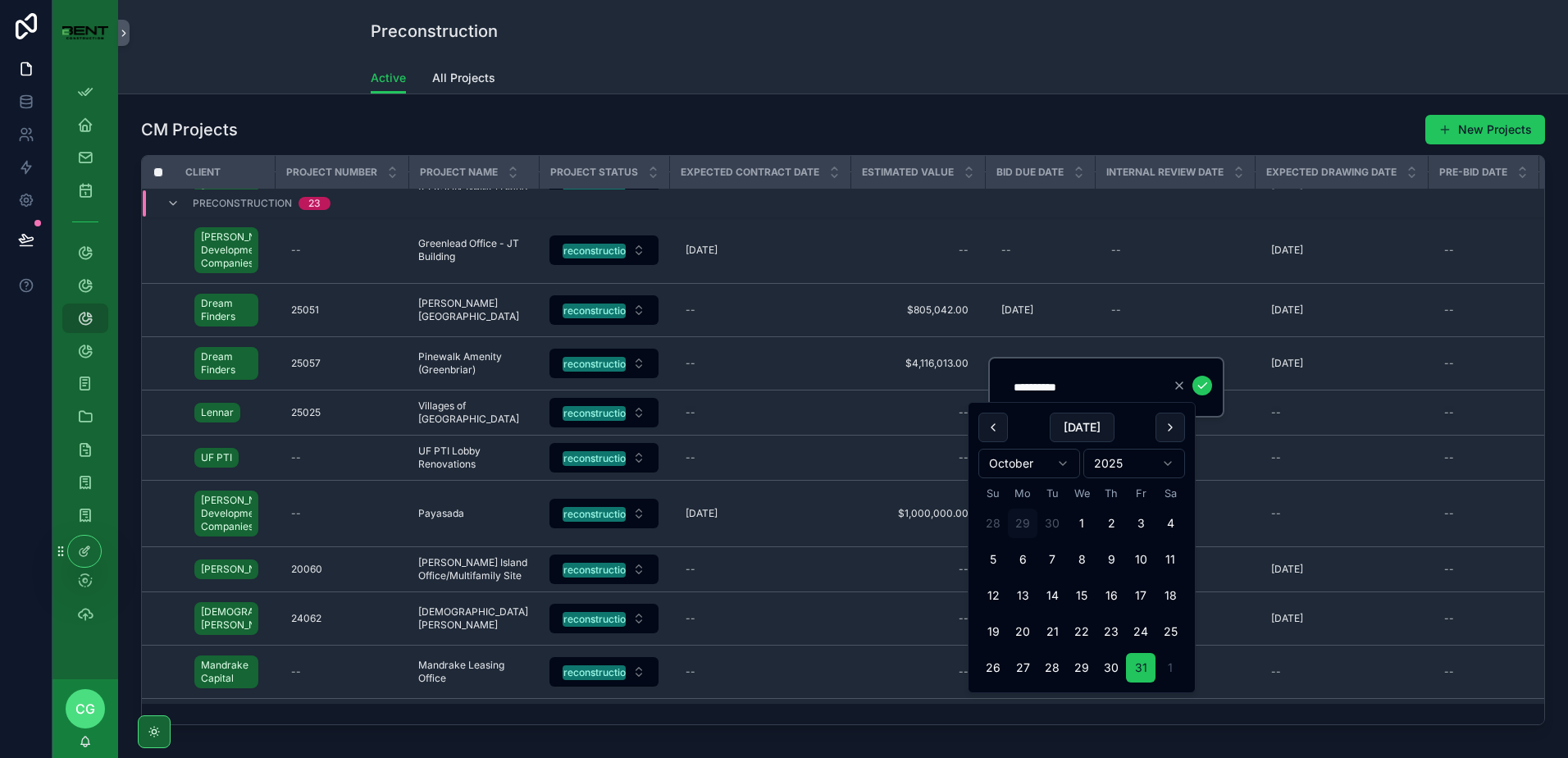
drag, startPoint x: 1078, startPoint y: 392, endPoint x: 998, endPoint y: 383, distance: 80.5
click at [998, 383] on div "**********" at bounding box center [1106, 387] width 236 height 61
click at [1198, 388] on icon "scrollable content" at bounding box center [1203, 386] width 13 height 13
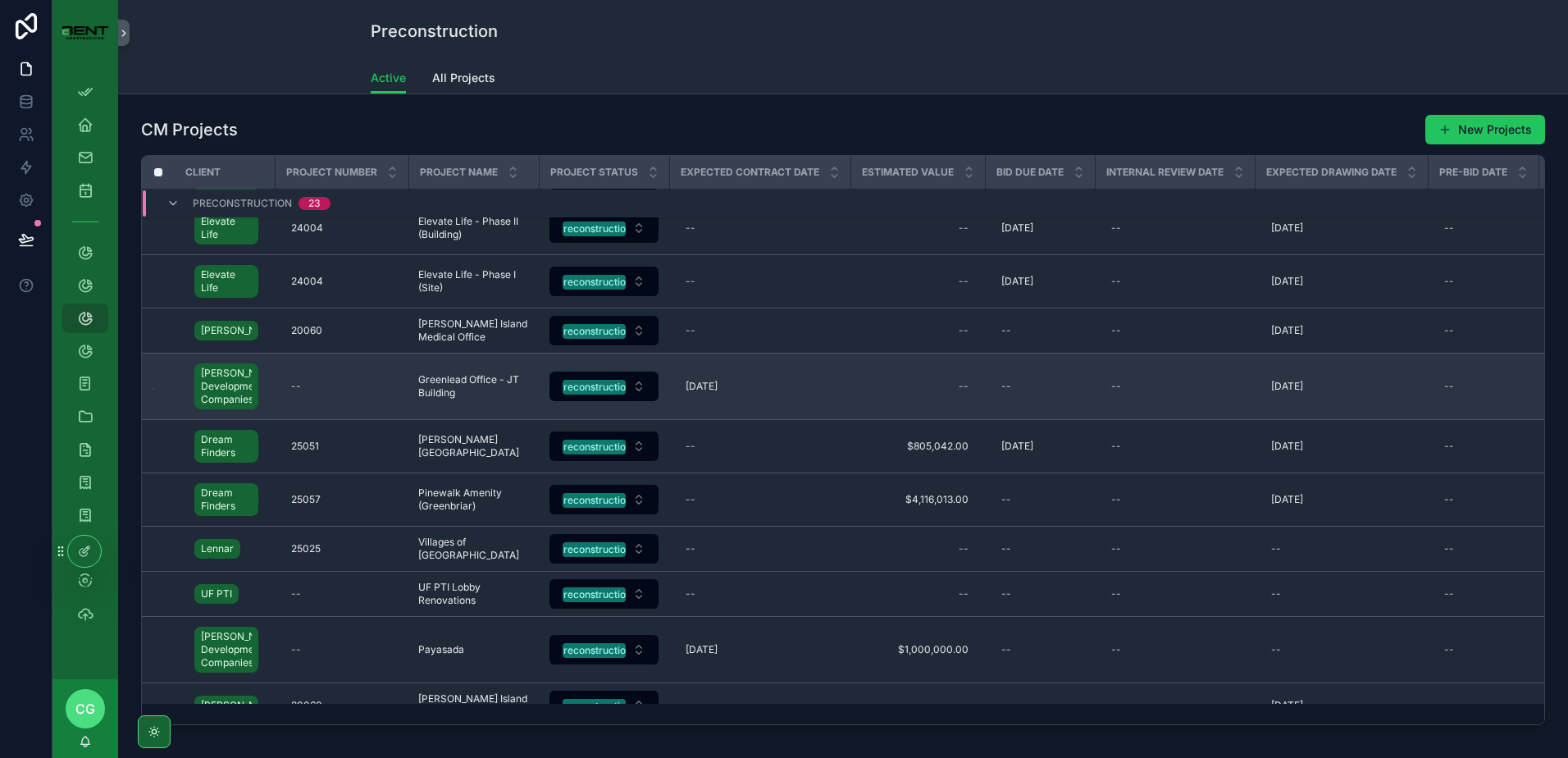
scroll to position [659, 0]
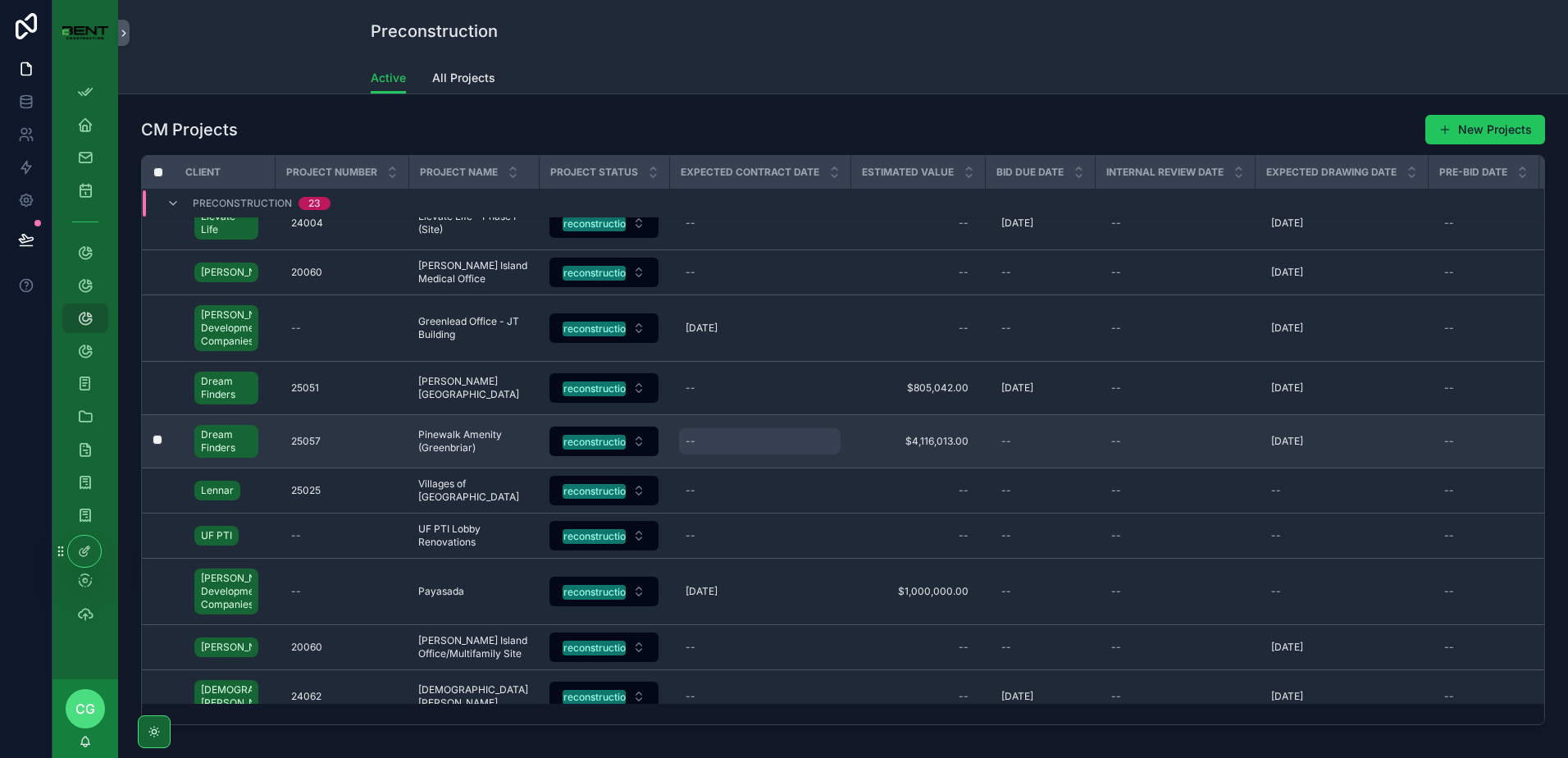
click at [694, 442] on div "--" at bounding box center [690, 442] width 9 height 13
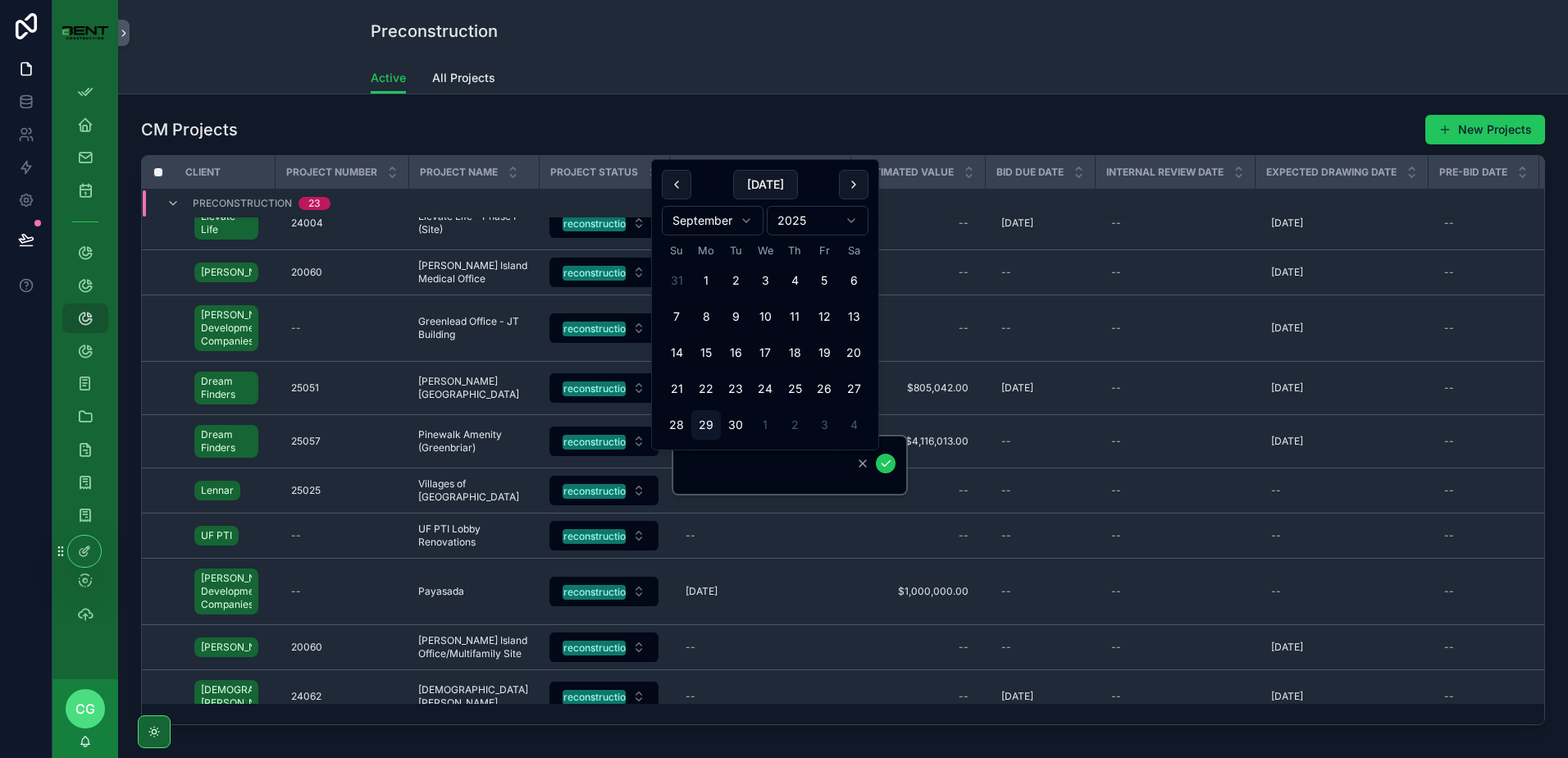
click at [734, 219] on html "App Setup Employee Dashboard My Projects My Timesheets Projects Project Develop…" at bounding box center [784, 379] width 1568 height 758
click at [710, 393] on button "24" at bounding box center [706, 389] width 29 height 29
click at [744, 189] on html "App Setup Employee Dashboard My Projects My Timesheets Projects Project Develop…" at bounding box center [784, 379] width 1568 height 758
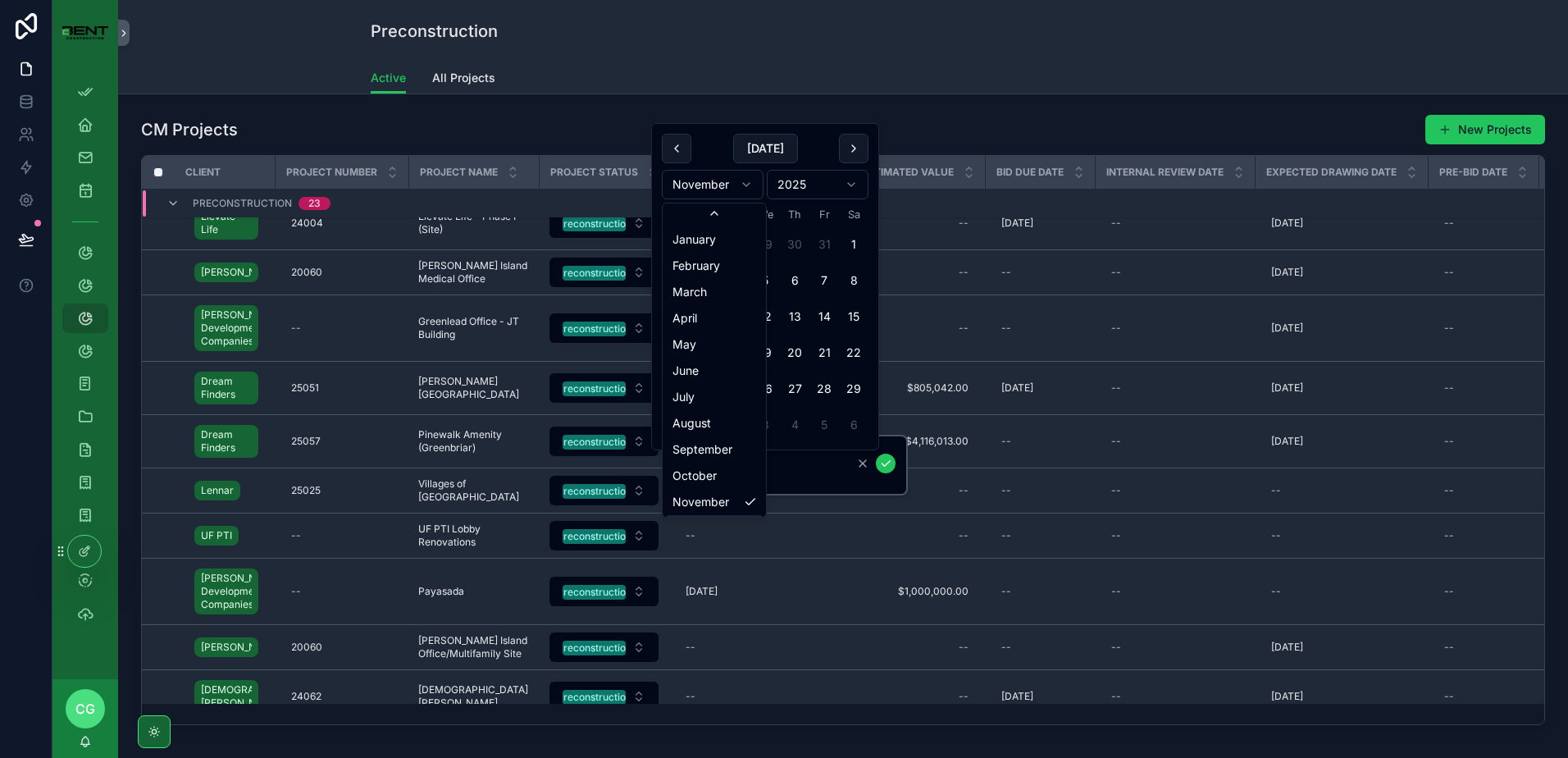
scroll to position [27, 0]
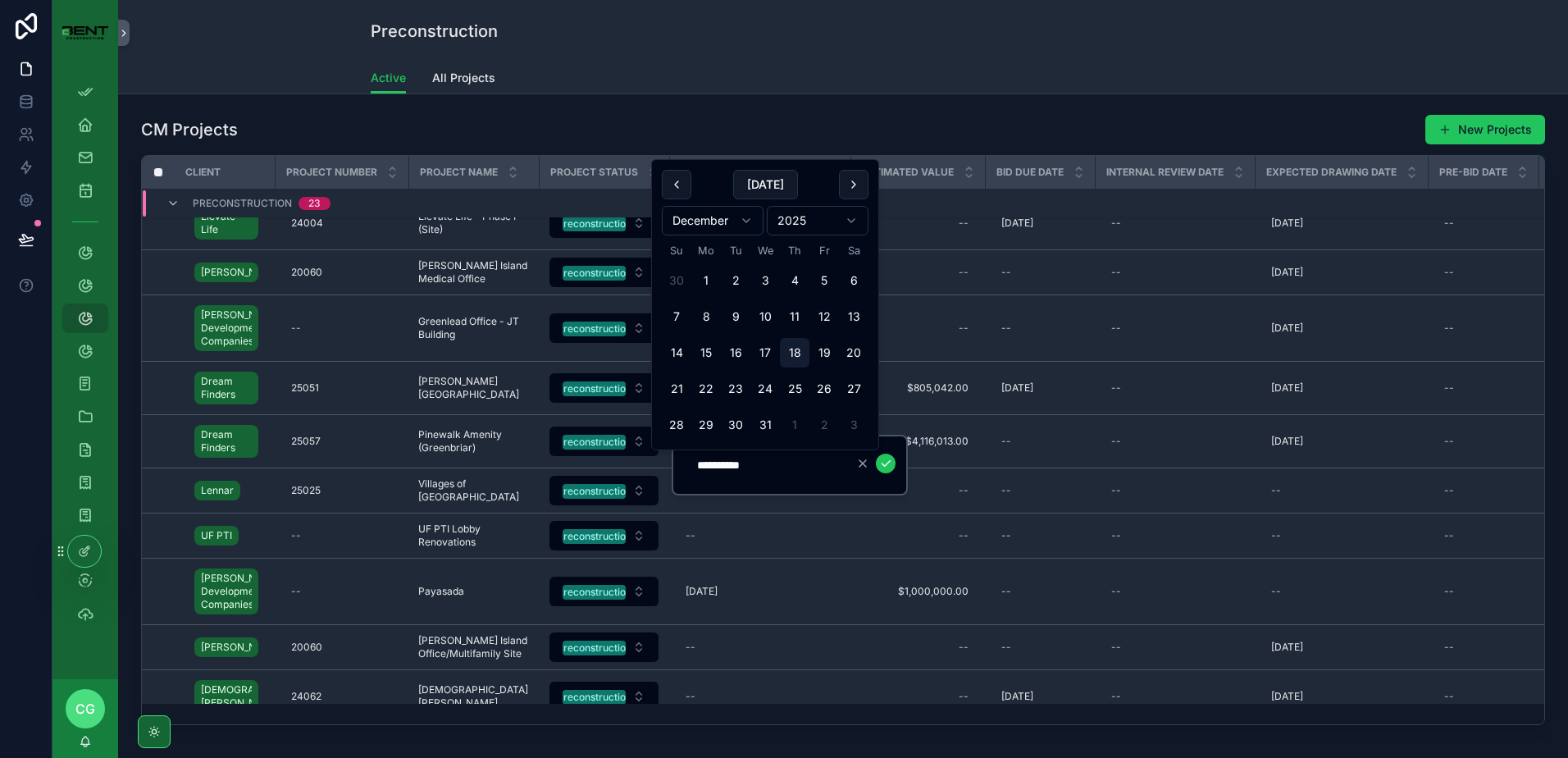
click at [795, 361] on button "18" at bounding box center [794, 352] width 29 height 29
type input "**********"
click at [884, 464] on icon "scrollable content" at bounding box center [886, 464] width 13 height 13
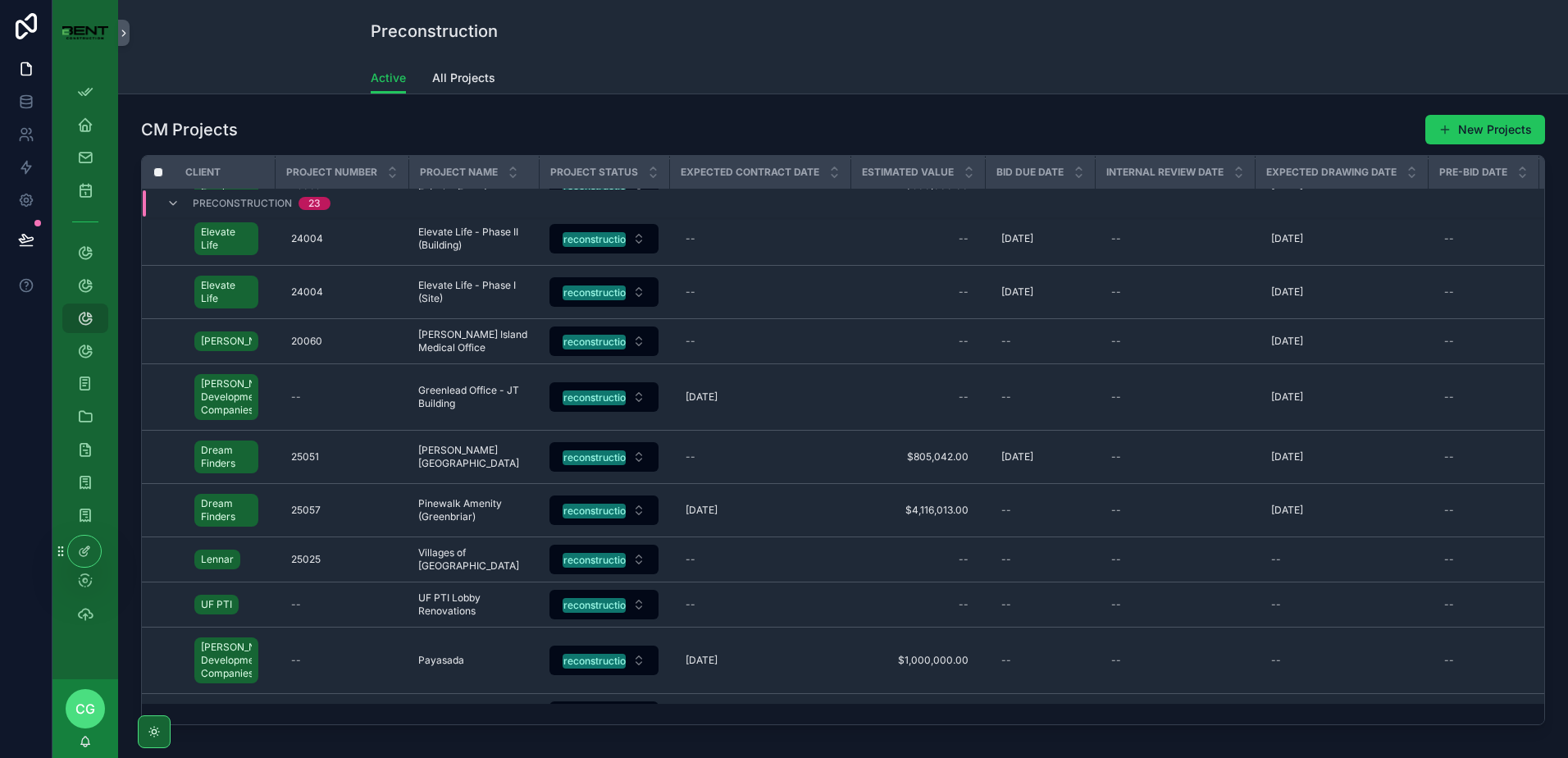
scroll to position [680, 0]
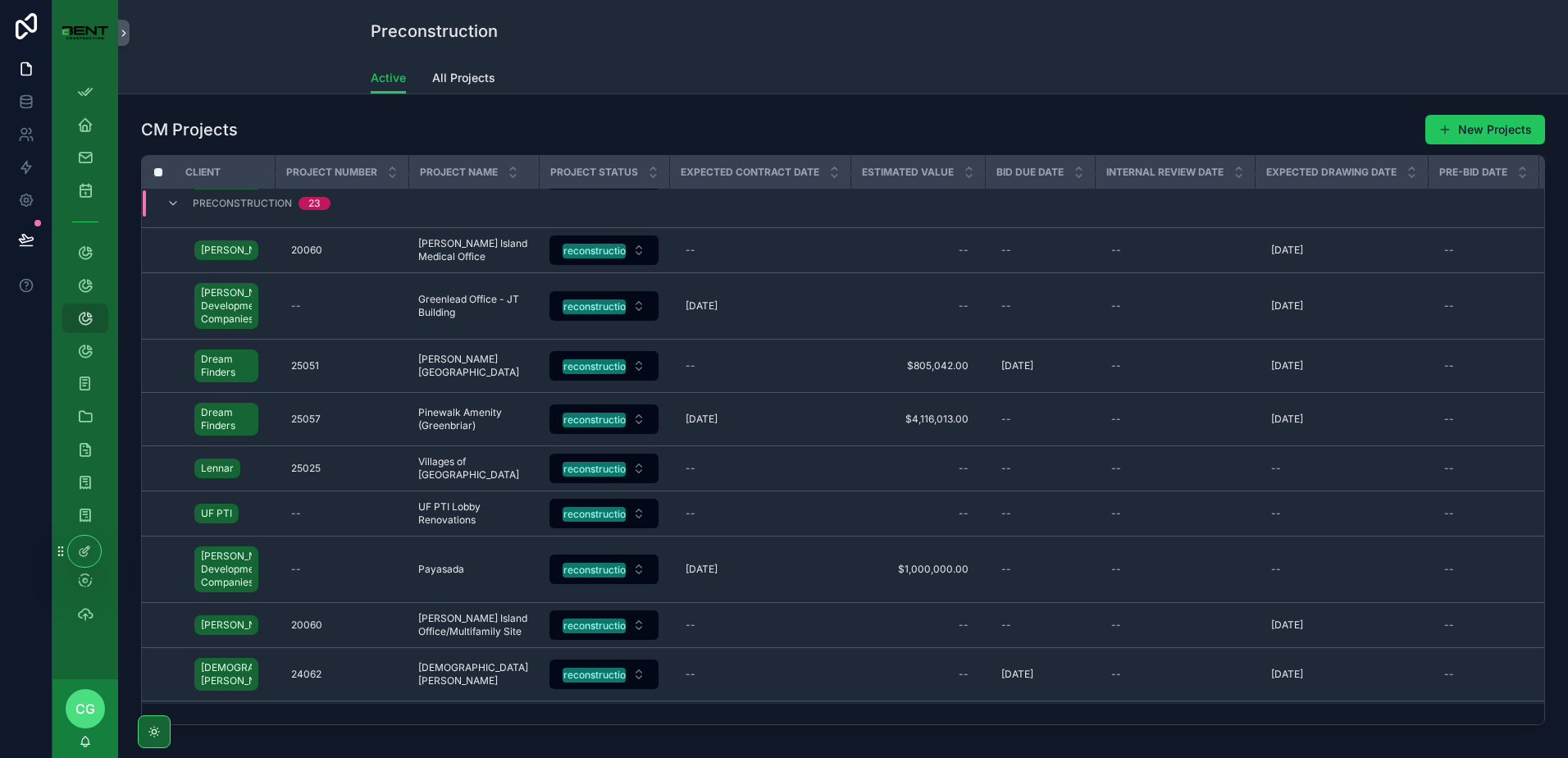
click at [724, 507] on div "--" at bounding box center [759, 514] width 162 height 26
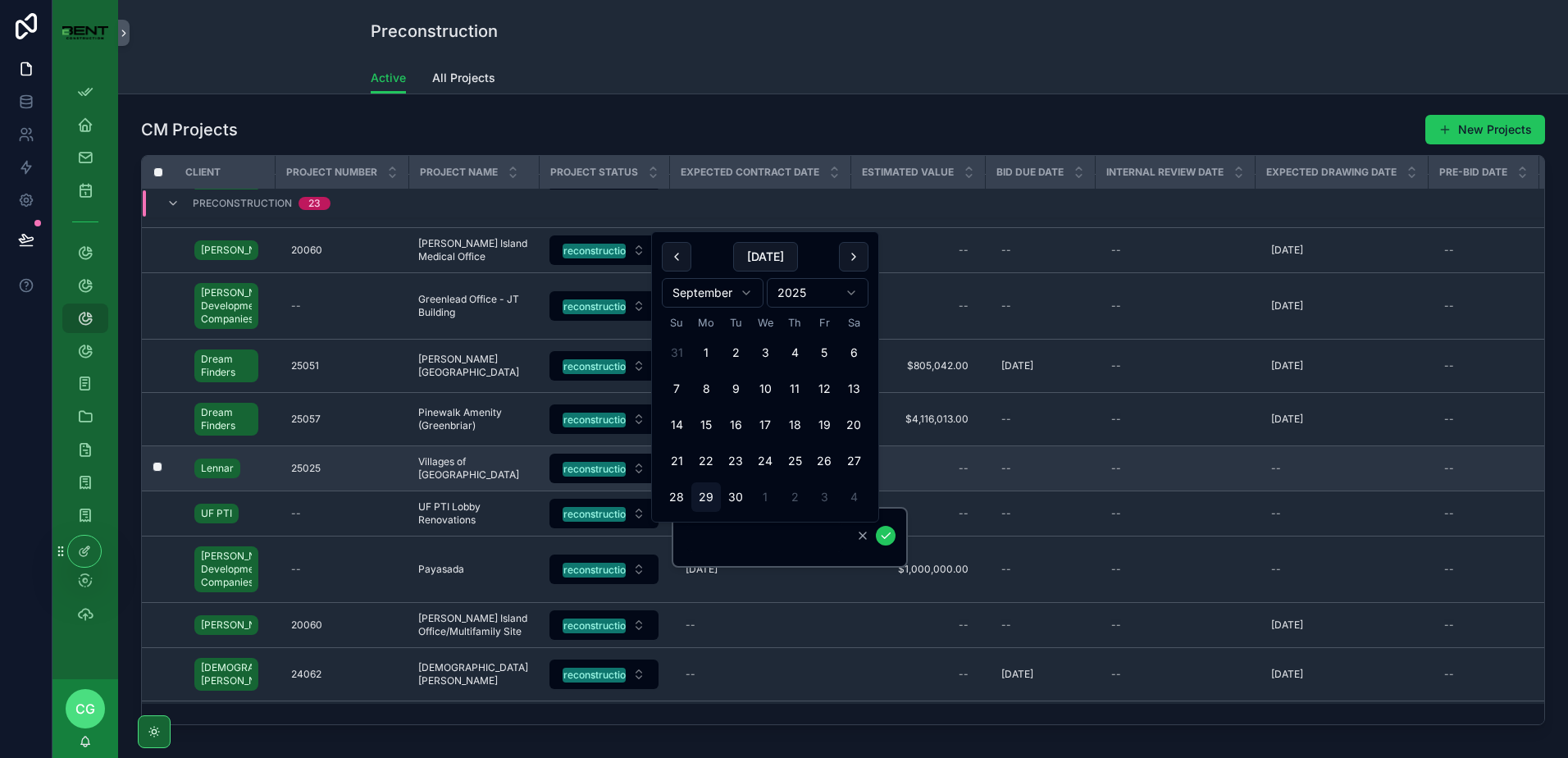
click at [427, 469] on span "Villages of [GEOGRAPHIC_DATA]" at bounding box center [473, 468] width 111 height 26
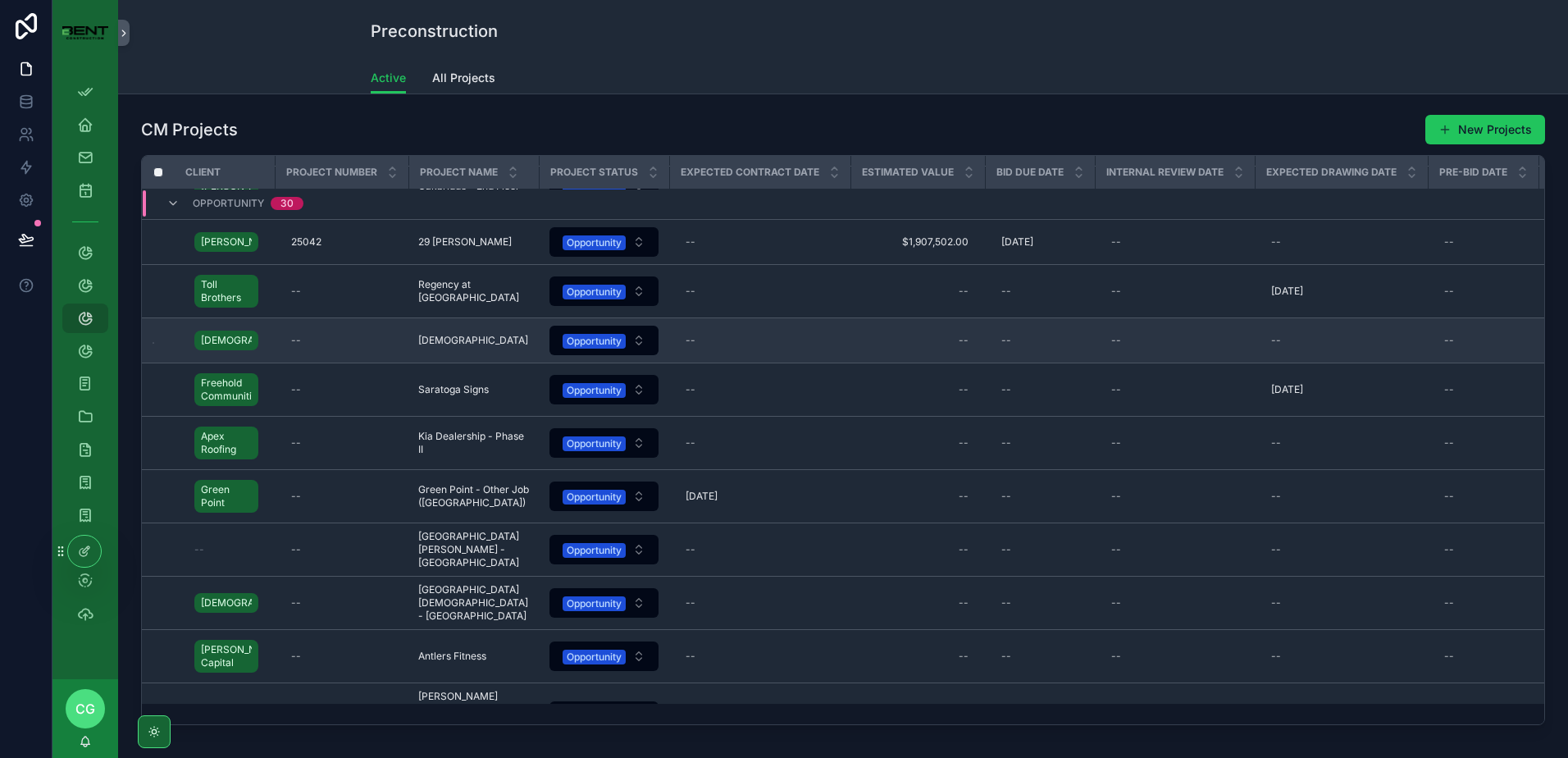
scroll to position [2065, 0]
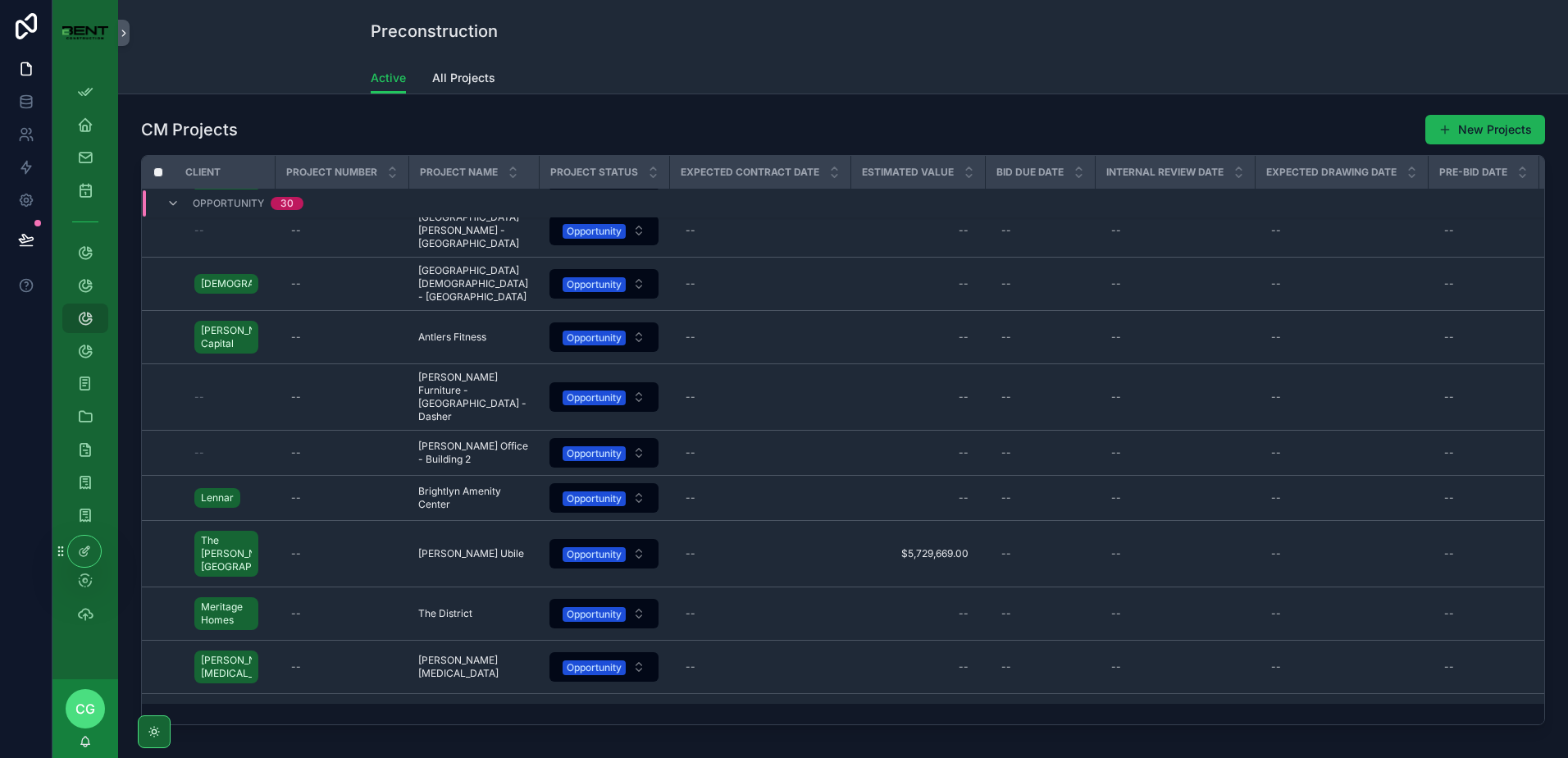
click at [1455, 137] on button "New Projects" at bounding box center [1486, 129] width 120 height 29
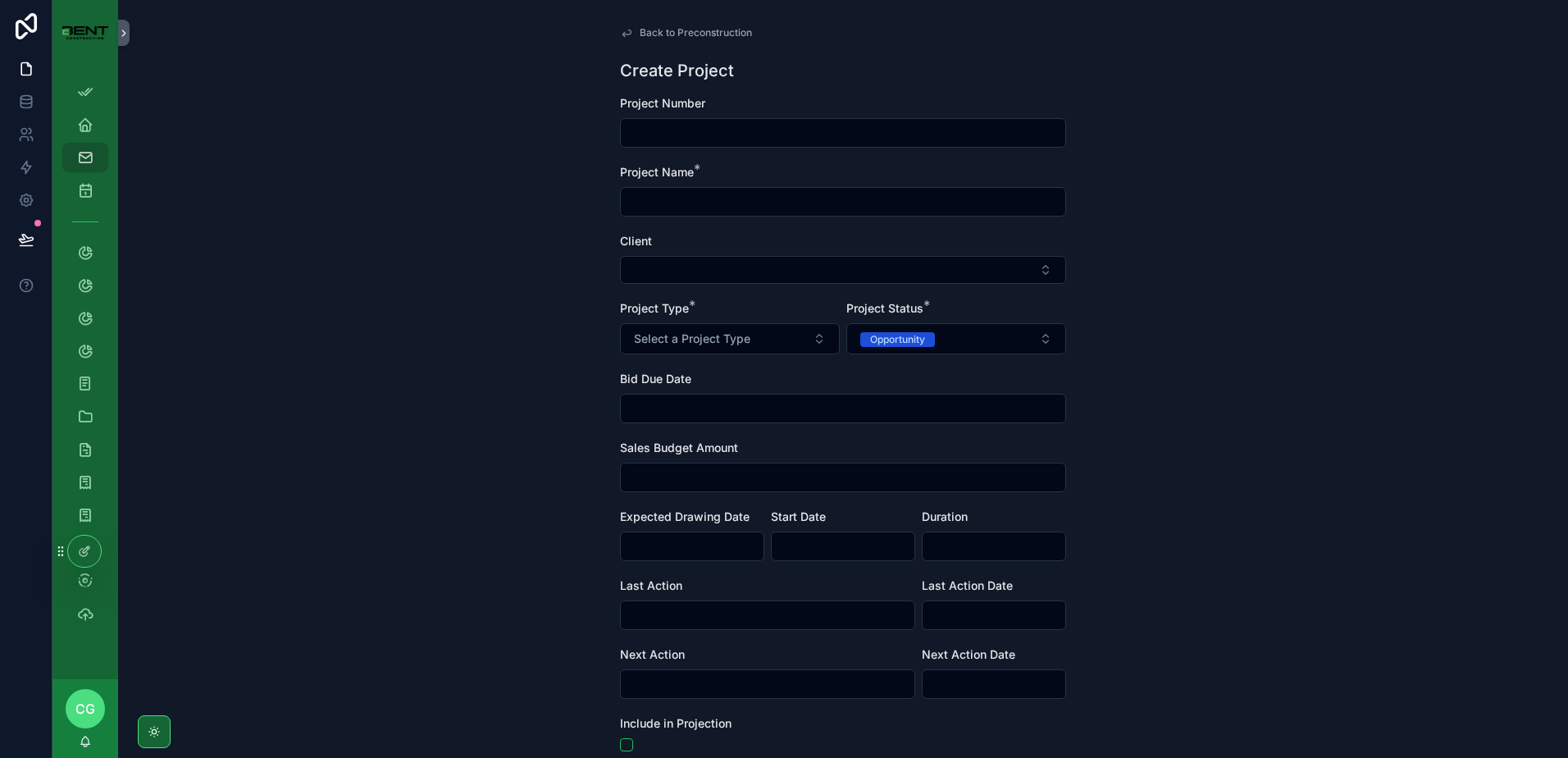
click at [743, 142] on input "scrollable content" at bounding box center [844, 132] width 444 height 23
click at [737, 207] on input "scrollable content" at bounding box center [844, 202] width 444 height 23
click at [733, 202] on input "scrollable content" at bounding box center [844, 202] width 444 height 23
click at [627, 202] on input "**********" at bounding box center [844, 202] width 444 height 23
type input "**********"
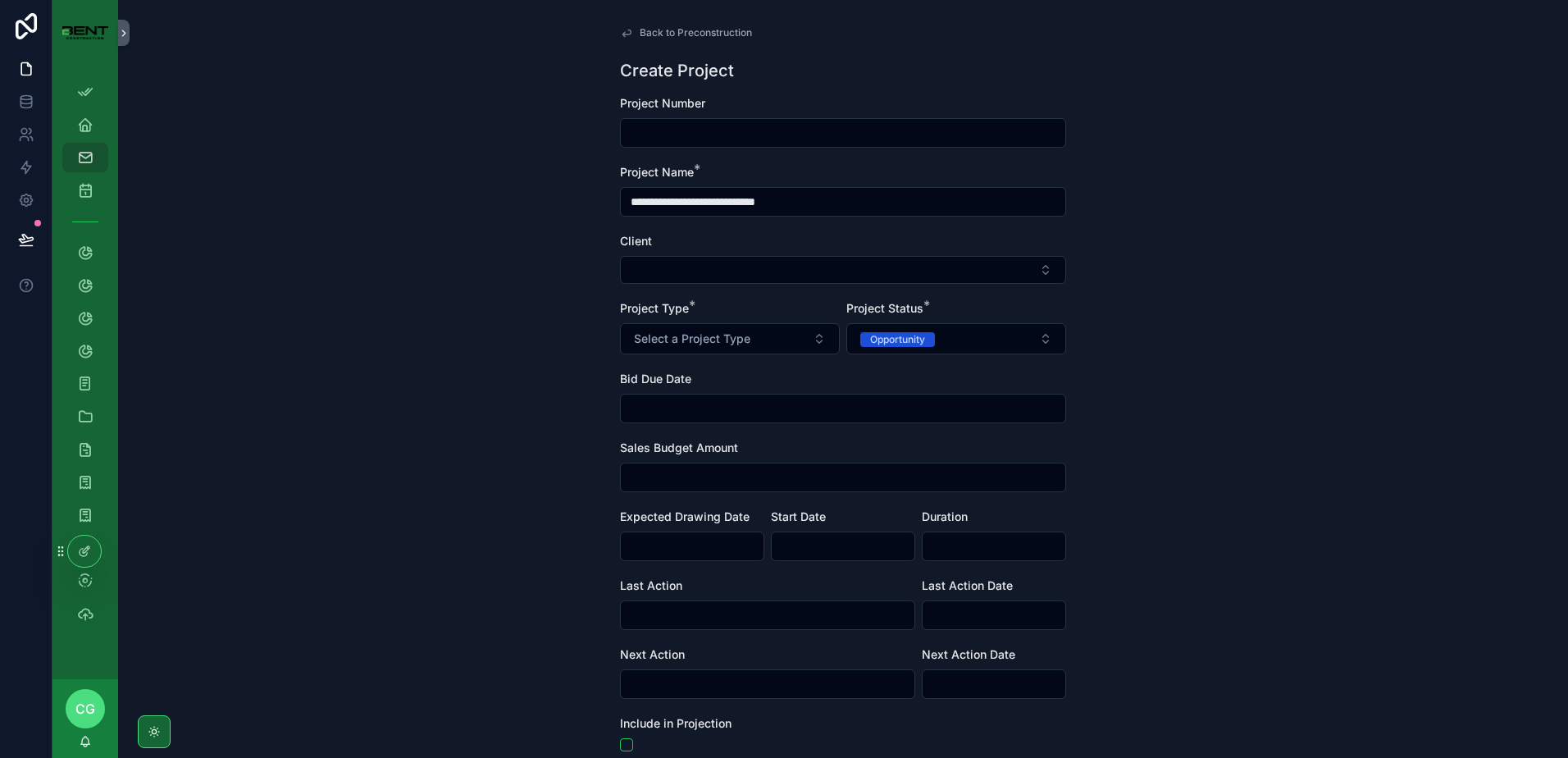
click at [1211, 212] on div "**********" at bounding box center [844, 379] width 1451 height 758
click at [747, 333] on button "Select a Project Type" at bounding box center [730, 339] width 219 height 31
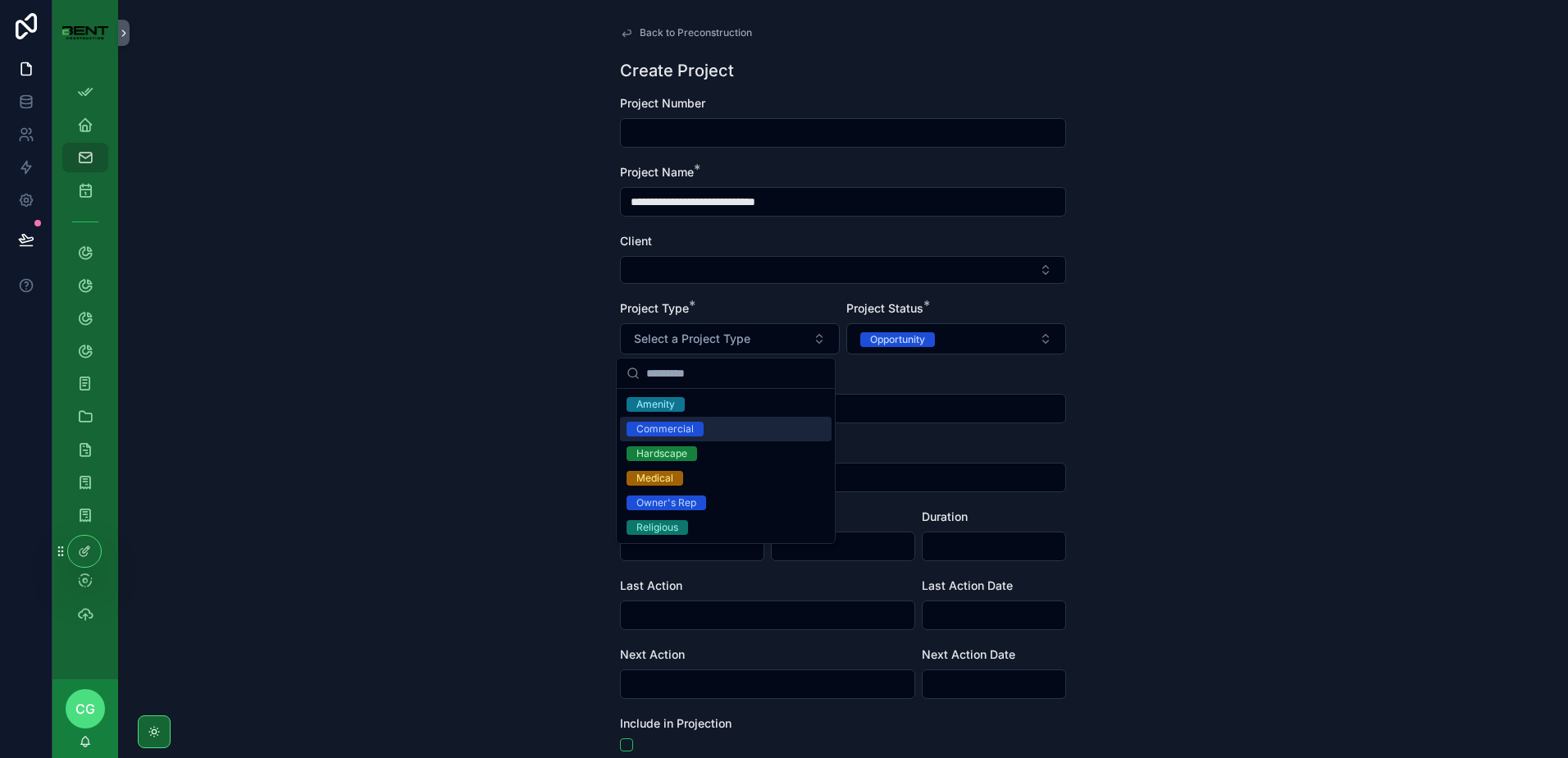
click at [685, 429] on div "Commercial" at bounding box center [665, 430] width 58 height 15
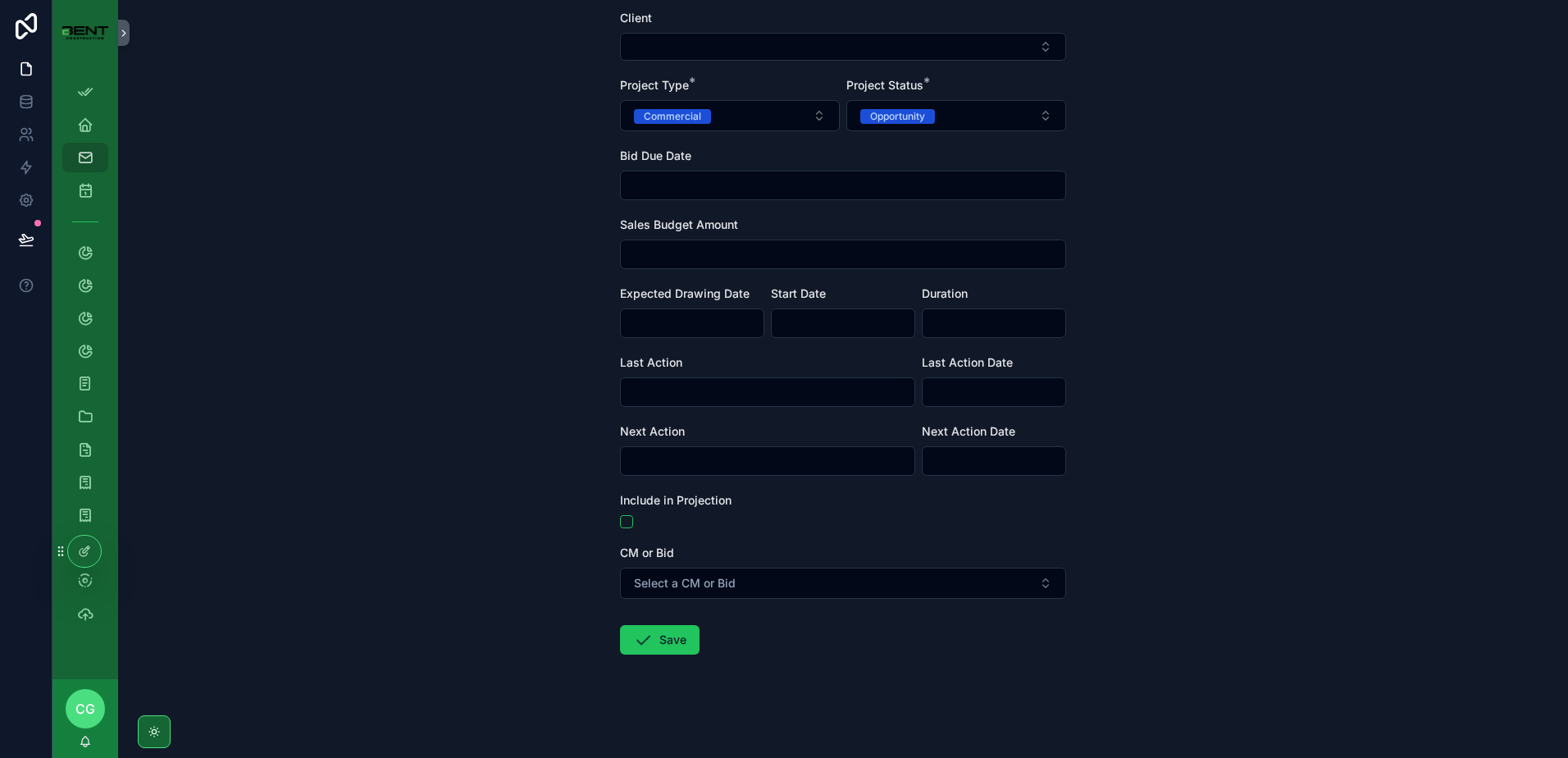
scroll to position [225, 0]
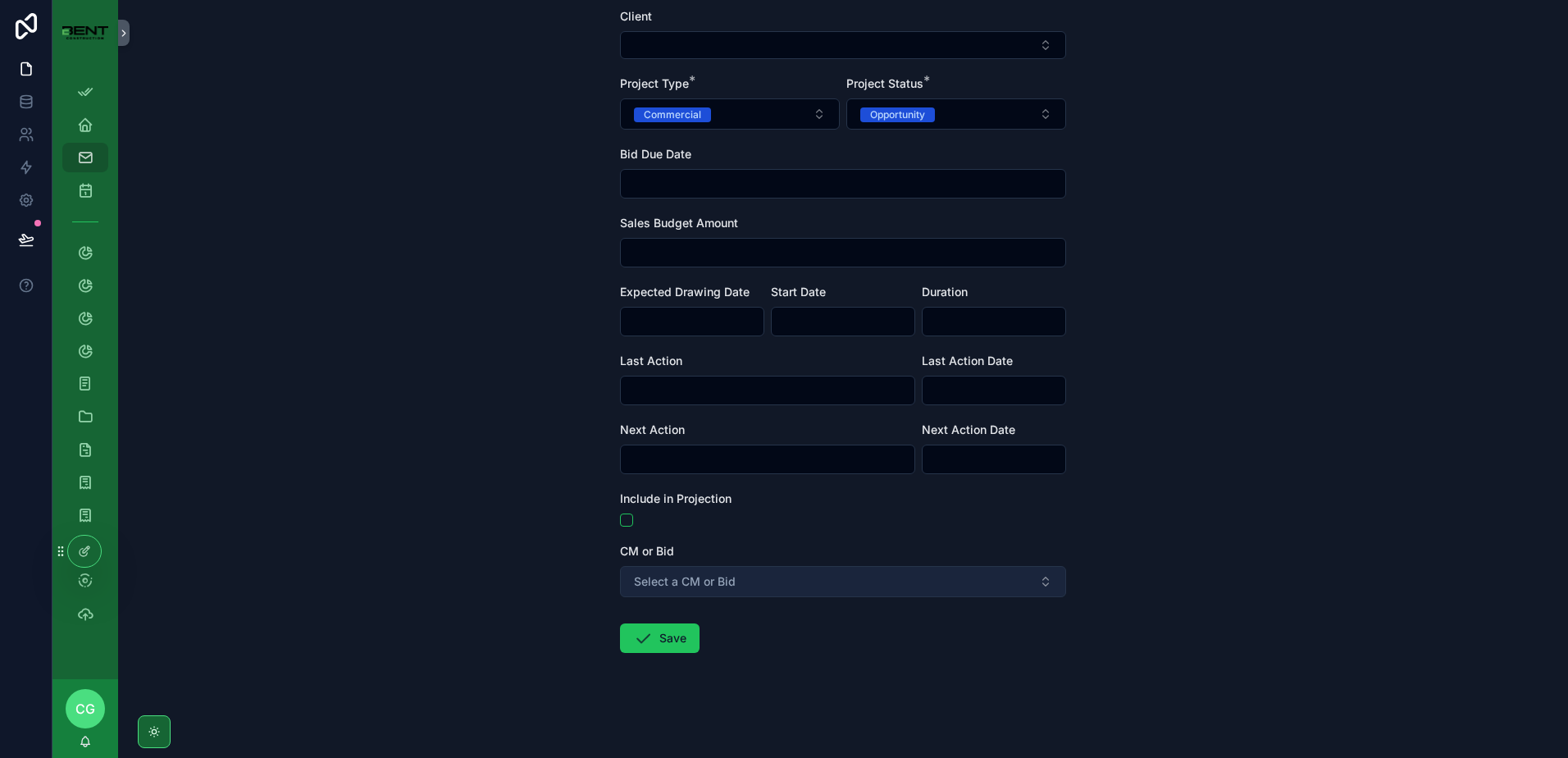
click at [653, 573] on button "Select a CM or Bid" at bounding box center [844, 581] width 446 height 31
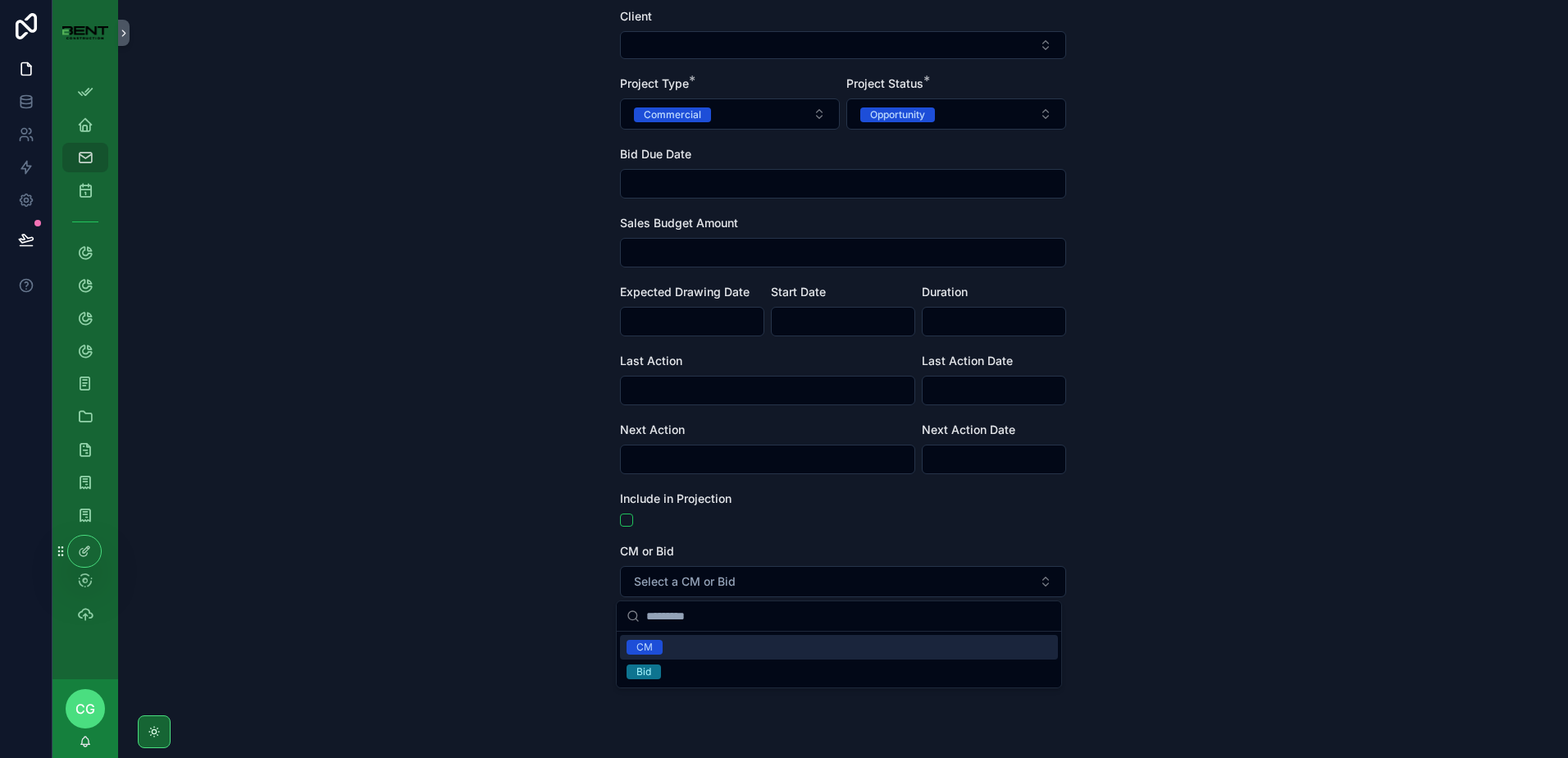
click at [636, 650] on span "CM" at bounding box center [645, 648] width 36 height 15
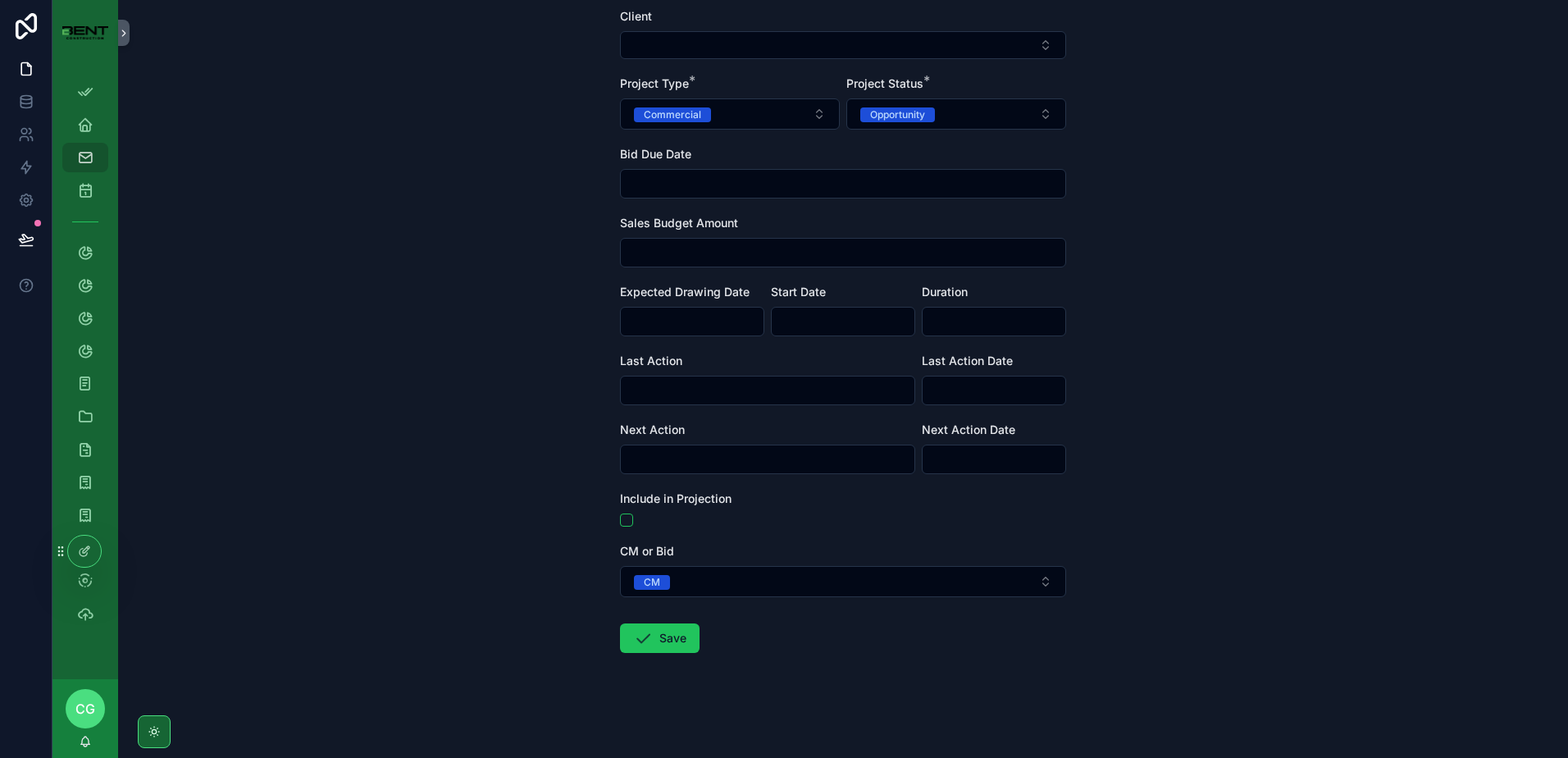
click at [762, 510] on div "Include in Projection" at bounding box center [844, 509] width 446 height 36
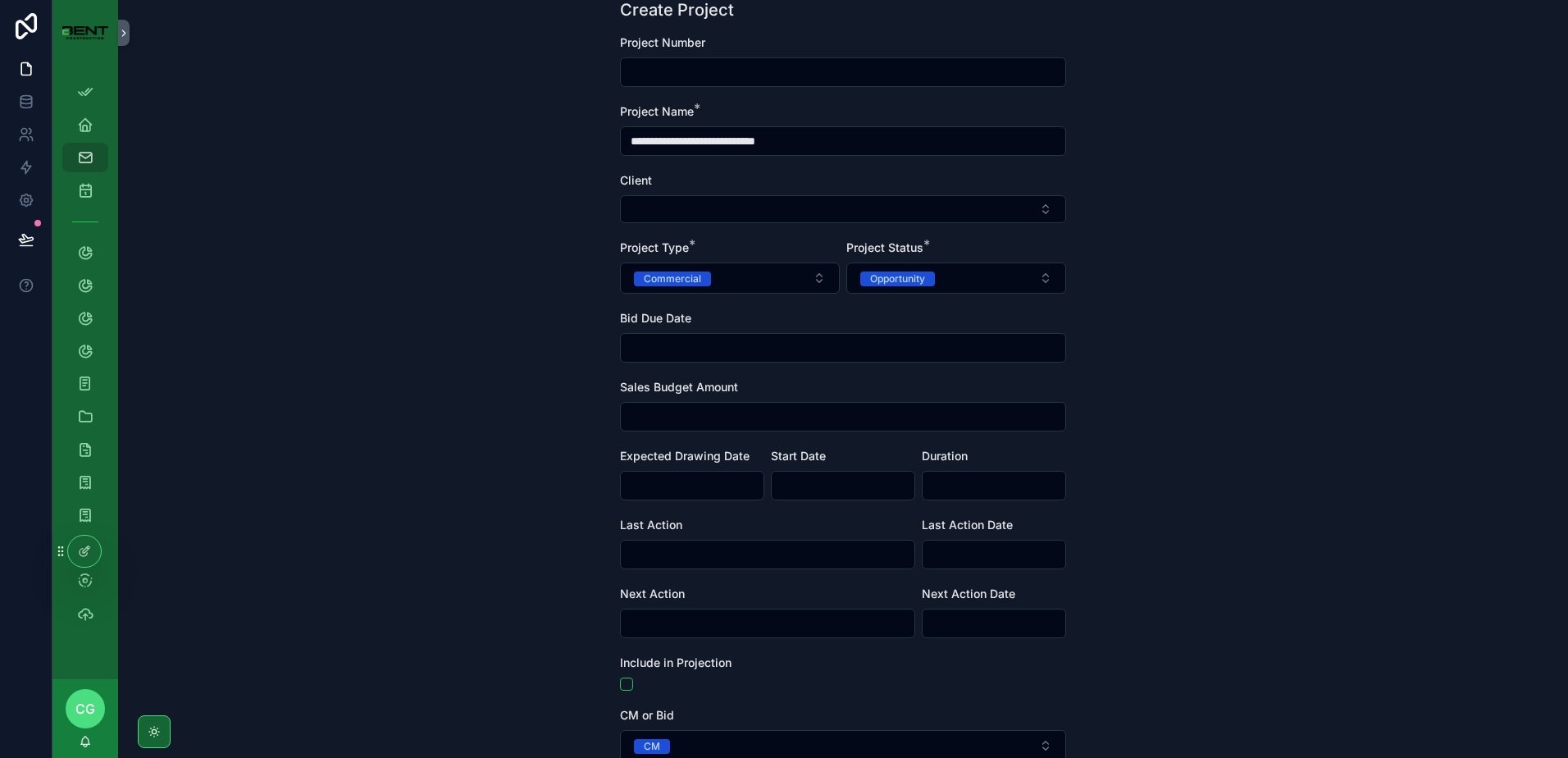
scroll to position [0, 0]
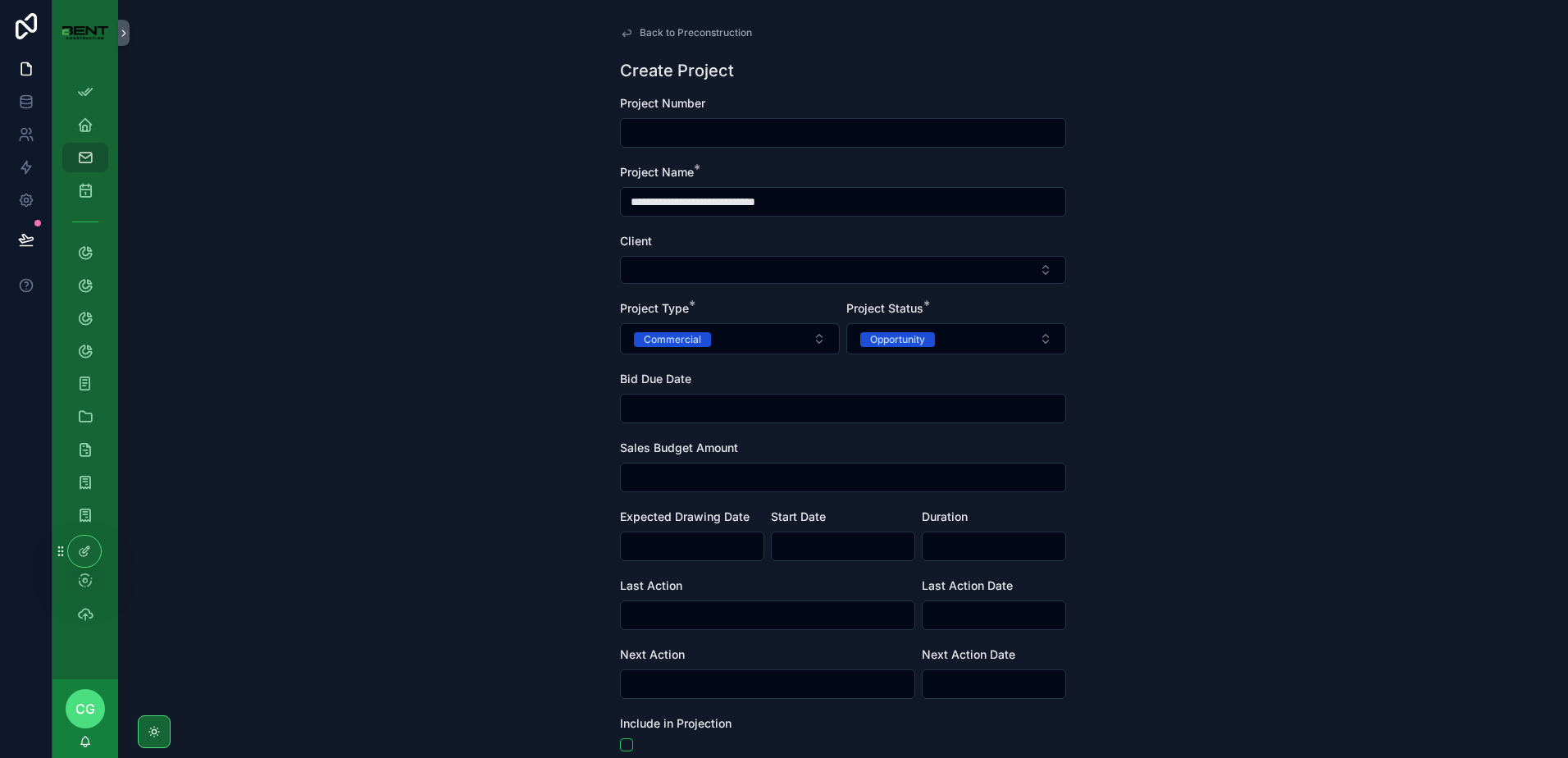
click at [500, 424] on div "**********" at bounding box center [844, 379] width 1451 height 758
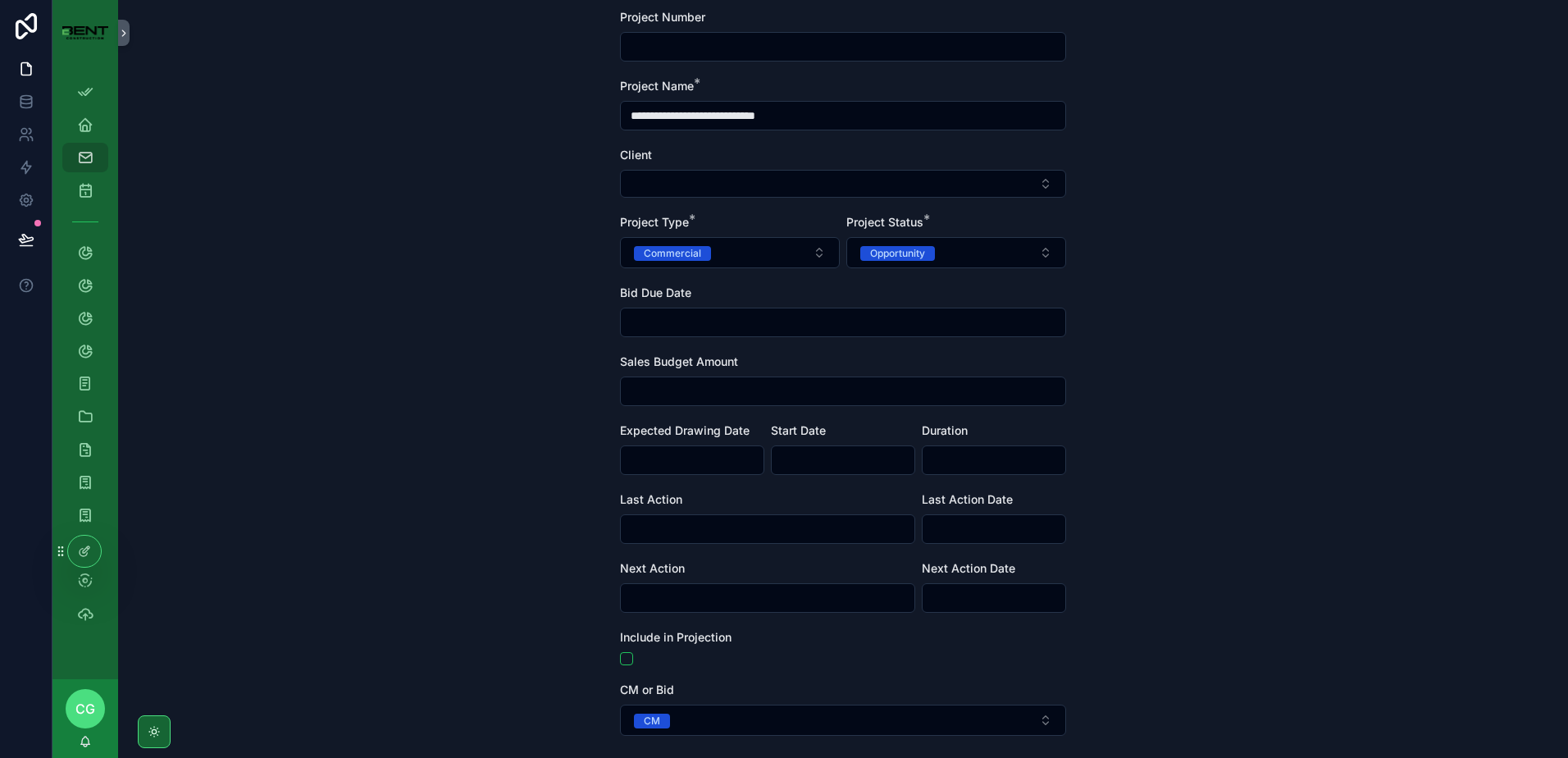
scroll to position [225, 0]
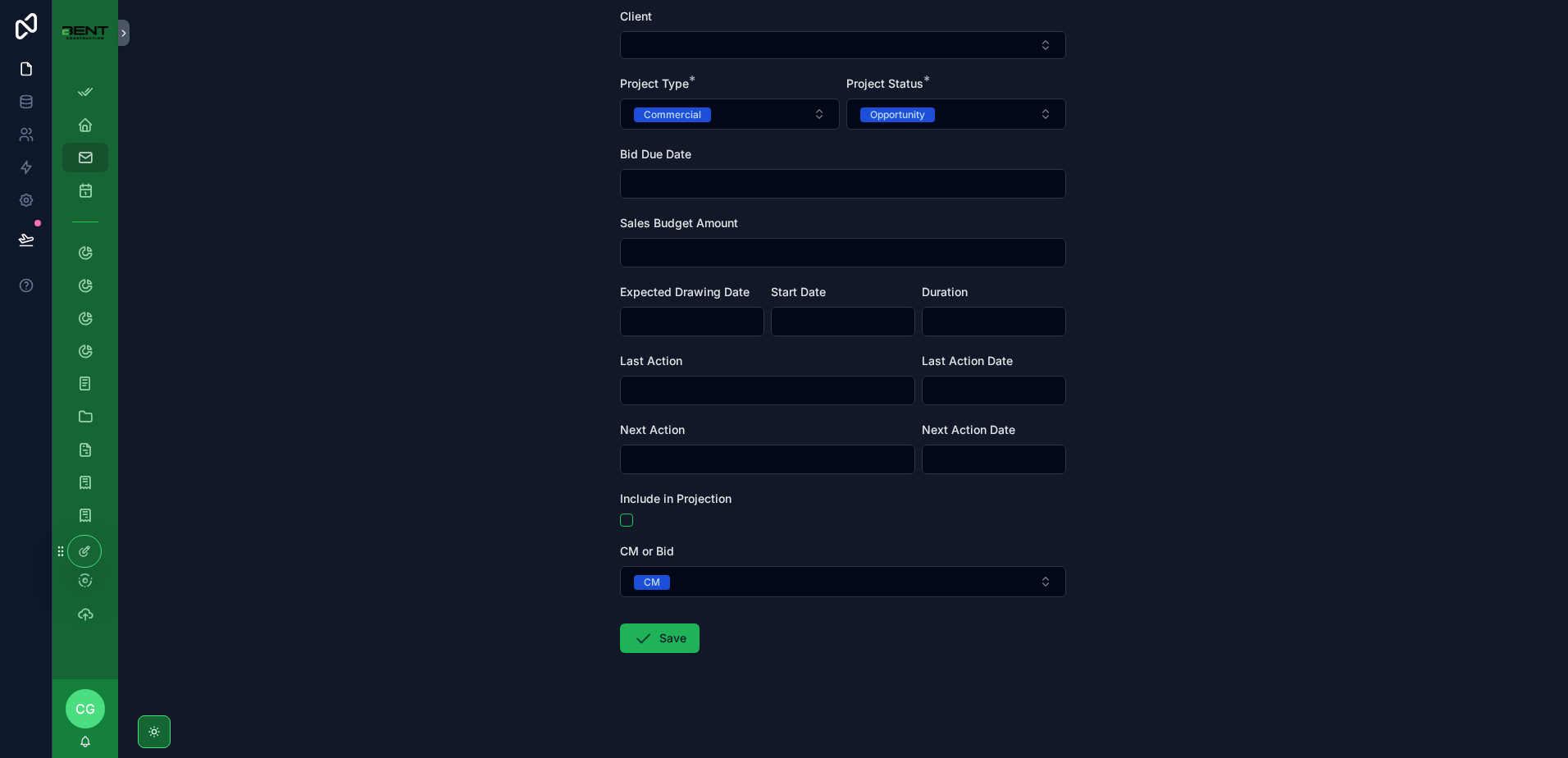
click at [654, 641] on button "Save" at bounding box center [660, 638] width 79 height 29
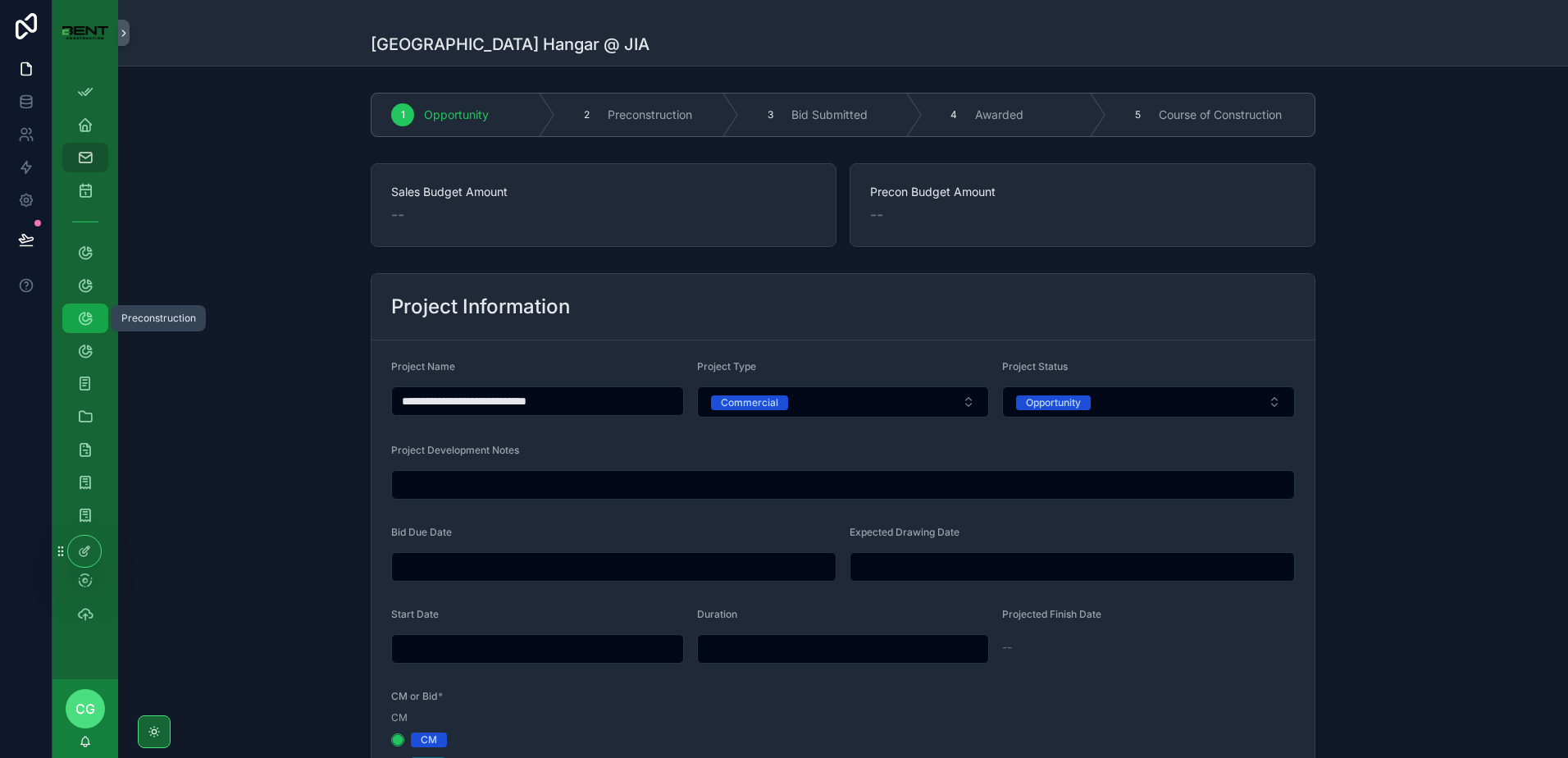
click at [90, 321] on icon "scrollable content" at bounding box center [85, 318] width 16 height 16
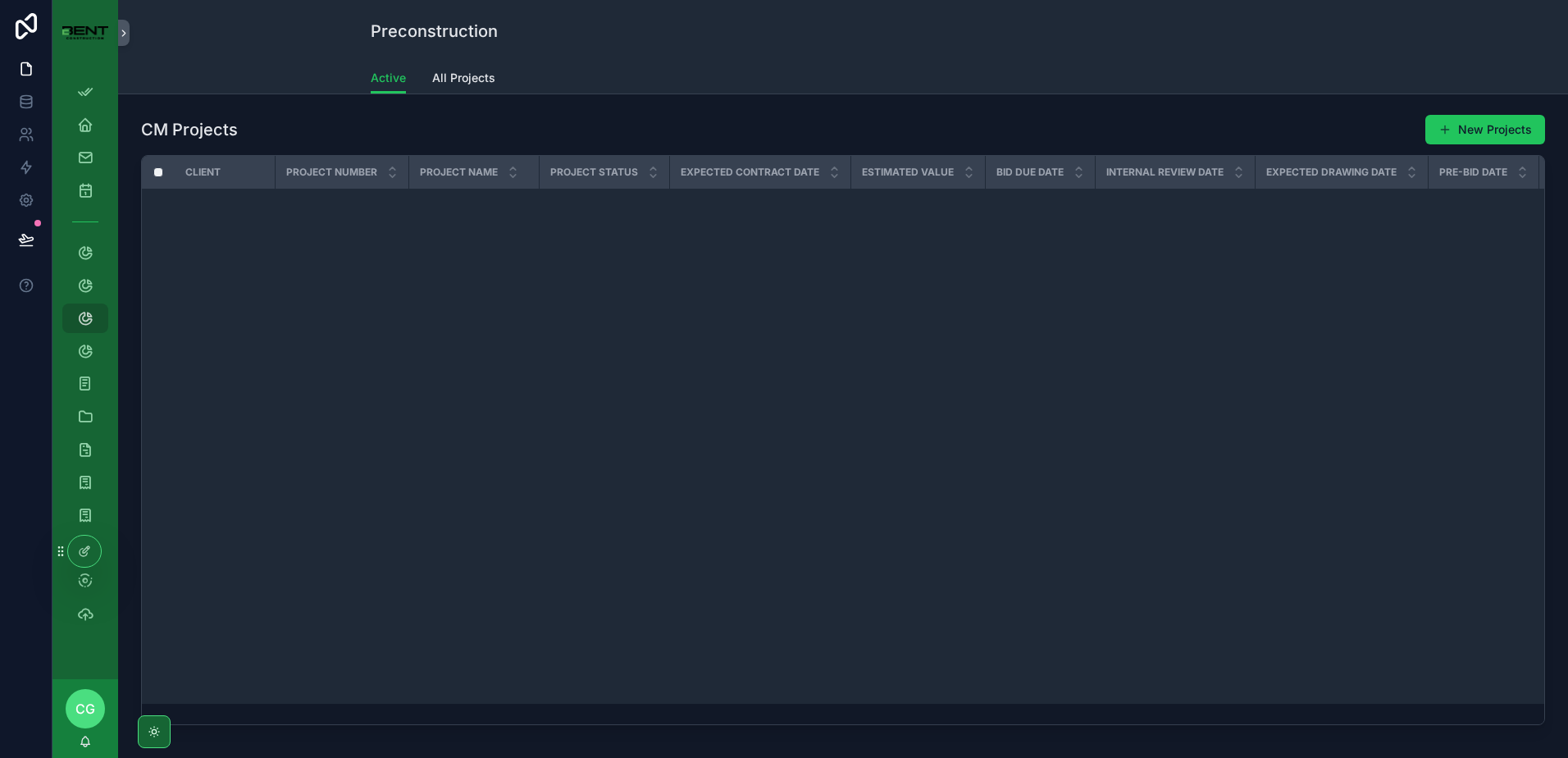
scroll to position [2565, 0]
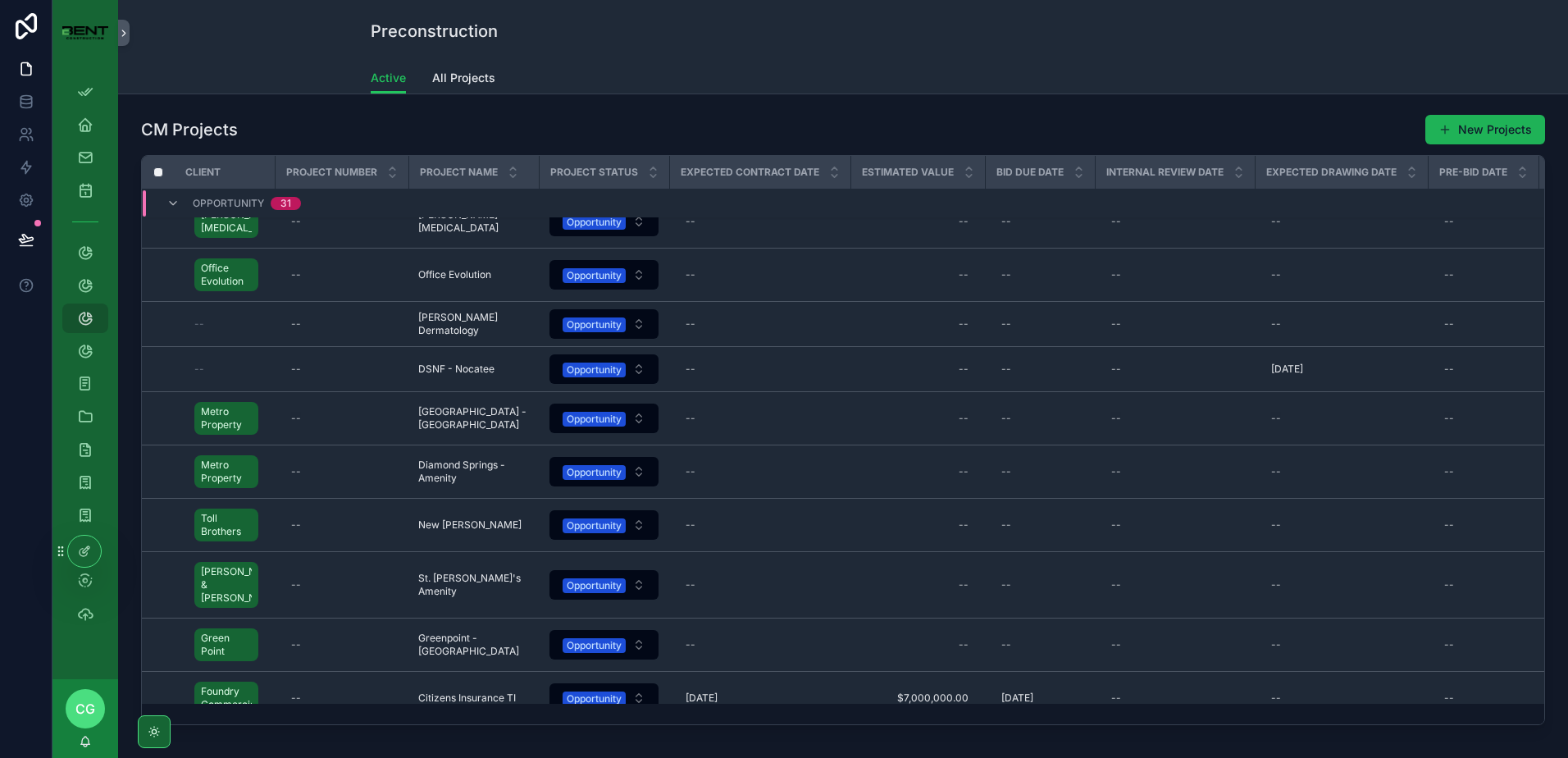
click at [1456, 125] on button "New Projects" at bounding box center [1486, 129] width 120 height 29
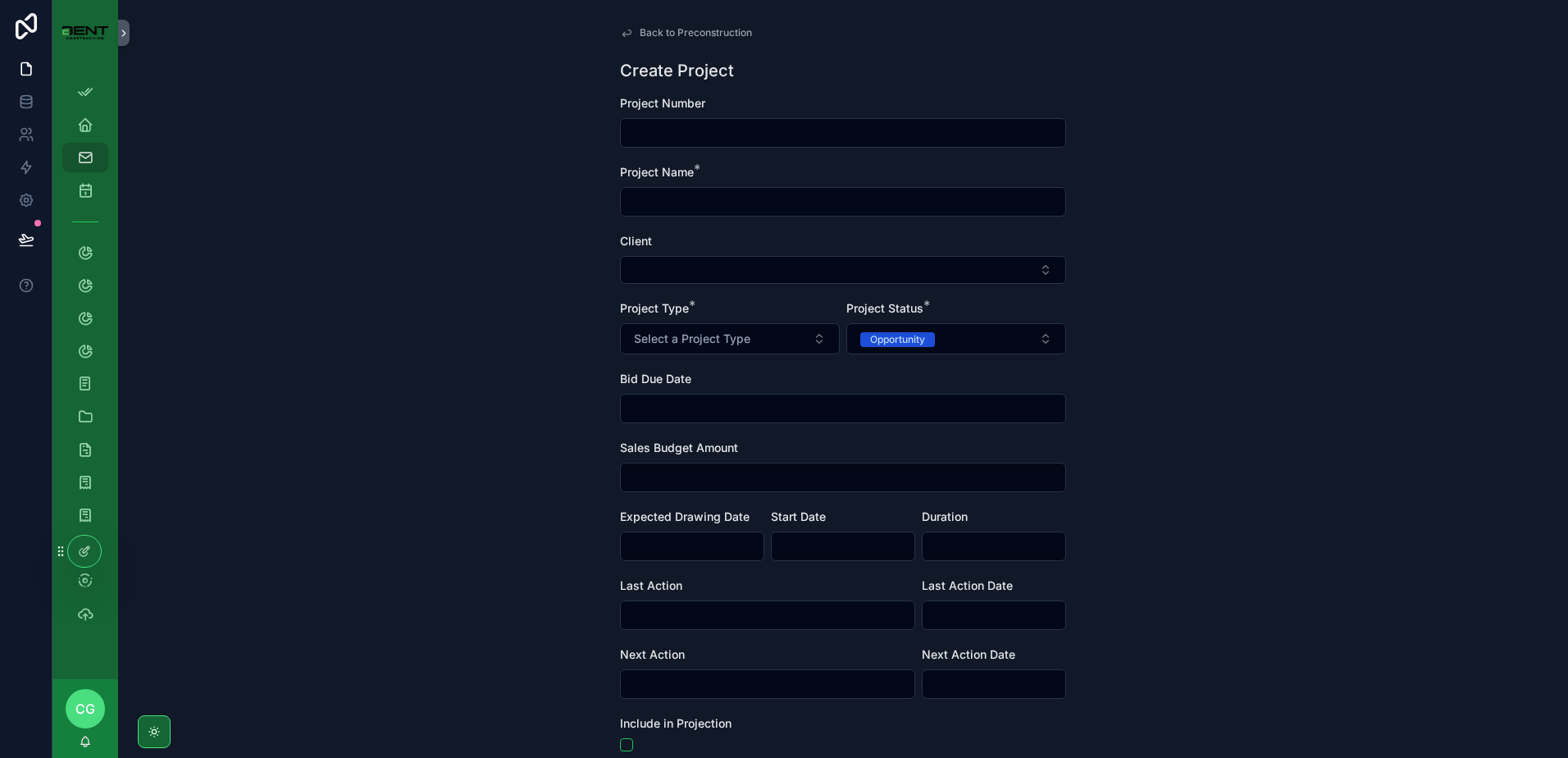
click at [724, 203] on input "scrollable content" at bounding box center [844, 202] width 444 height 23
type input "**********"
click at [719, 338] on span "Select a Project Type" at bounding box center [691, 339] width 116 height 16
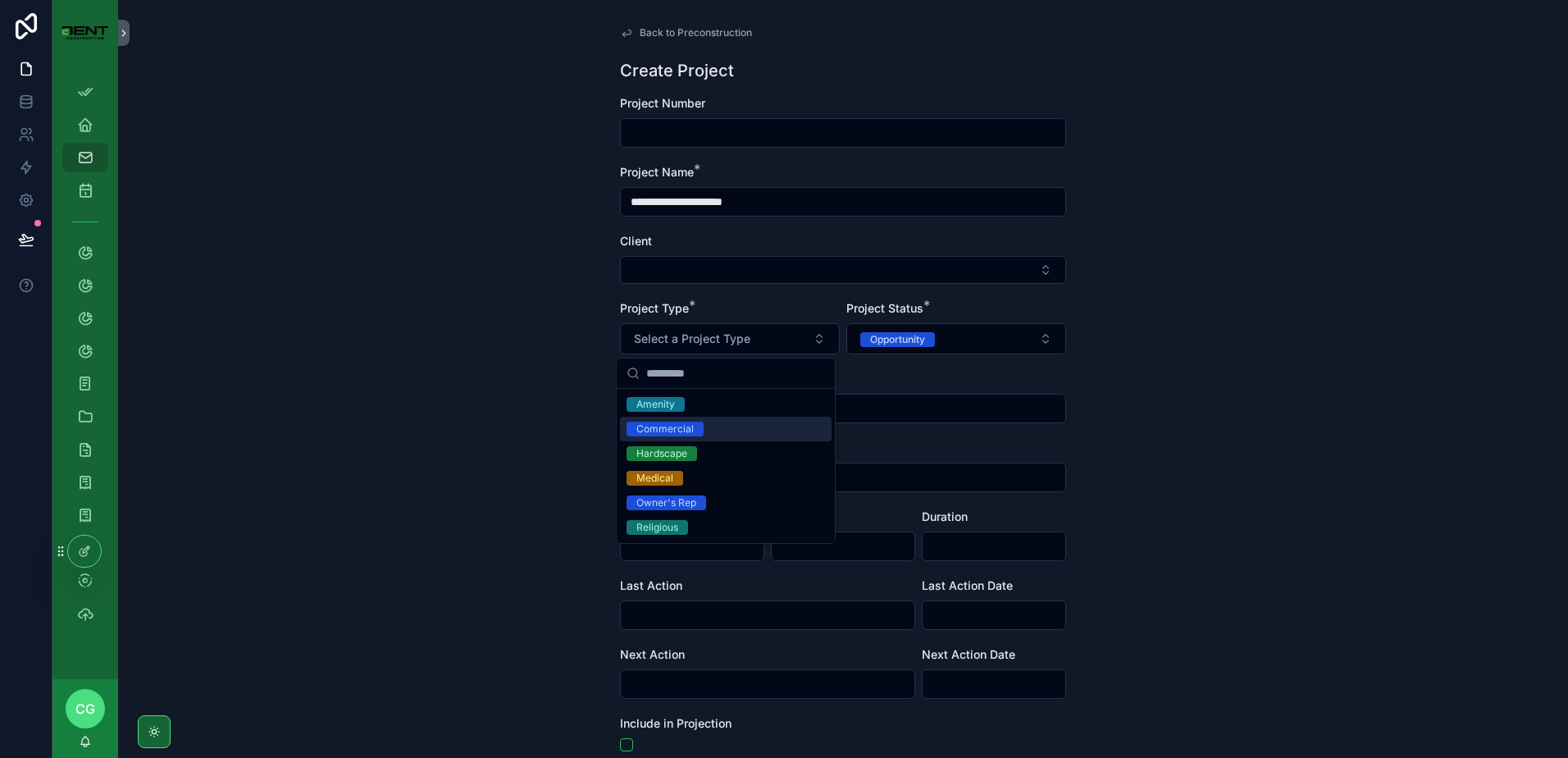
click at [674, 431] on div "Commercial" at bounding box center [665, 430] width 58 height 15
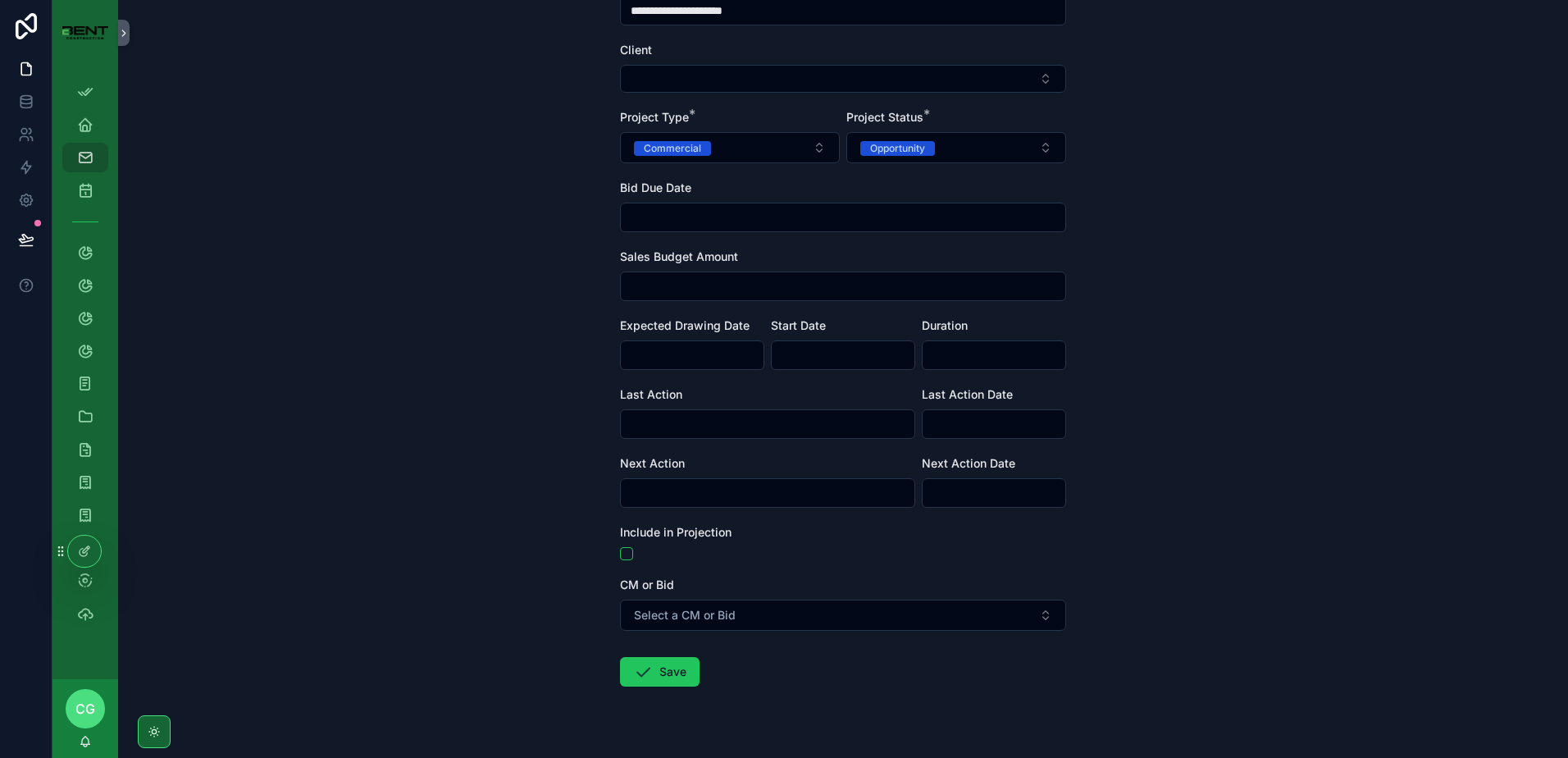
scroll to position [225, 0]
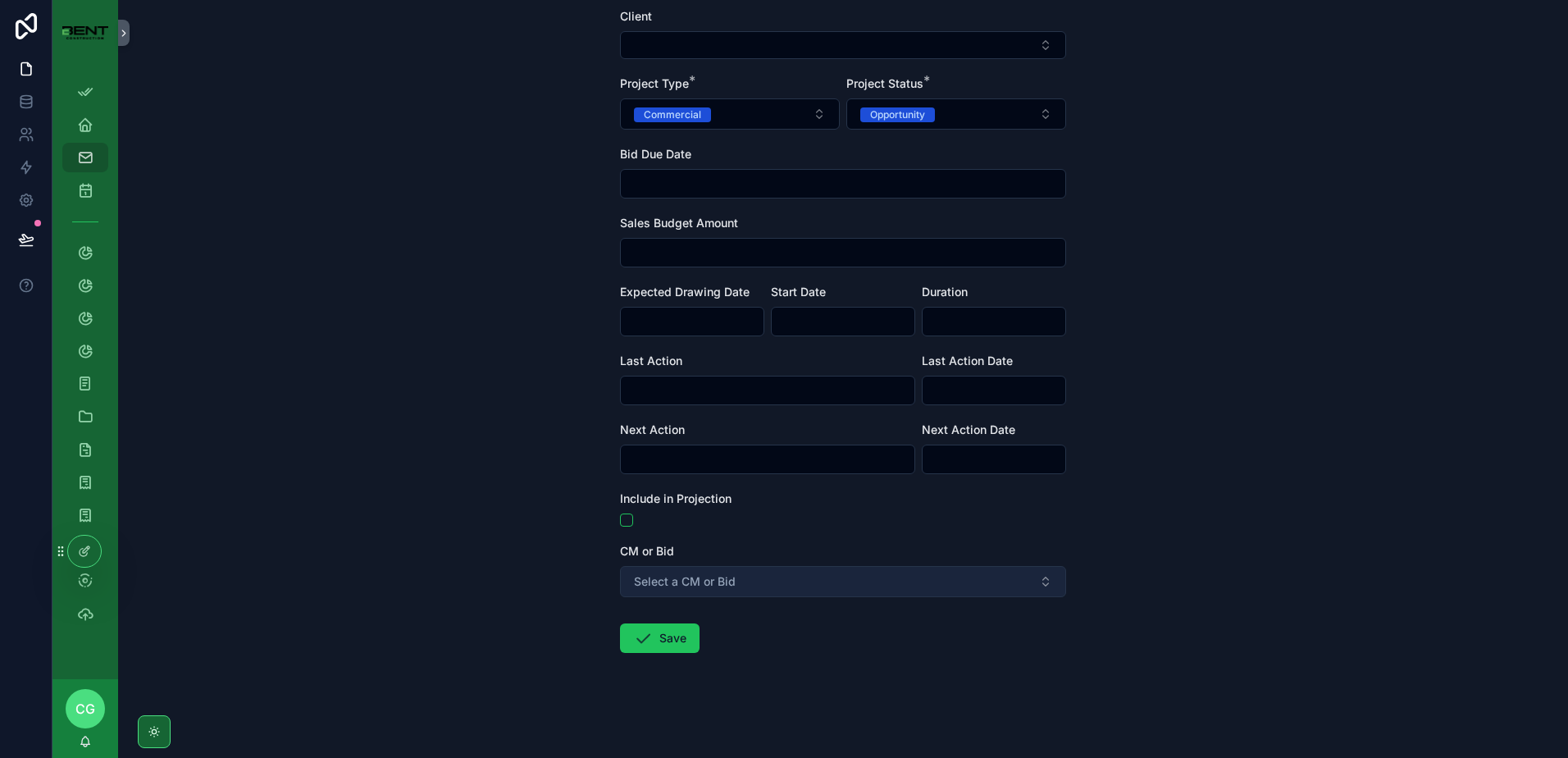
click at [659, 587] on span "Select a CM or Bid" at bounding box center [685, 581] width 102 height 16
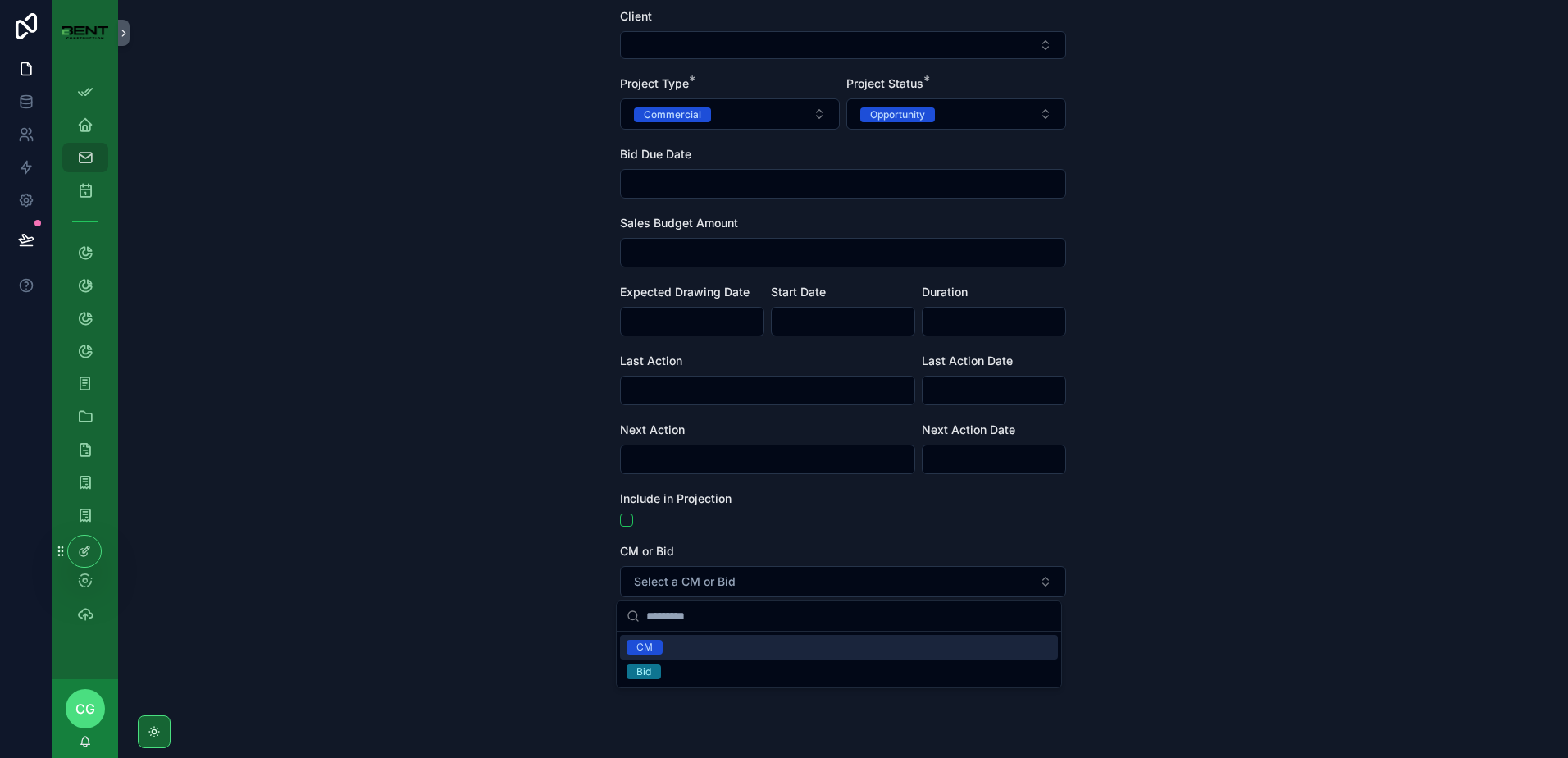
click at [657, 647] on span "CM" at bounding box center [645, 648] width 36 height 15
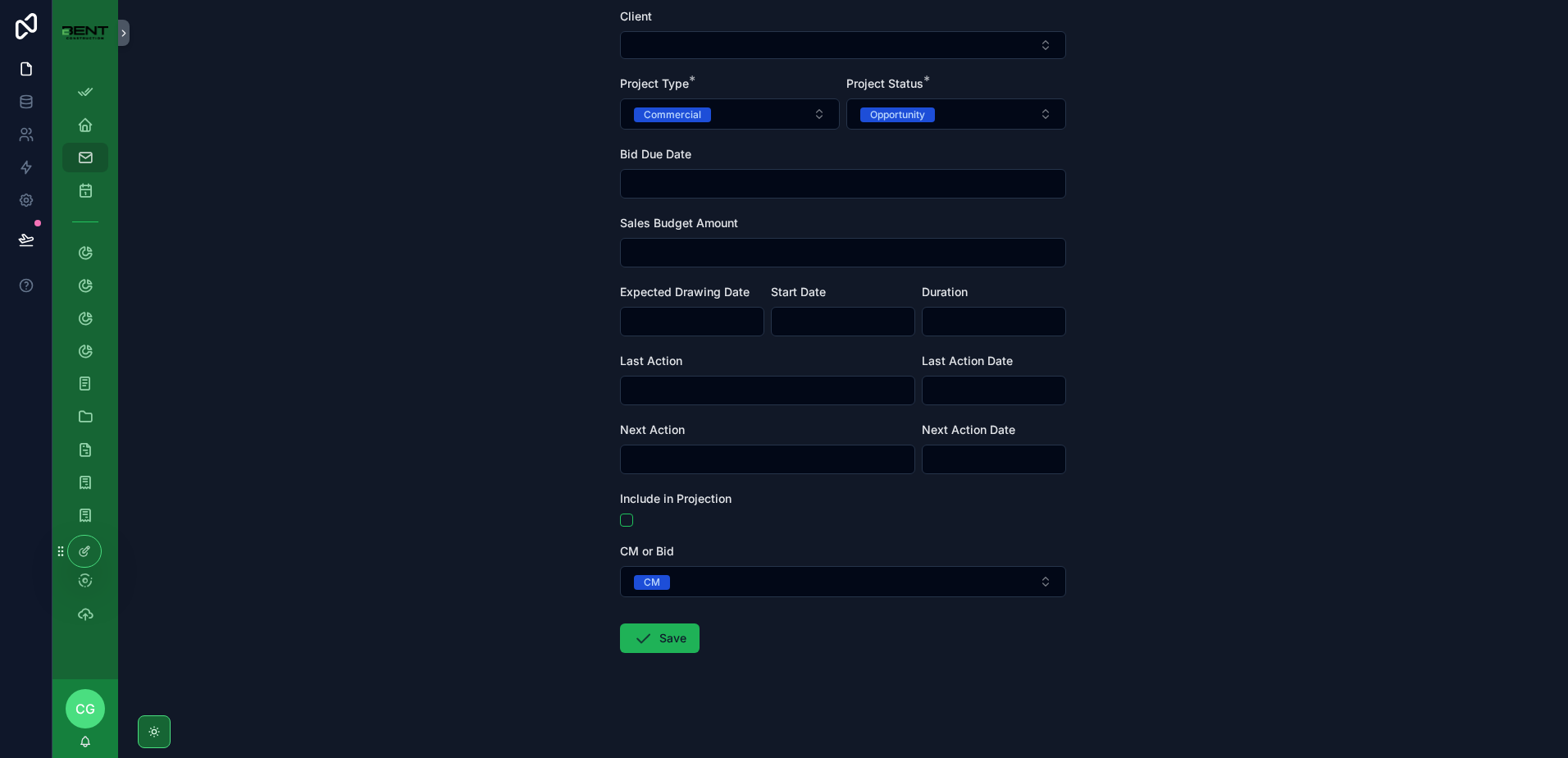
click at [688, 641] on button "Save" at bounding box center [660, 638] width 79 height 29
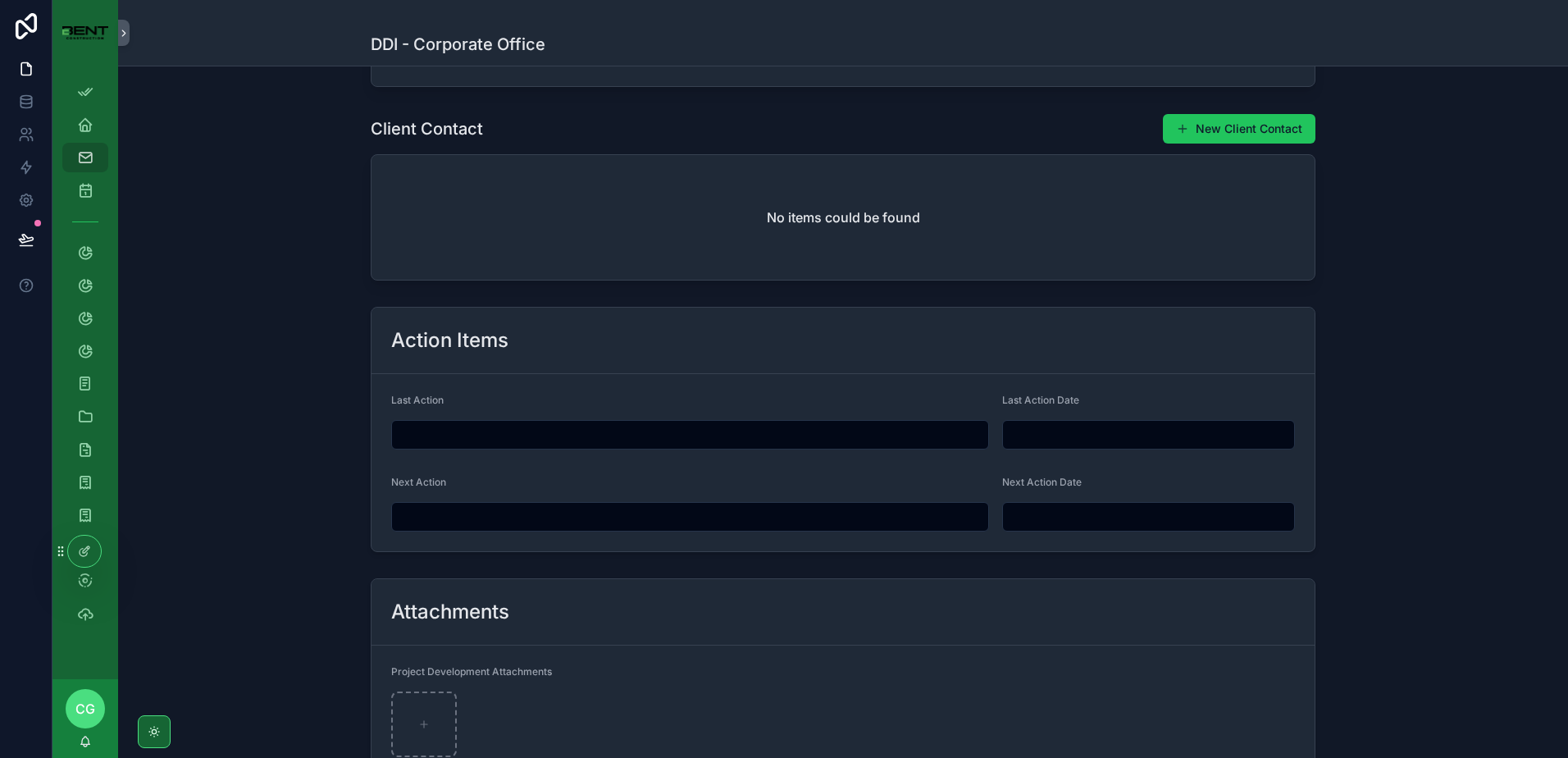
scroll to position [1266, 0]
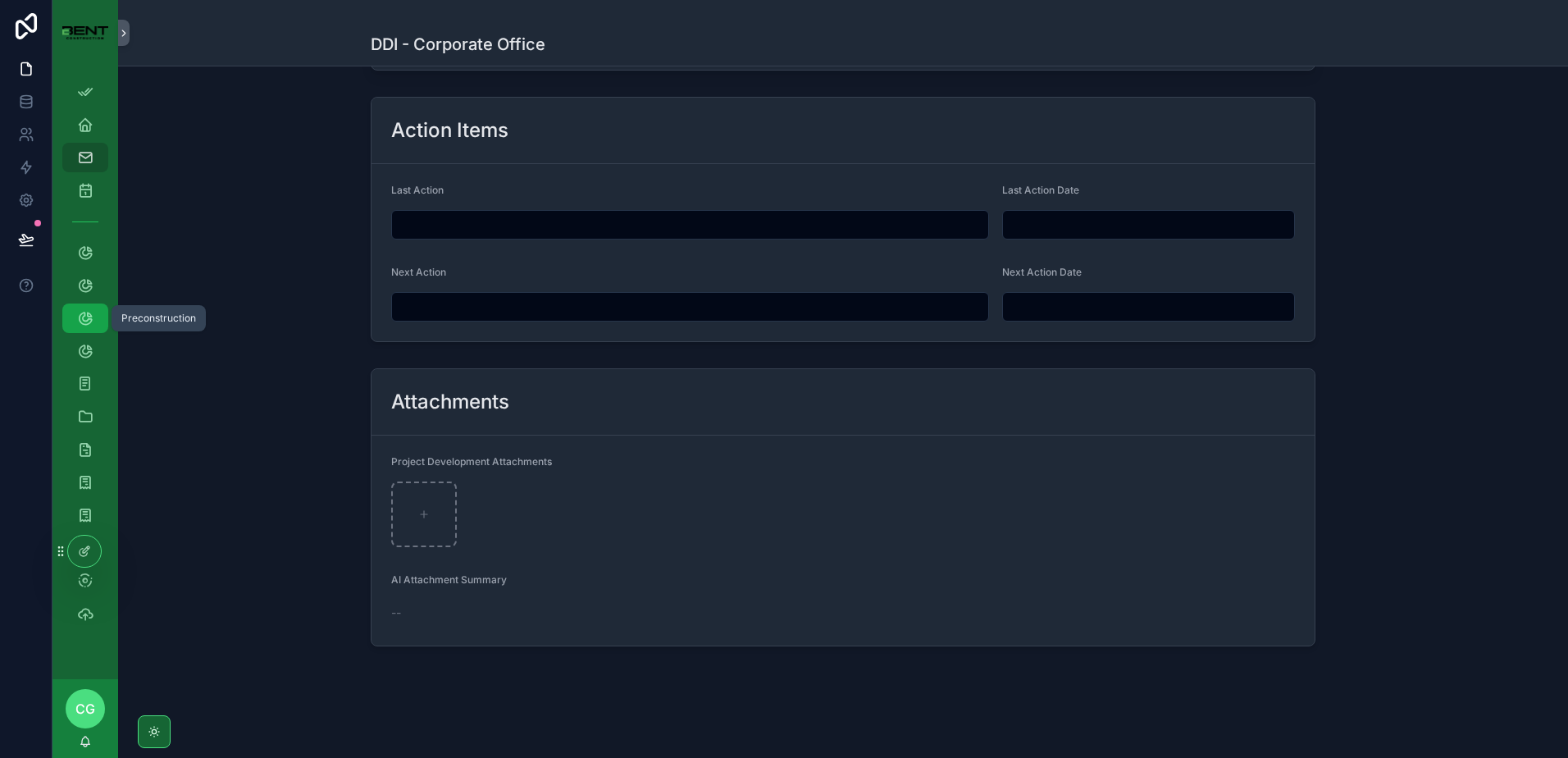
click at [75, 314] on div "Preconstruction" at bounding box center [85, 319] width 26 height 26
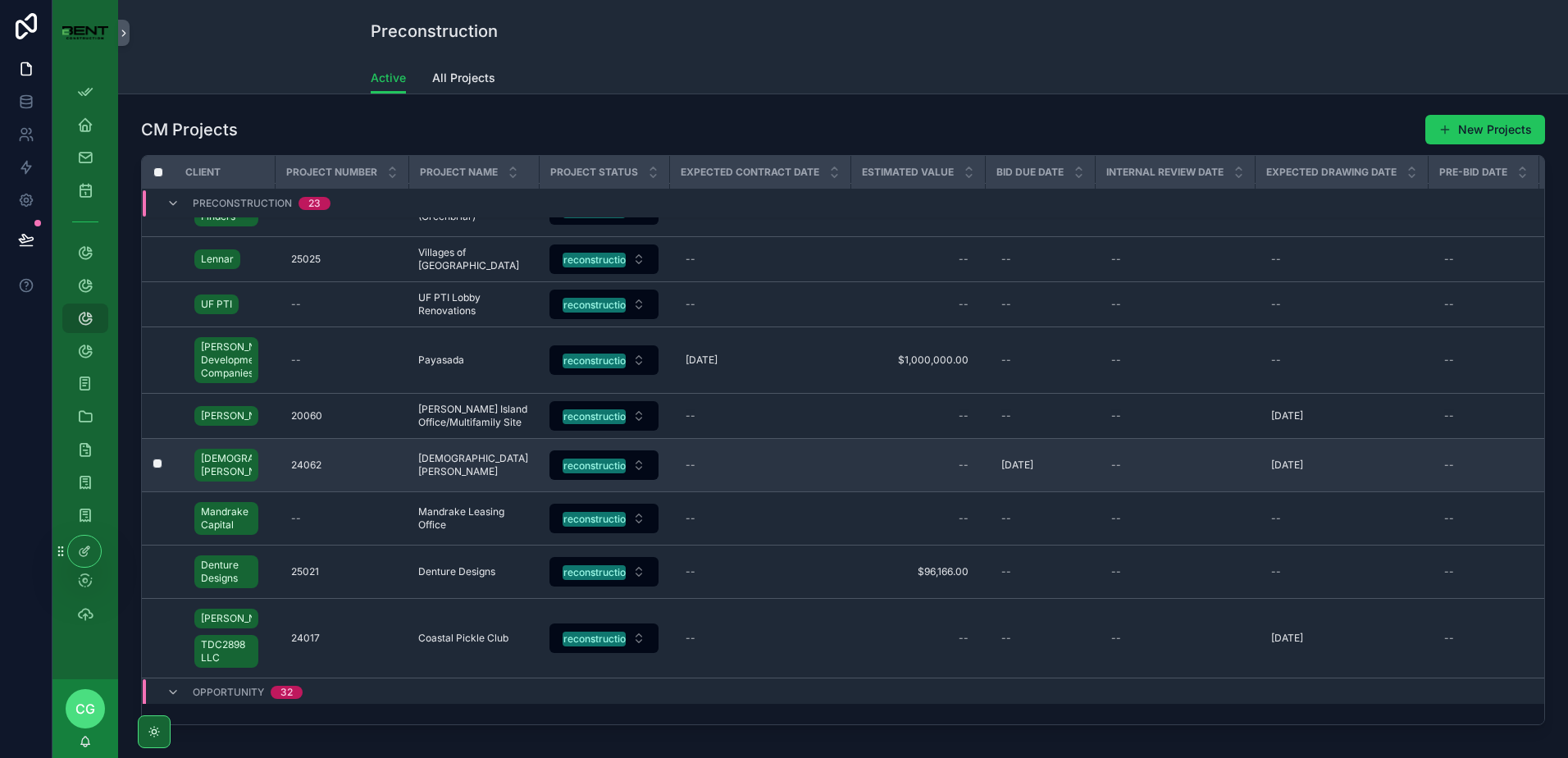
scroll to position [977, 0]
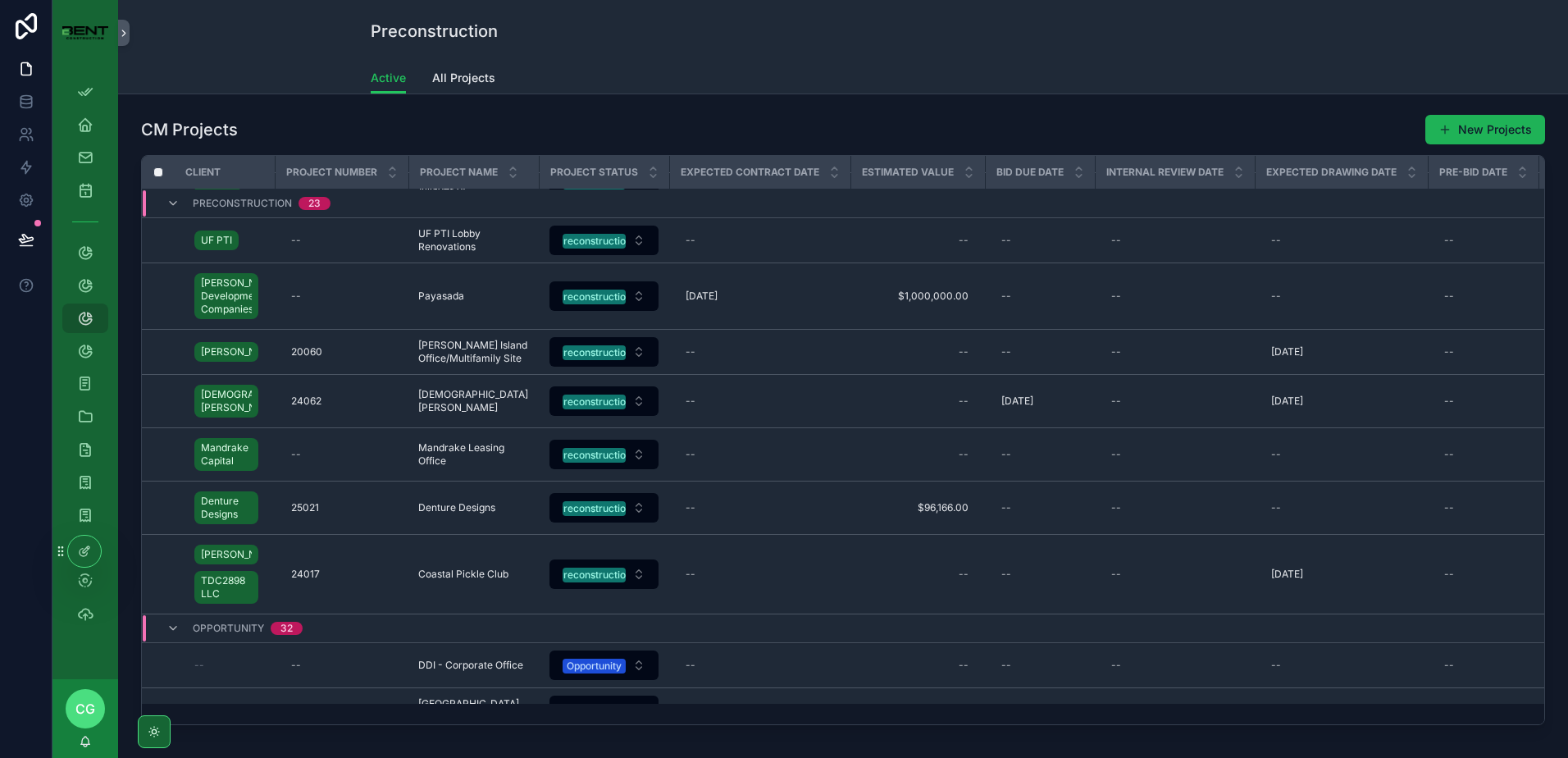
click at [1459, 131] on button "New Projects" at bounding box center [1486, 129] width 120 height 29
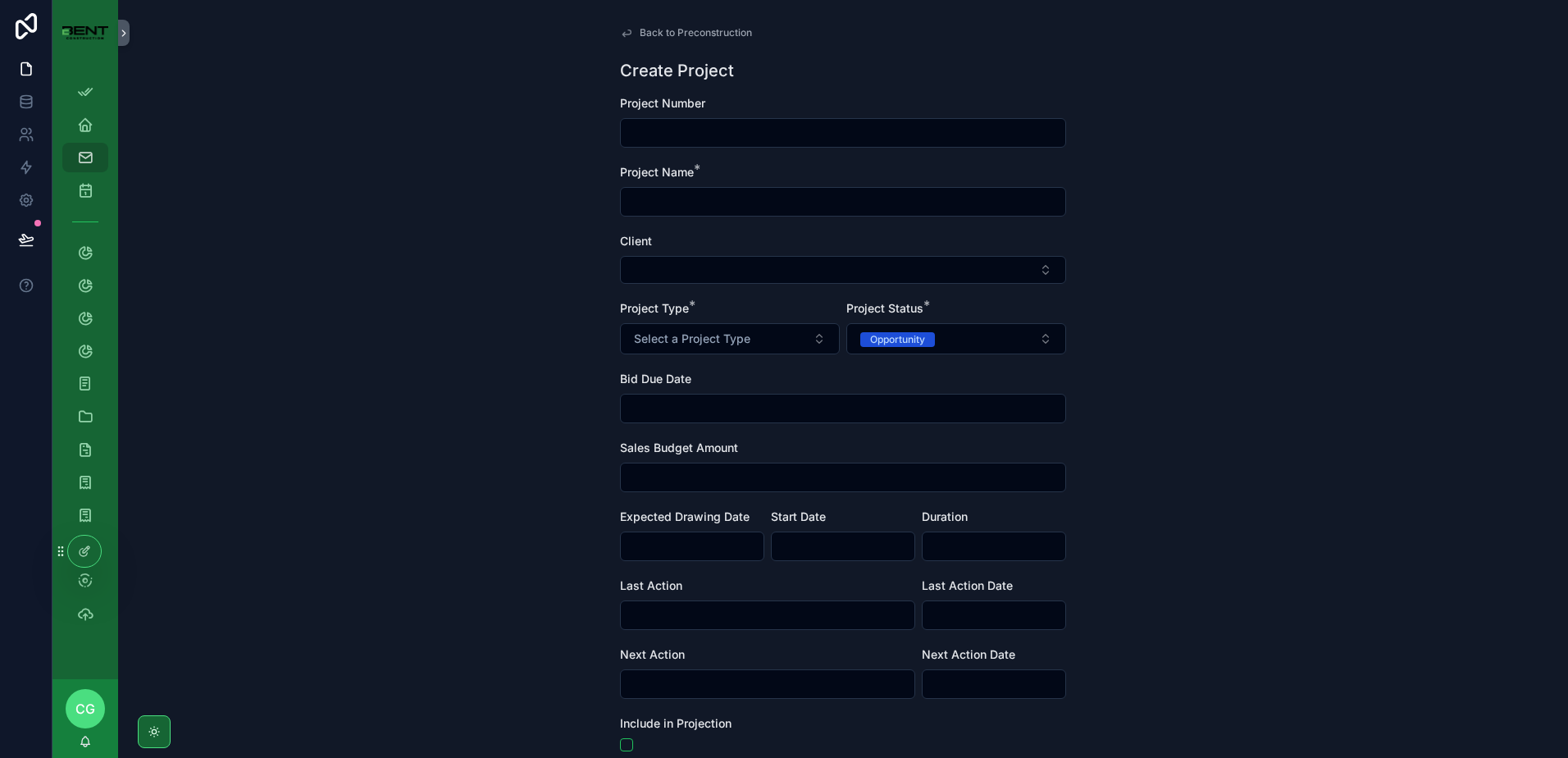
click at [712, 203] on input "scrollable content" at bounding box center [844, 202] width 444 height 23
type input "**********"
click at [870, 337] on div "Opportunity" at bounding box center [897, 340] width 55 height 15
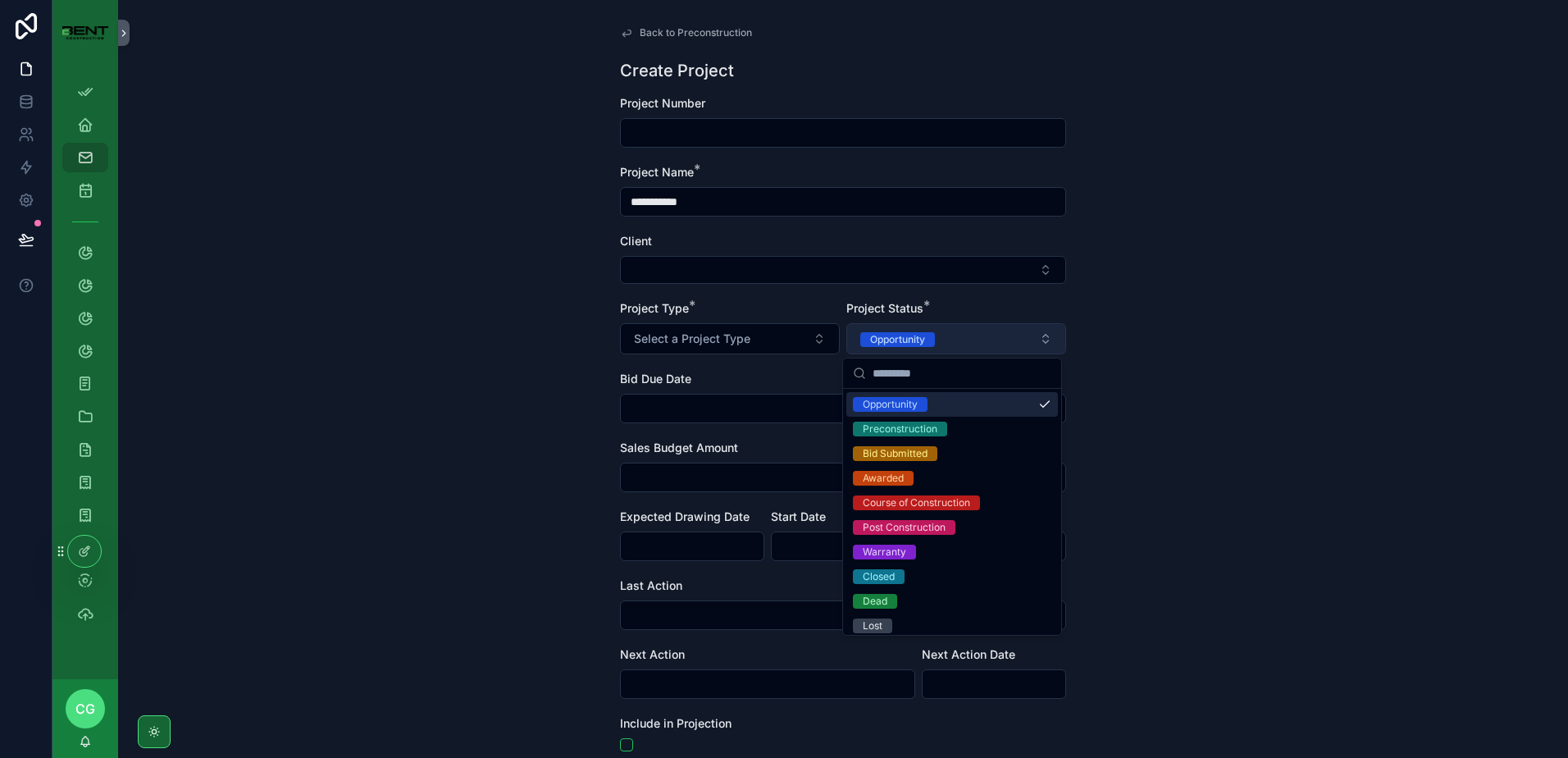
click at [906, 339] on div "Opportunity" at bounding box center [897, 340] width 55 height 15
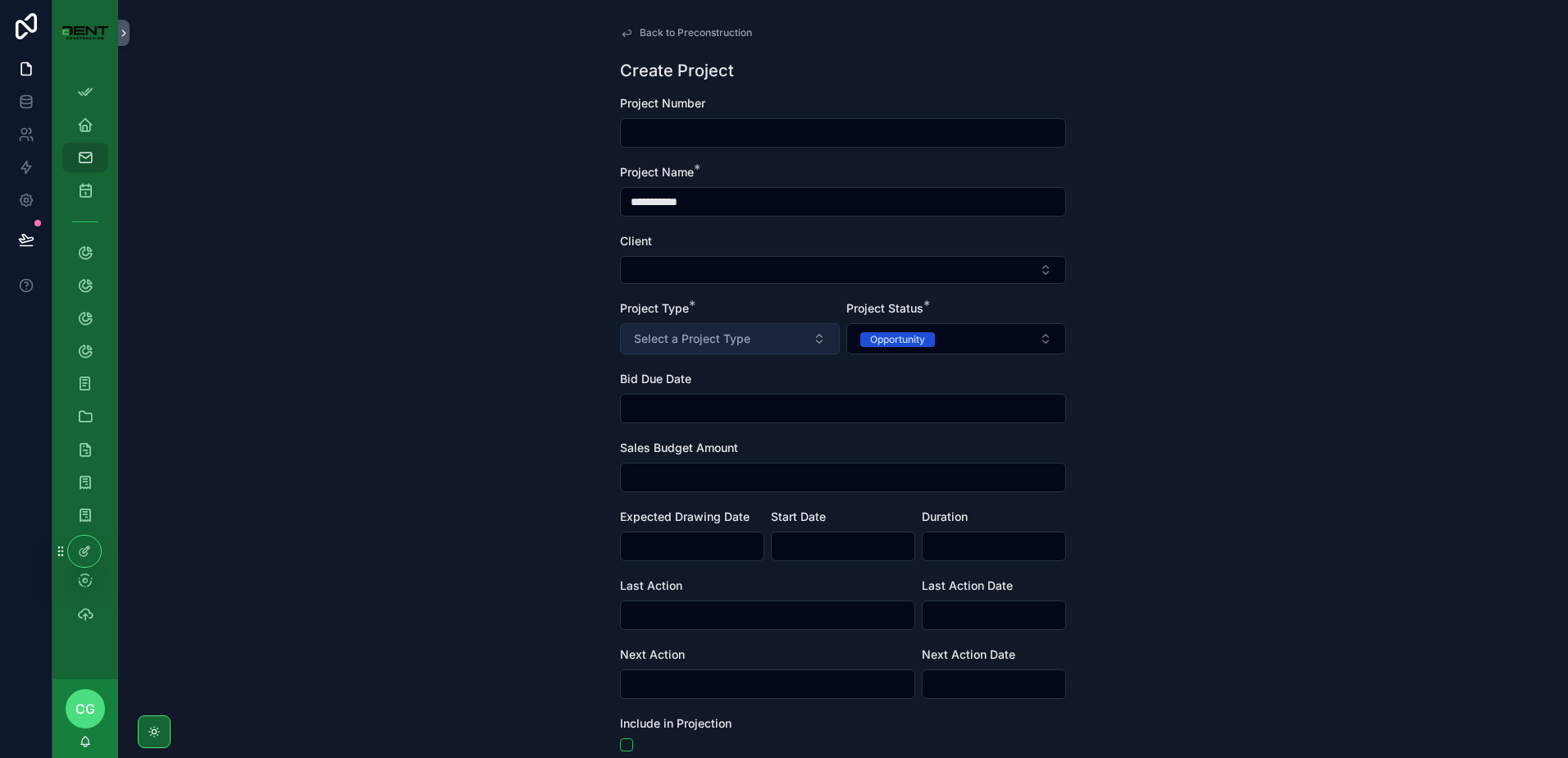
click at [671, 344] on span "Select a Project Type" at bounding box center [691, 339] width 116 height 16
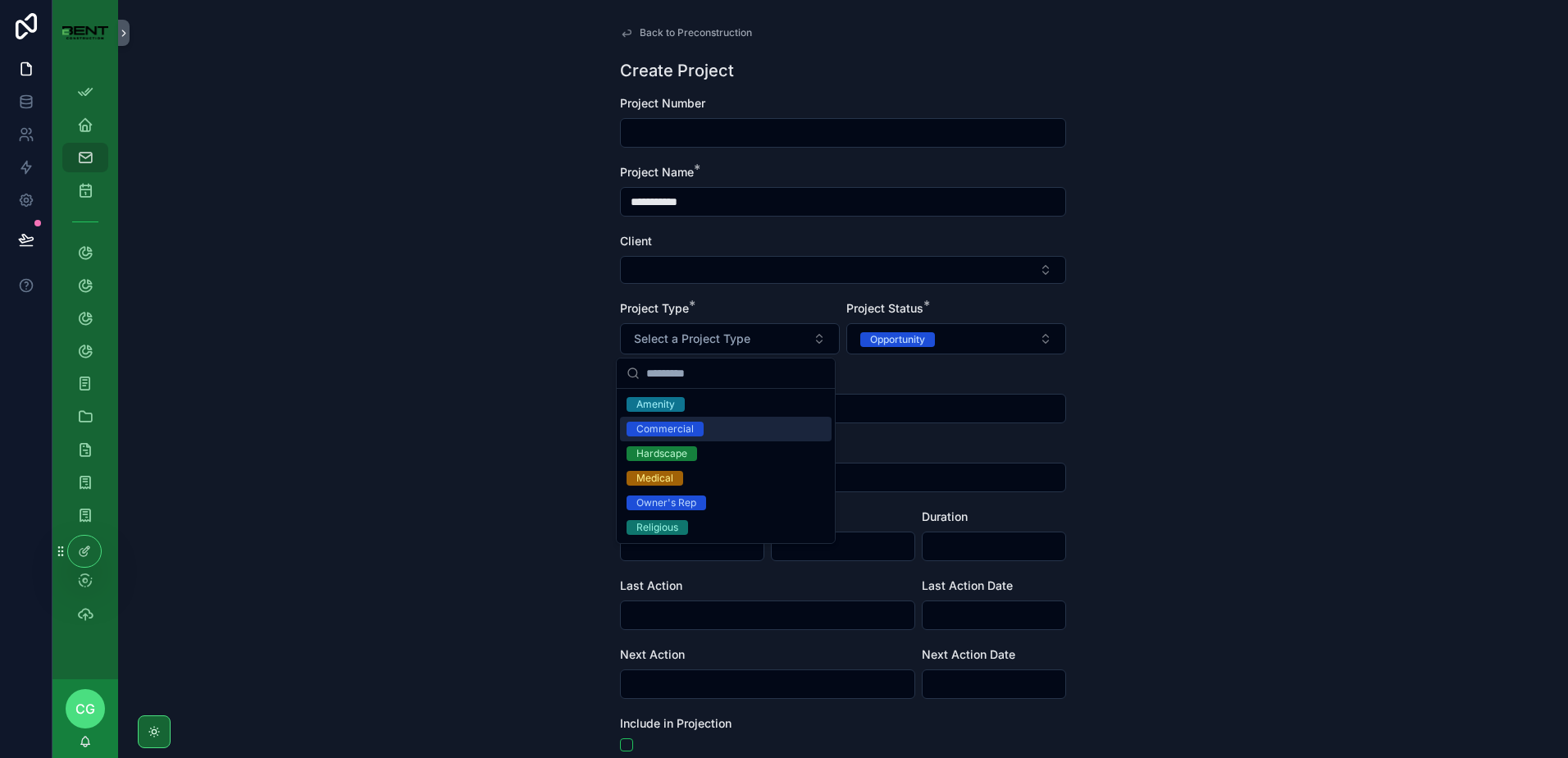
click at [667, 431] on div "Commercial" at bounding box center [665, 430] width 58 height 15
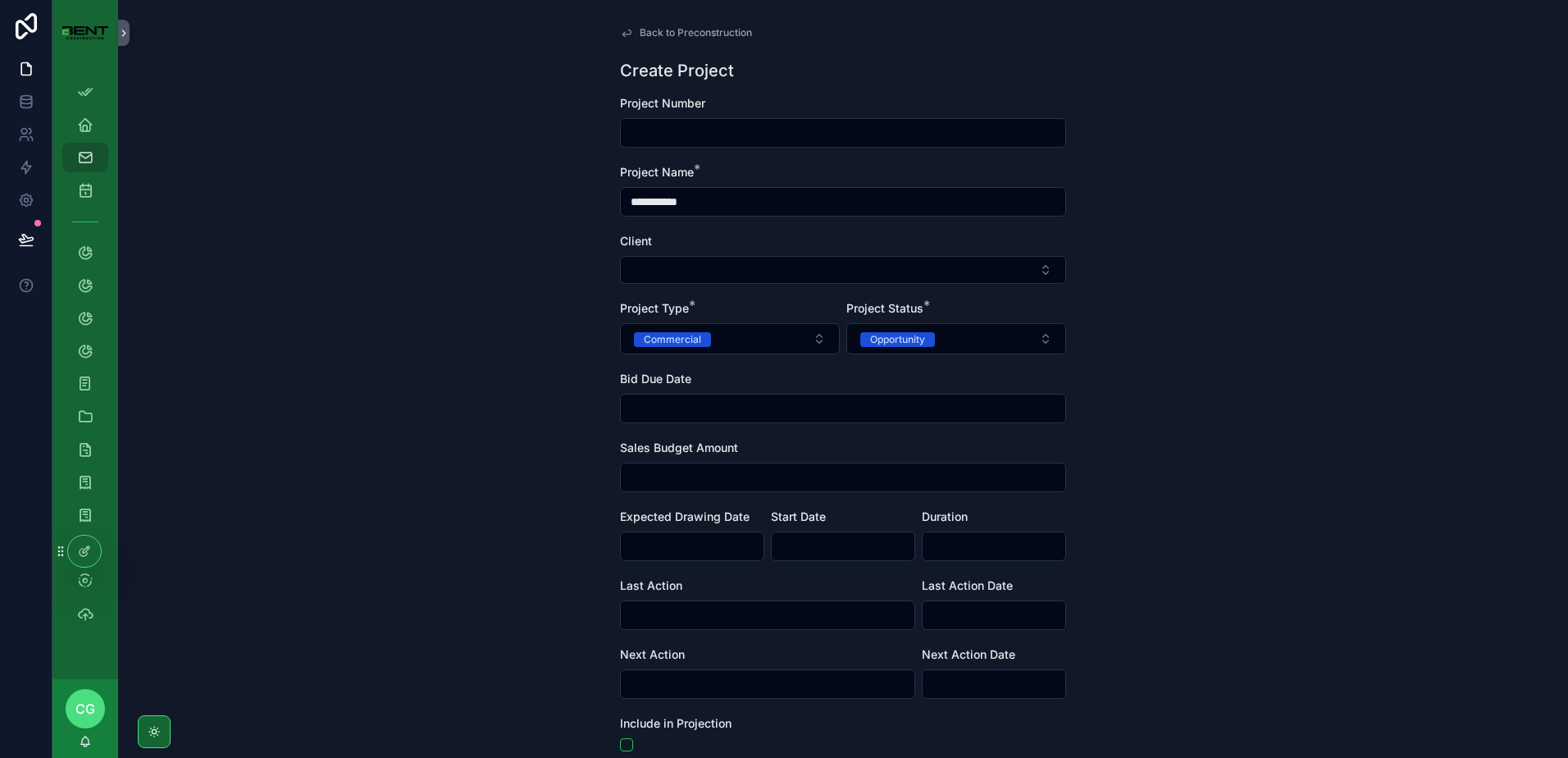
scroll to position [225, 0]
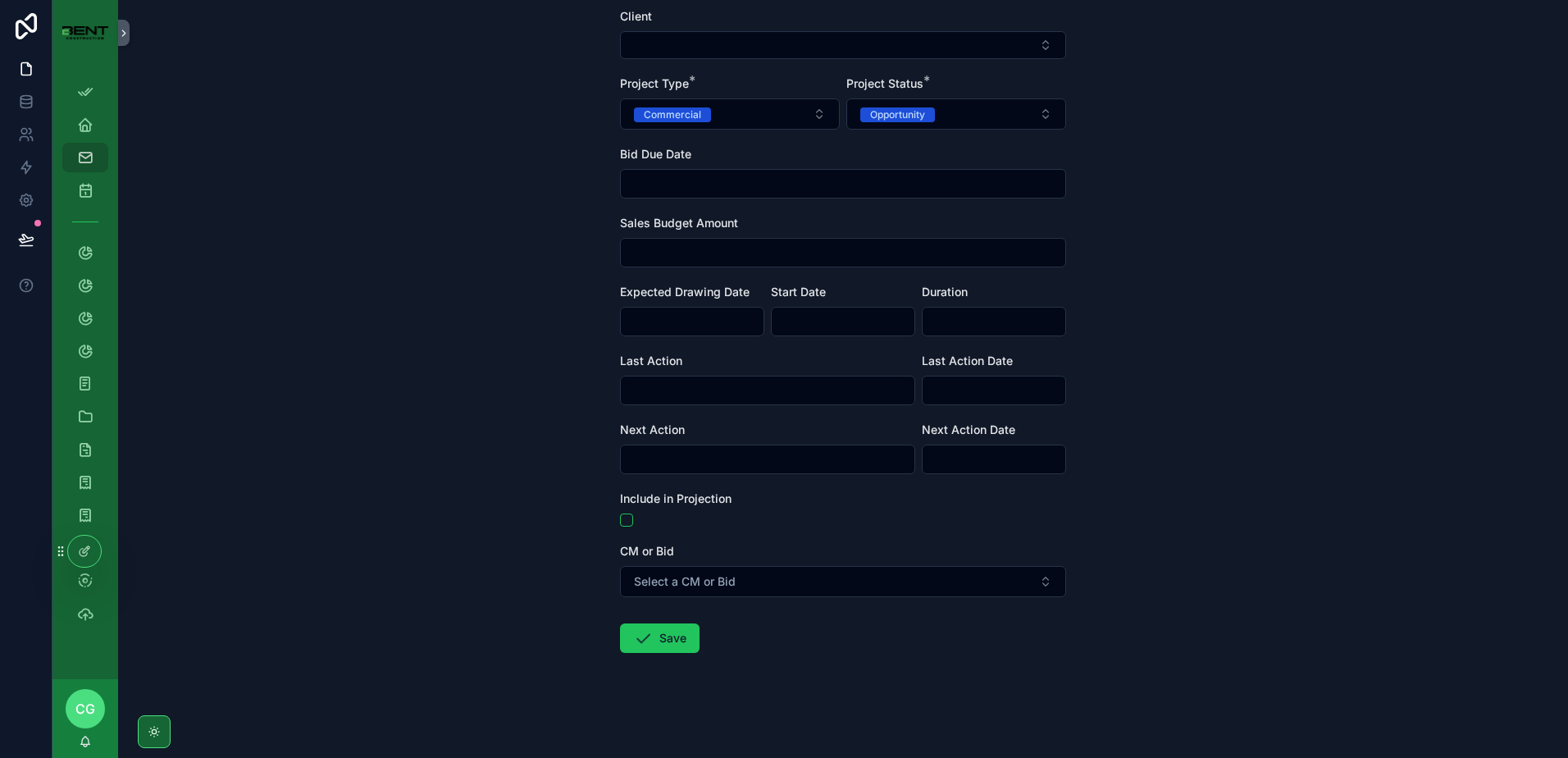
drag, startPoint x: 660, startPoint y: 644, endPoint x: 440, endPoint y: 567, distance: 233.1
click at [440, 567] on div "**********" at bounding box center [844, 379] width 1451 height 758
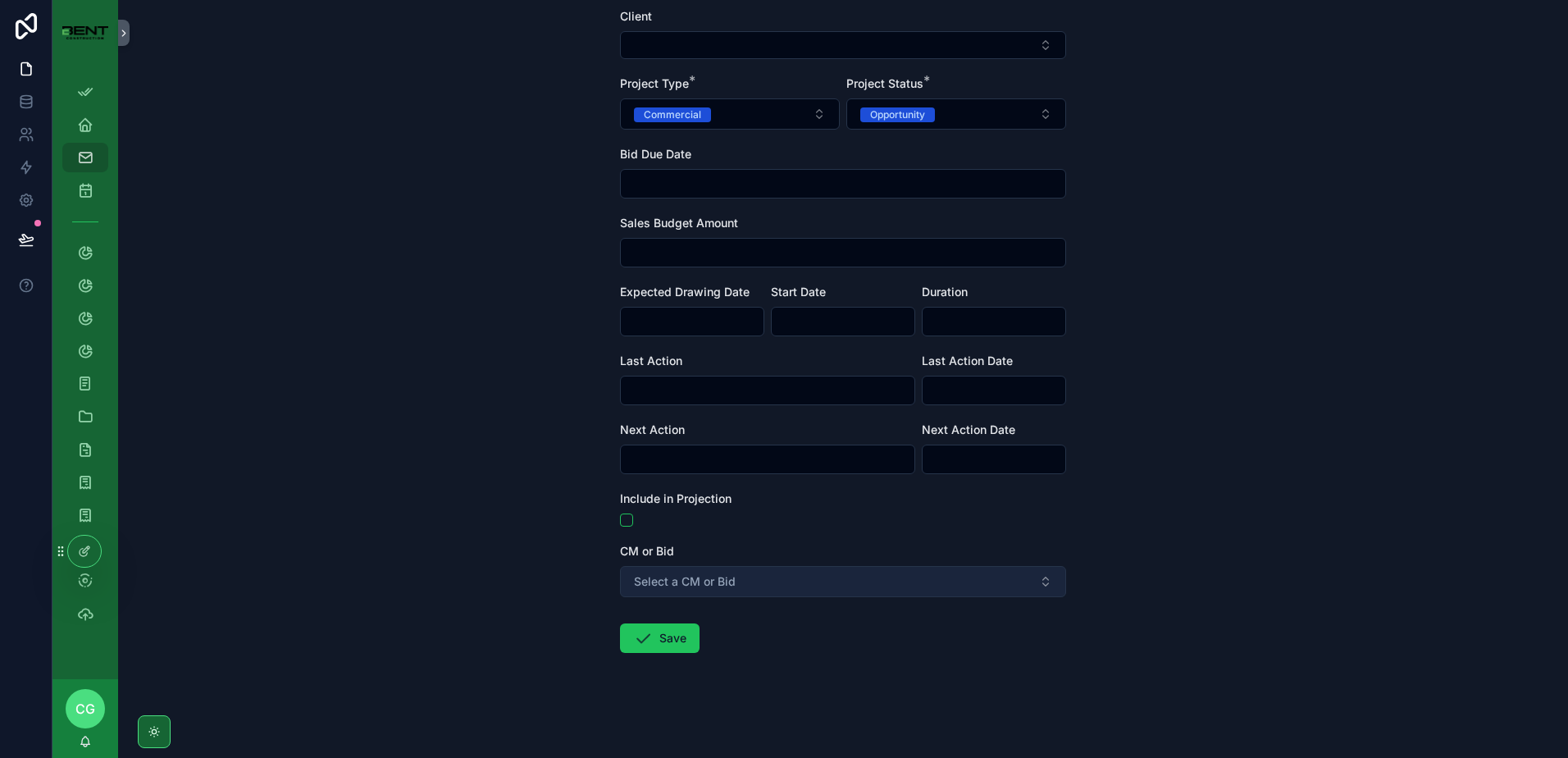
click at [640, 585] on span "Select a CM or Bid" at bounding box center [685, 581] width 102 height 16
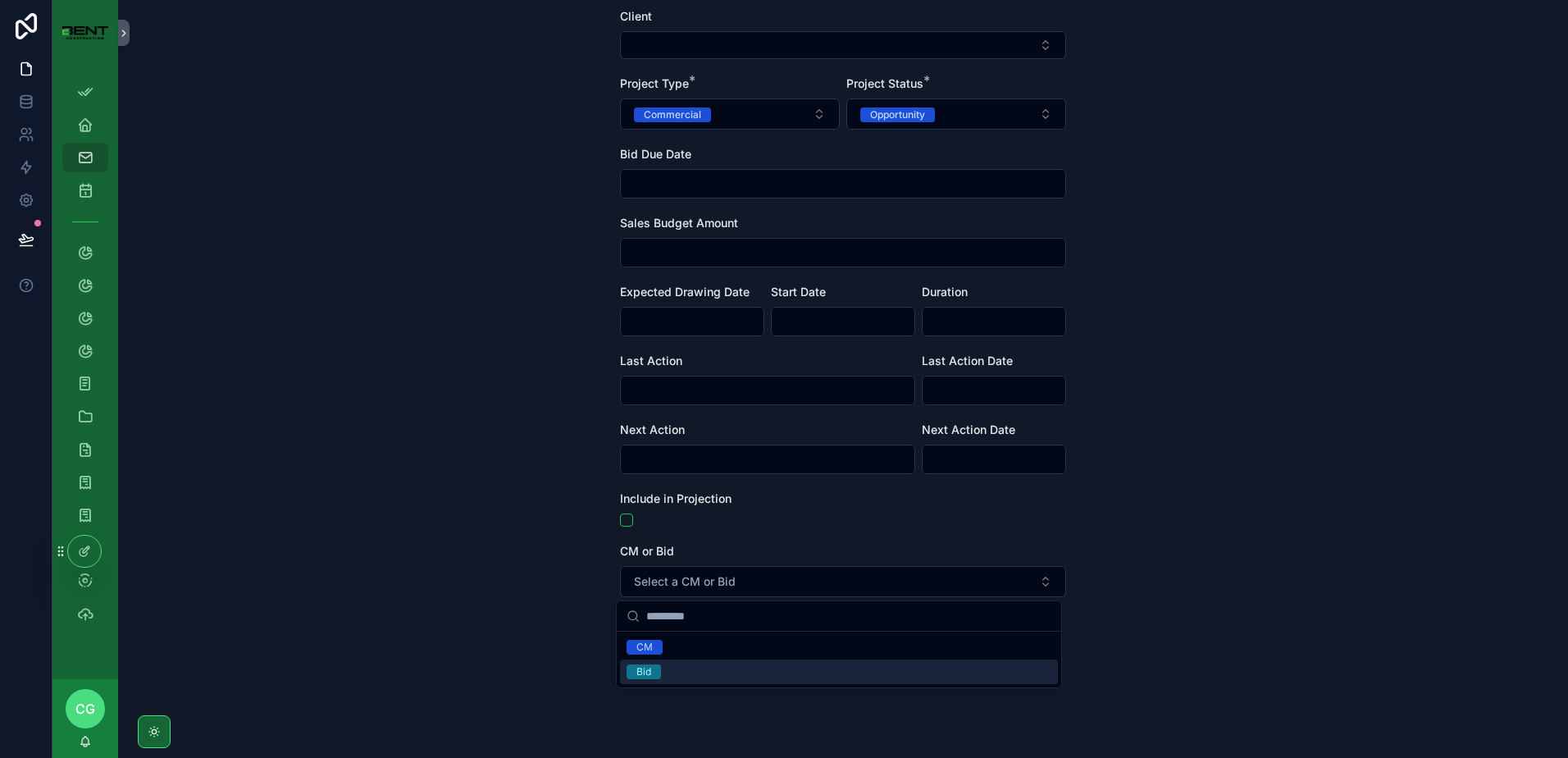
click at [653, 669] on span "Bid" at bounding box center [644, 673] width 34 height 15
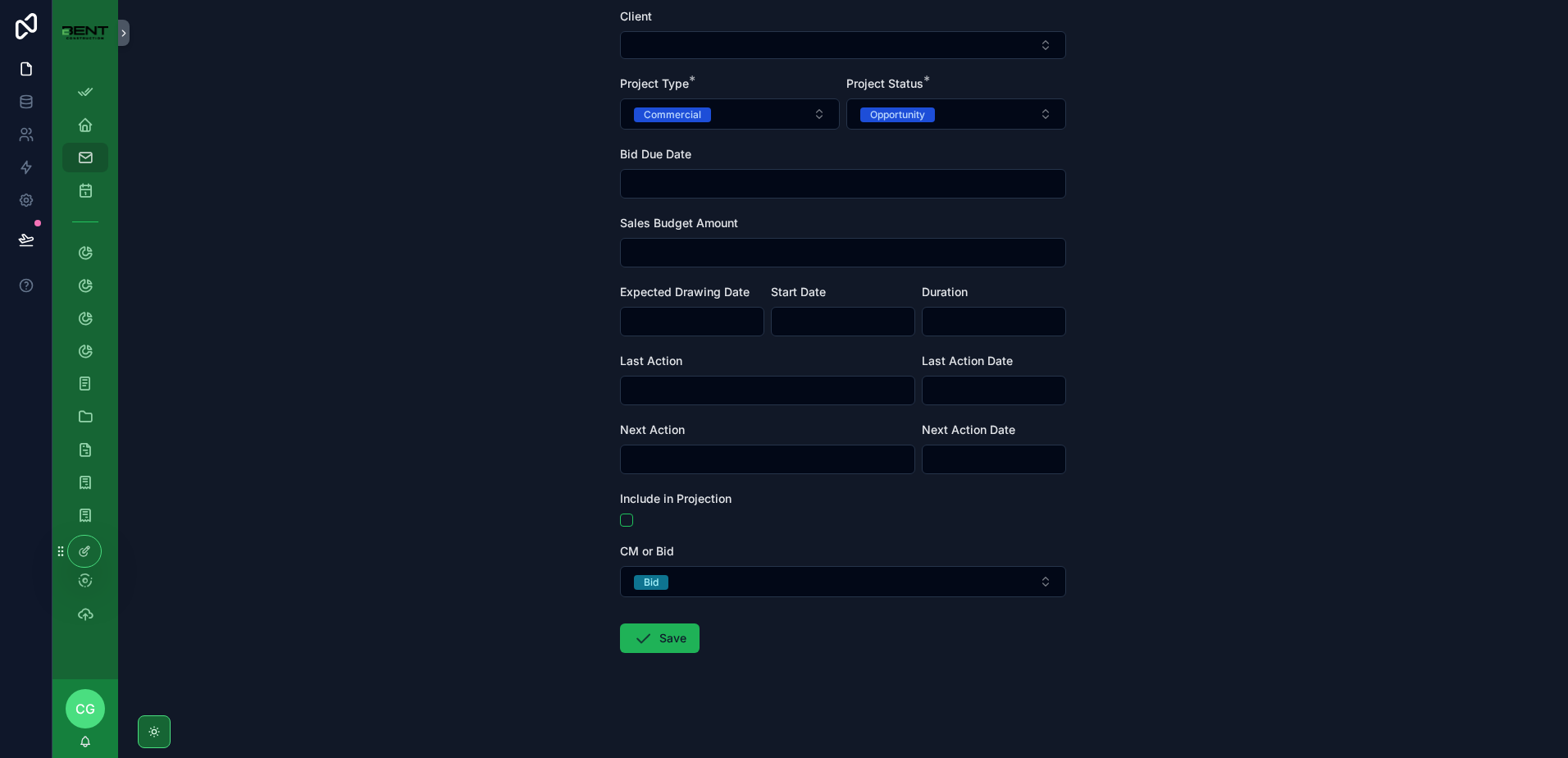
click at [650, 642] on button "Save" at bounding box center [660, 638] width 79 height 29
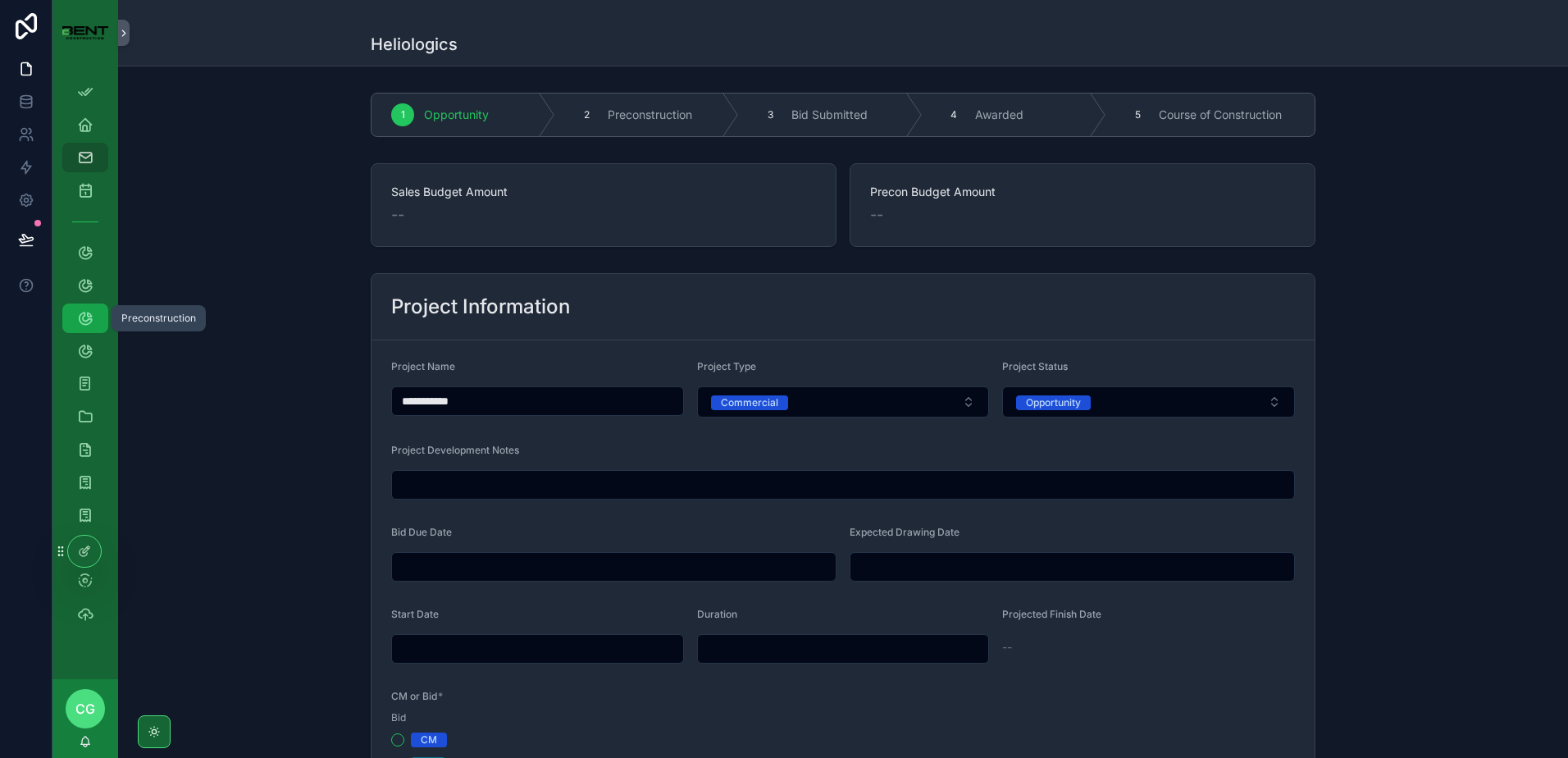
click at [84, 309] on div "Preconstruction" at bounding box center [85, 319] width 26 height 26
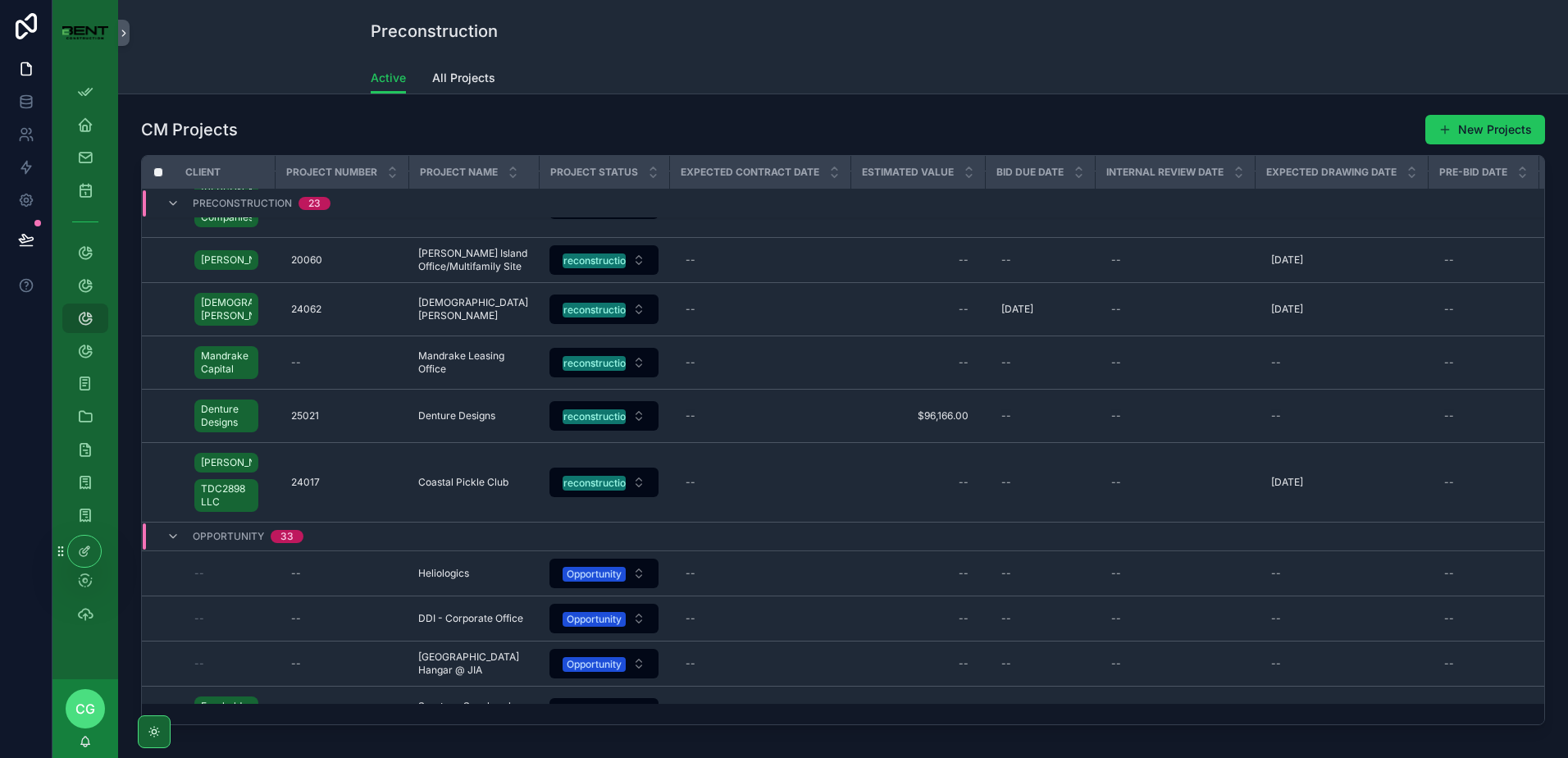
scroll to position [1068, 0]
